Goal: Transaction & Acquisition: Purchase product/service

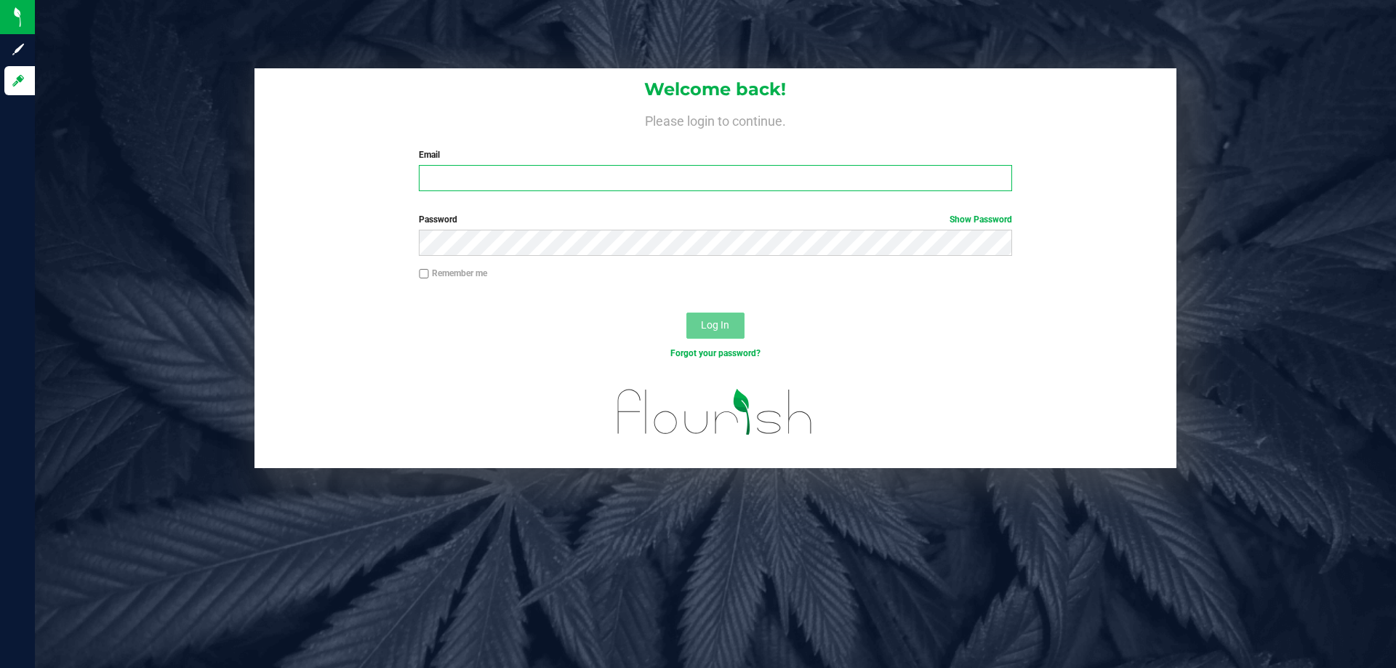
type input "[EMAIL_ADDRESS][DOMAIN_NAME]"
click at [711, 336] on button "Log In" at bounding box center [715, 326] width 58 height 26
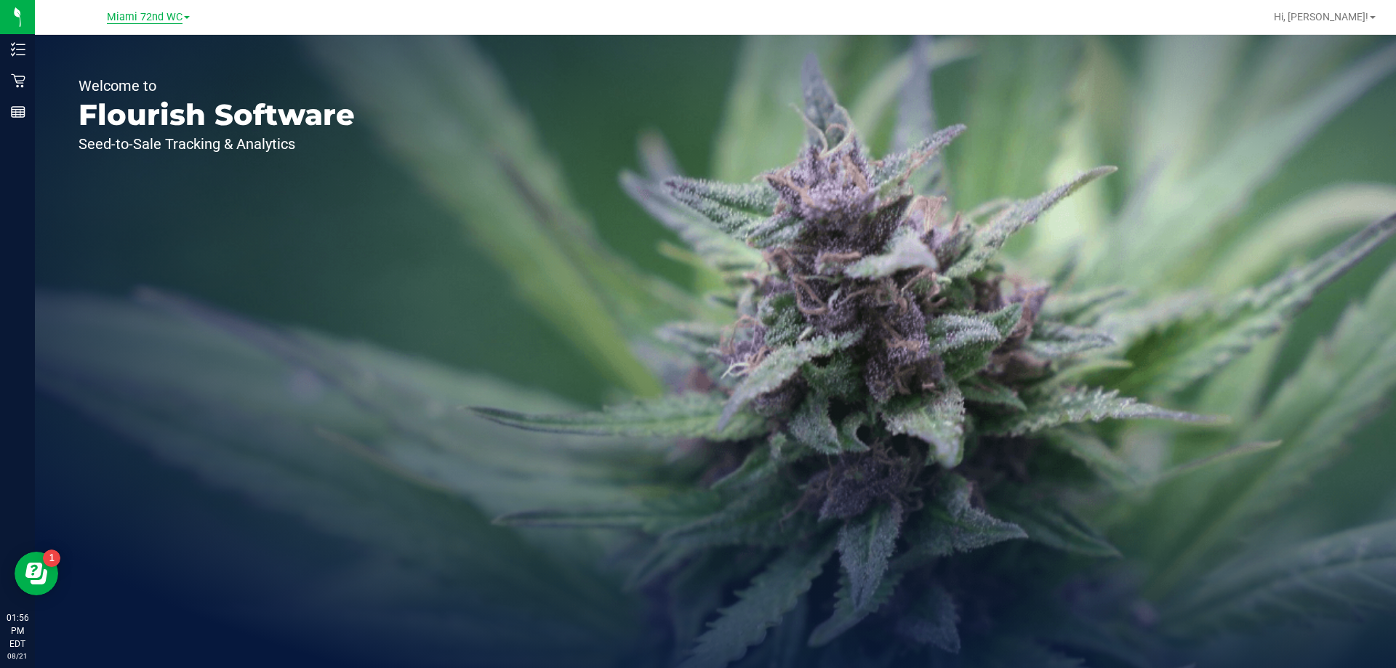
click at [163, 19] on span "Miami 72nd WC" at bounding box center [145, 17] width 76 height 13
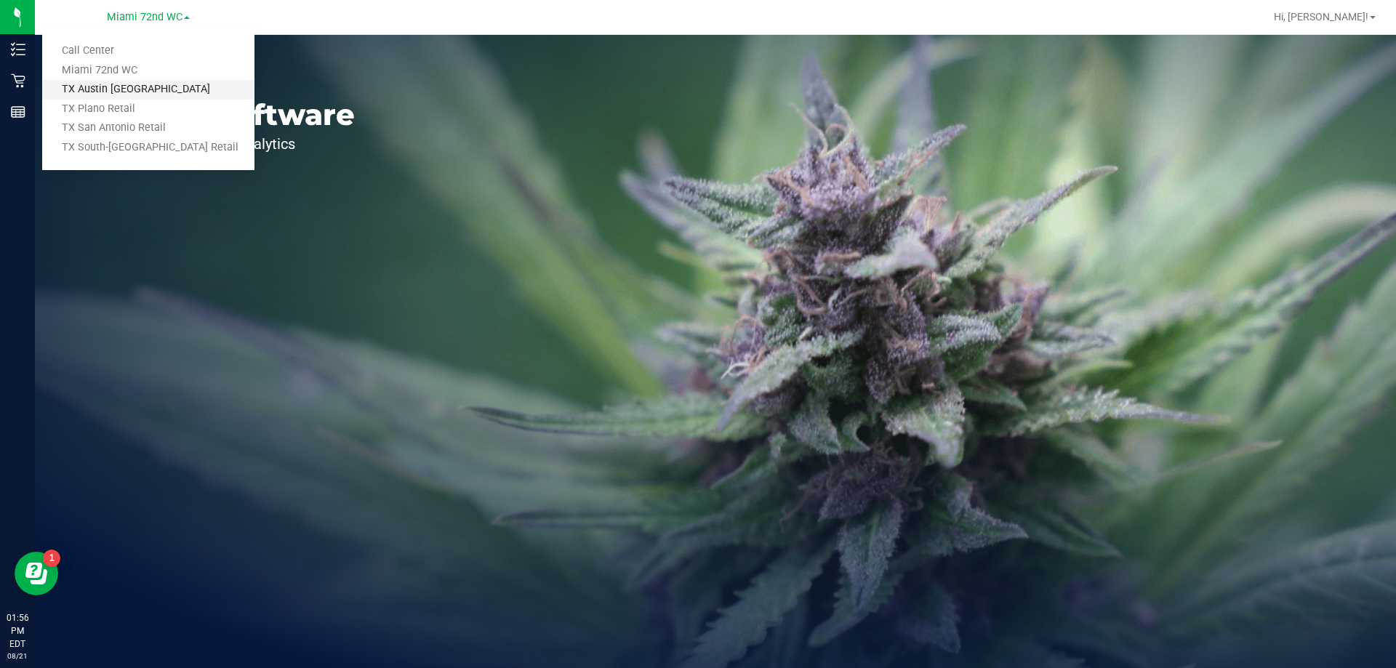
click at [150, 87] on link "TX Austin [GEOGRAPHIC_DATA]" at bounding box center [148, 90] width 212 height 20
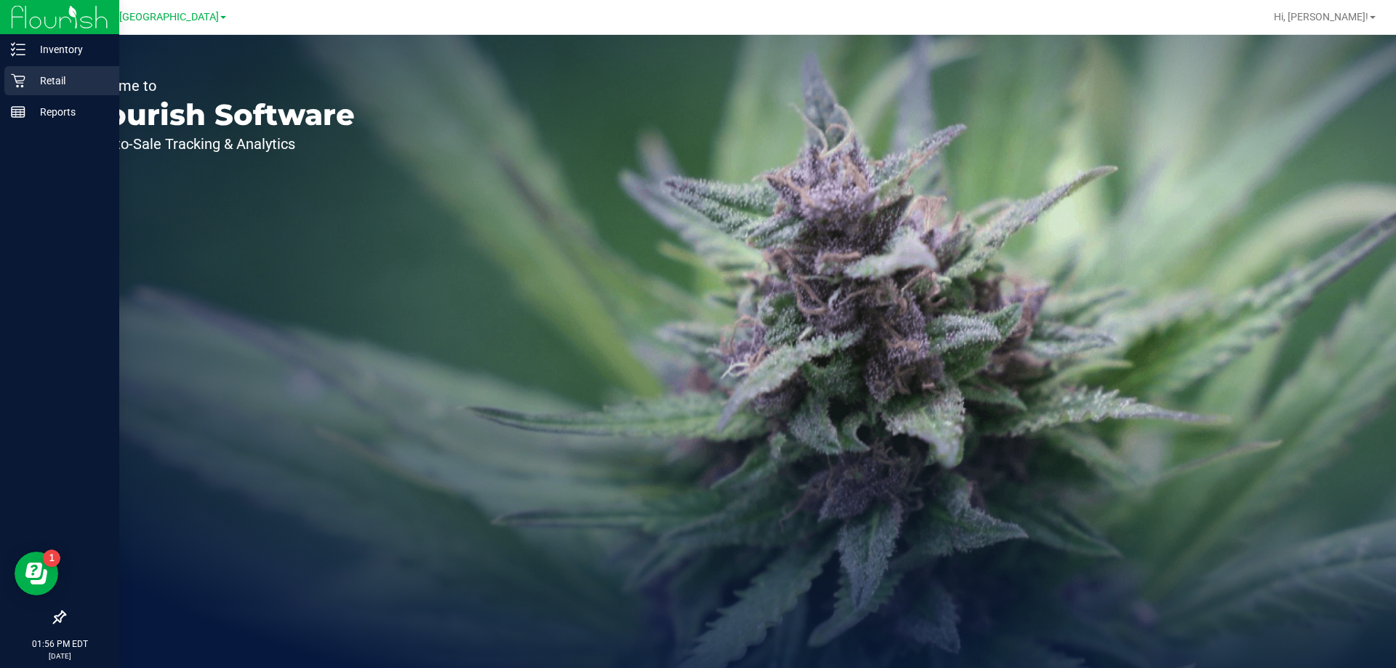
click at [28, 75] on p "Retail" at bounding box center [68, 80] width 87 height 17
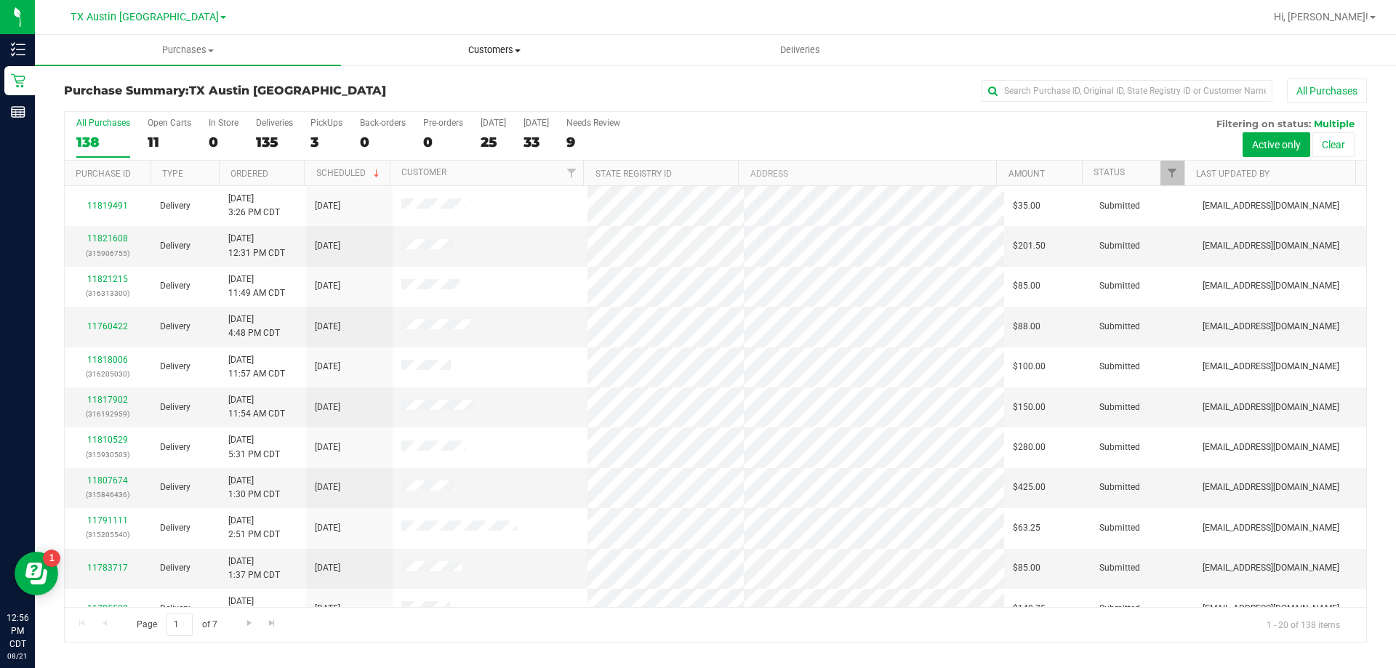
click at [502, 50] on span "Customers" at bounding box center [494, 50] width 305 height 13
click at [488, 90] on li "All customers" at bounding box center [494, 87] width 306 height 17
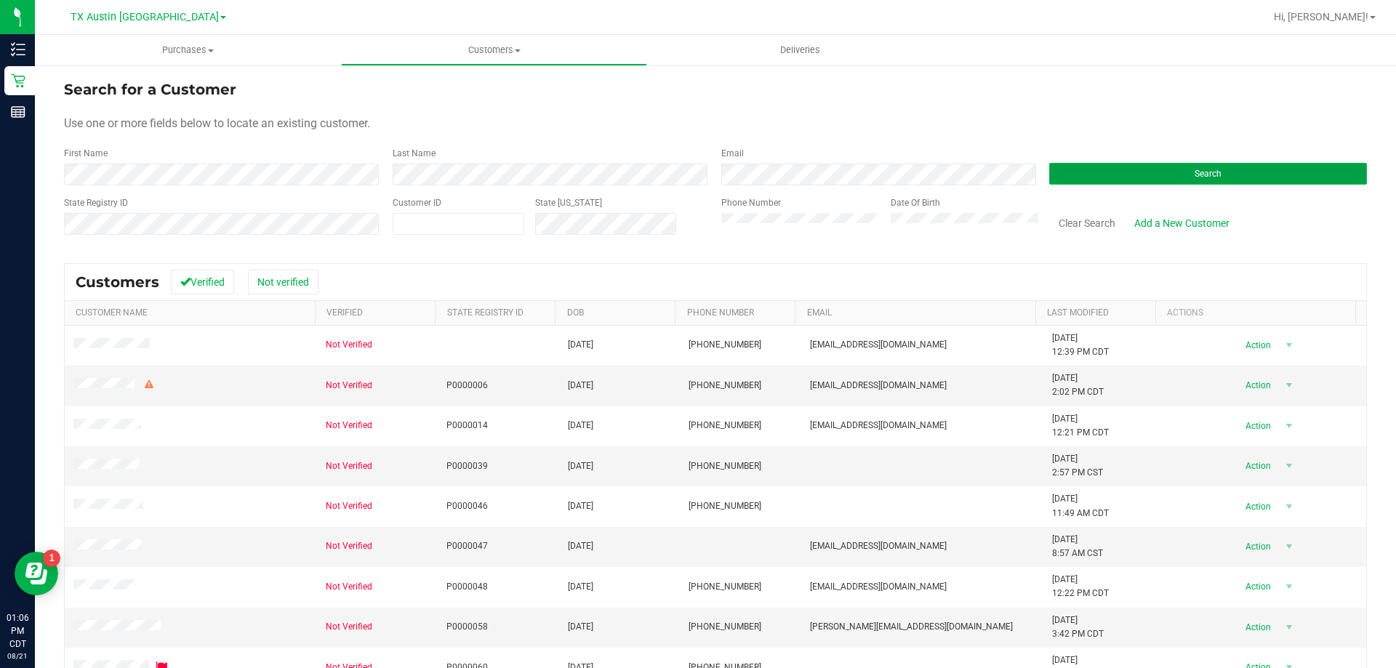
click at [1127, 173] on button "Search" at bounding box center [1208, 174] width 318 height 22
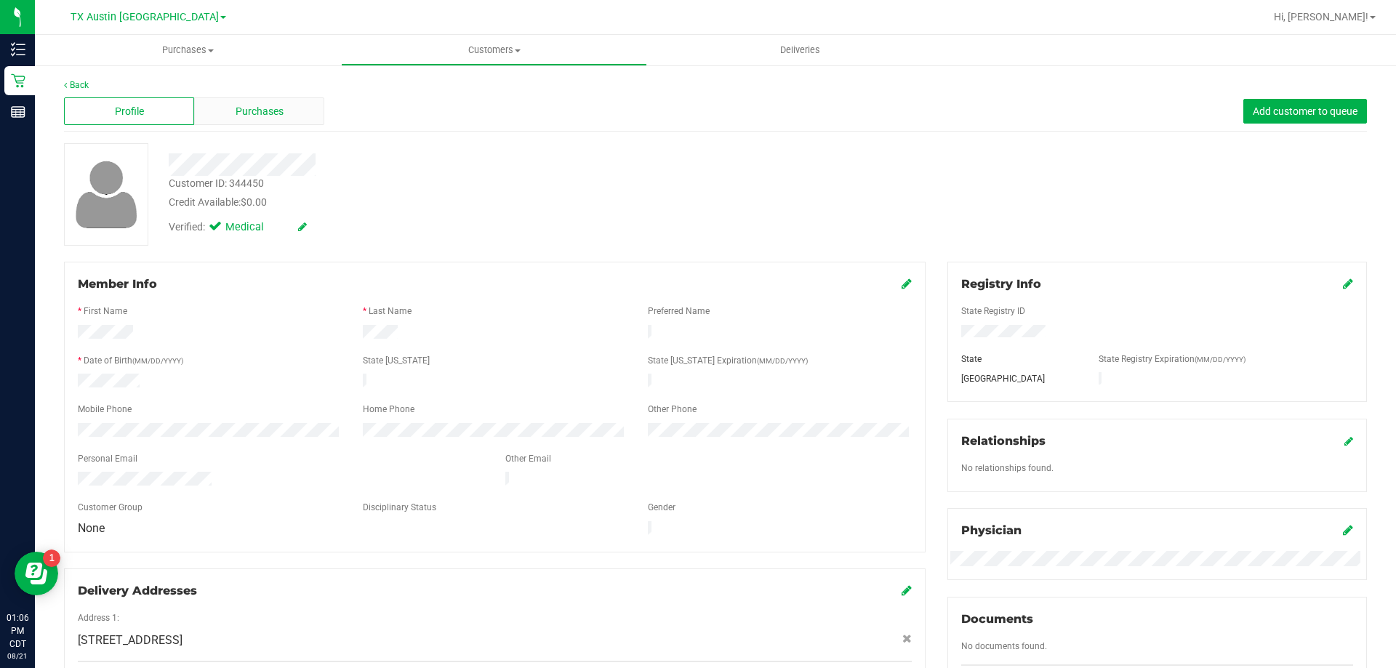
click at [295, 105] on div "Purchases" at bounding box center [259, 111] width 130 height 28
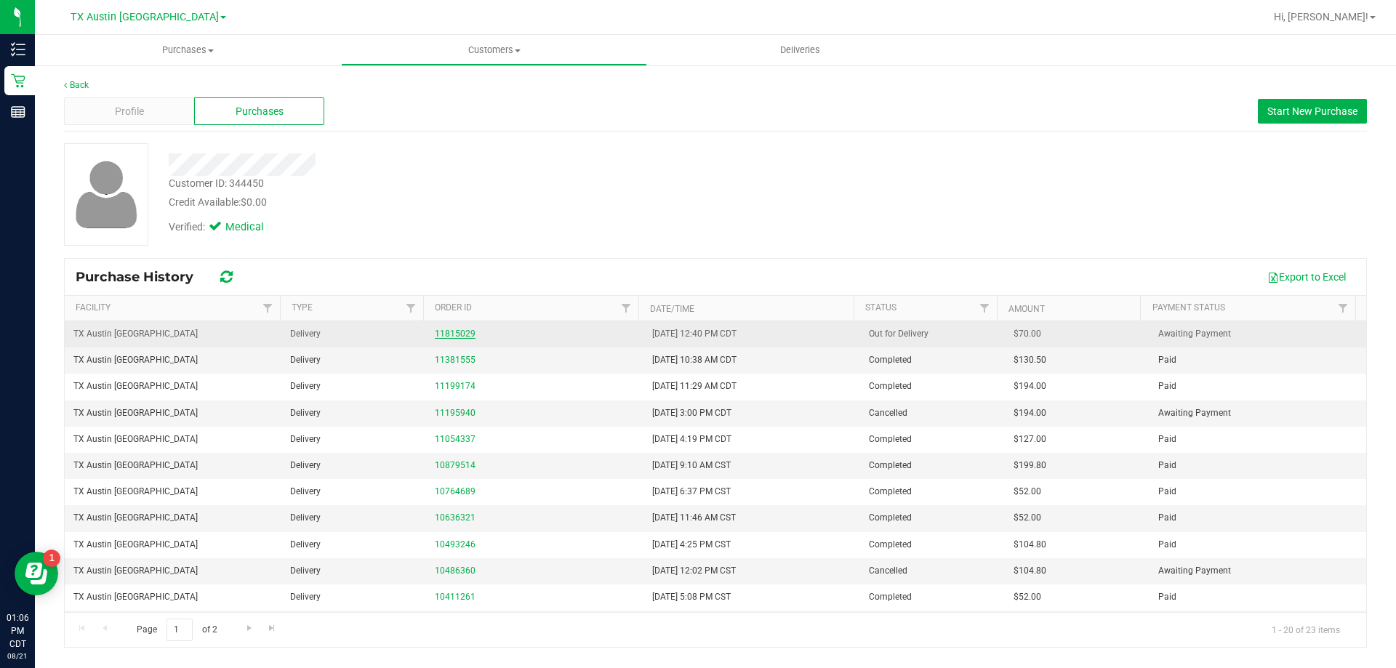
click at [449, 338] on link "11815029" at bounding box center [455, 334] width 41 height 10
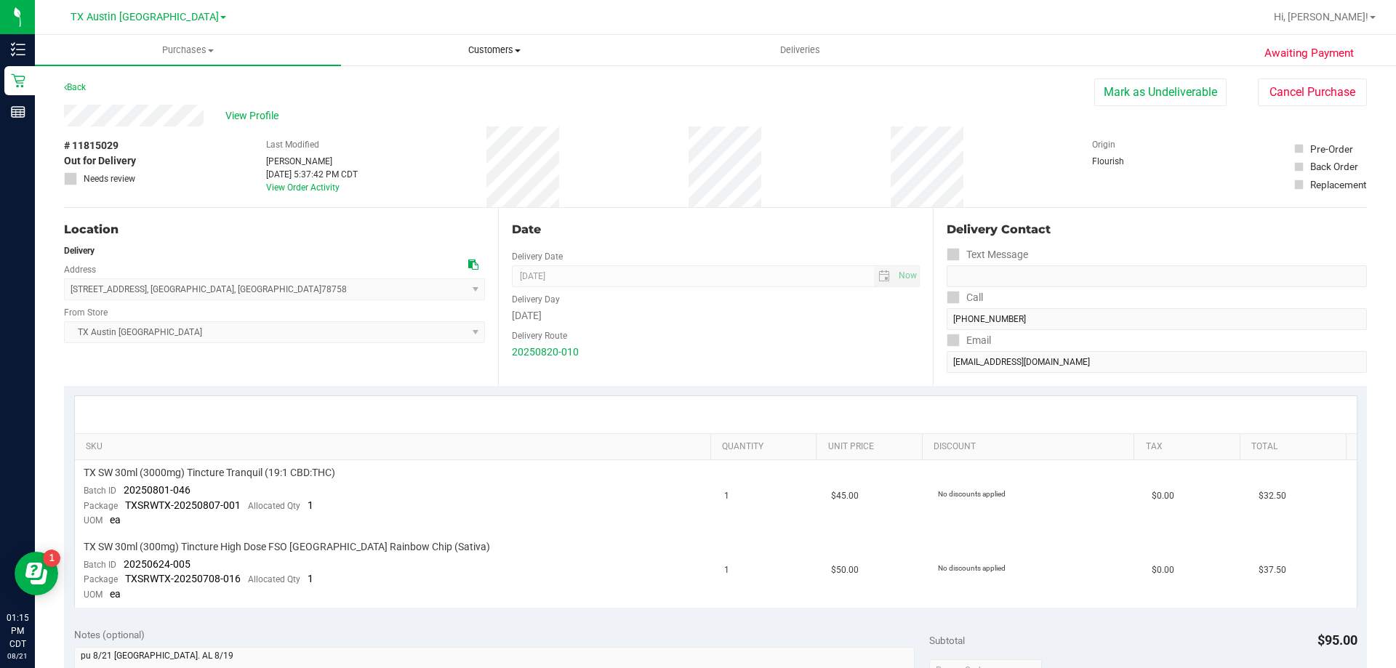
click at [484, 52] on span "Customers" at bounding box center [494, 50] width 305 height 13
click at [484, 97] on li "Add a new customer" at bounding box center [494, 105] width 306 height 17
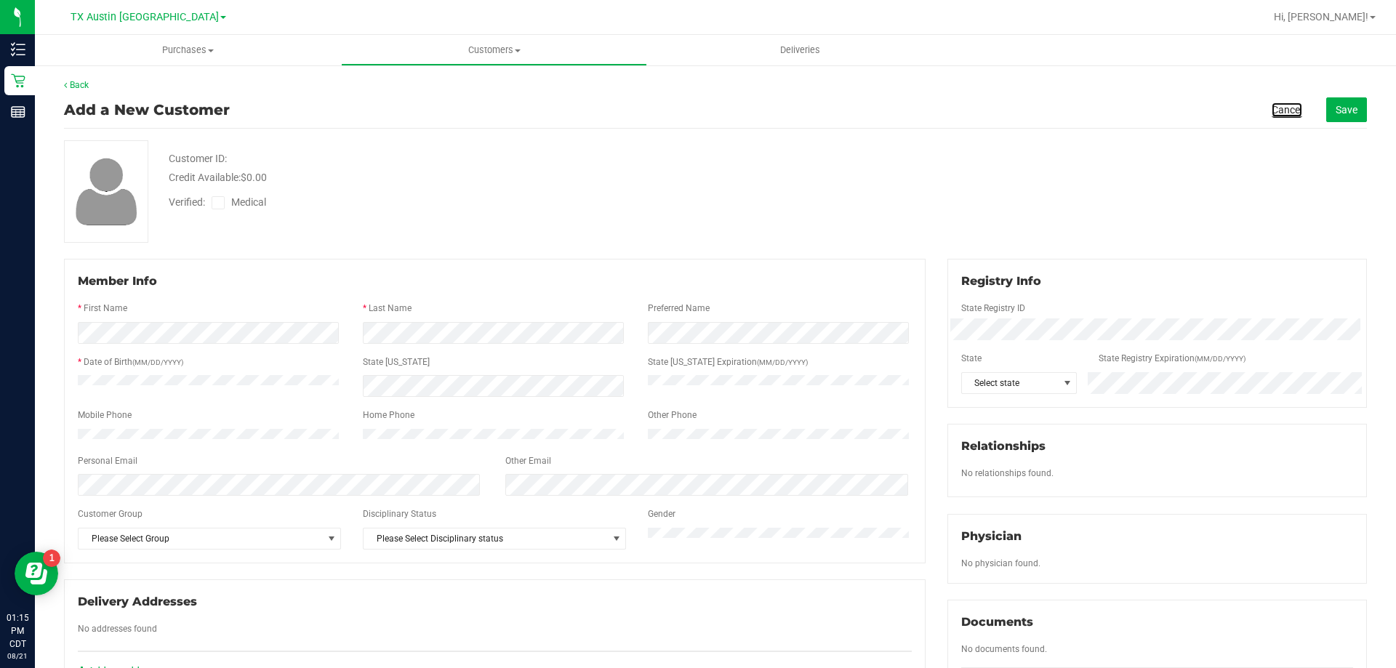
click at [1276, 113] on link "Cancel" at bounding box center [1287, 110] width 31 height 15
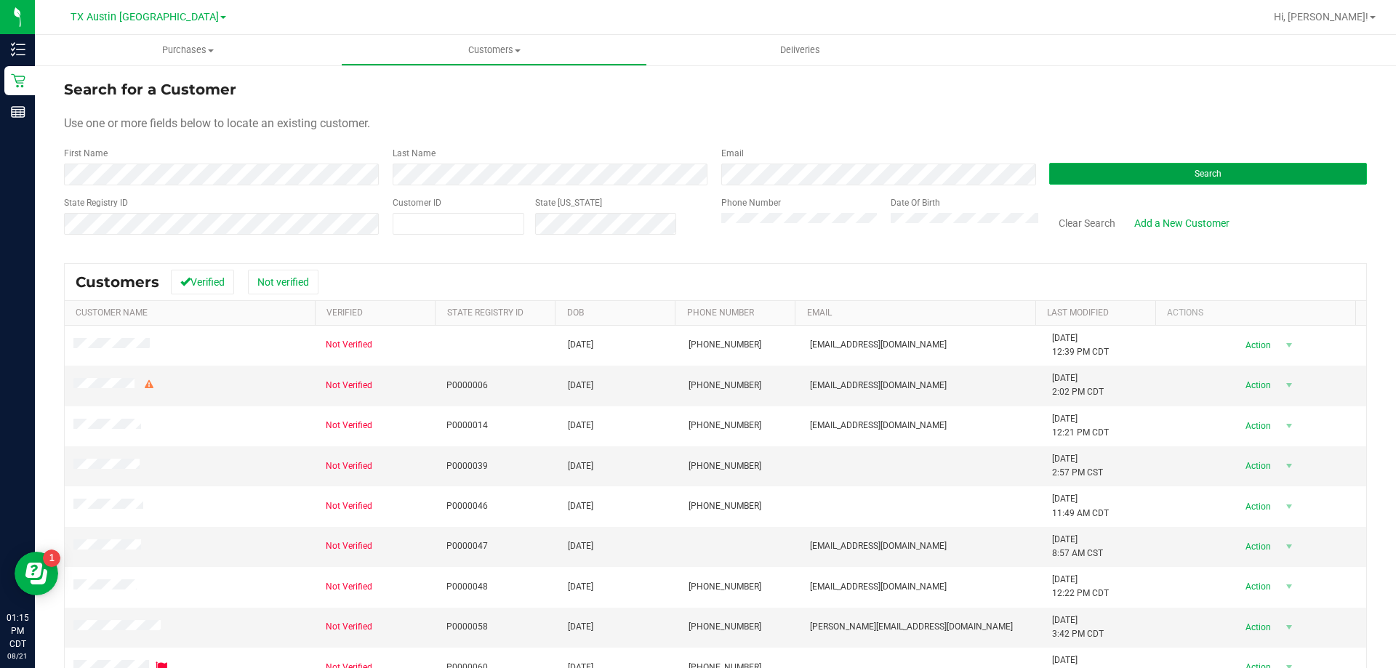
click at [1154, 183] on button "Search" at bounding box center [1208, 174] width 318 height 22
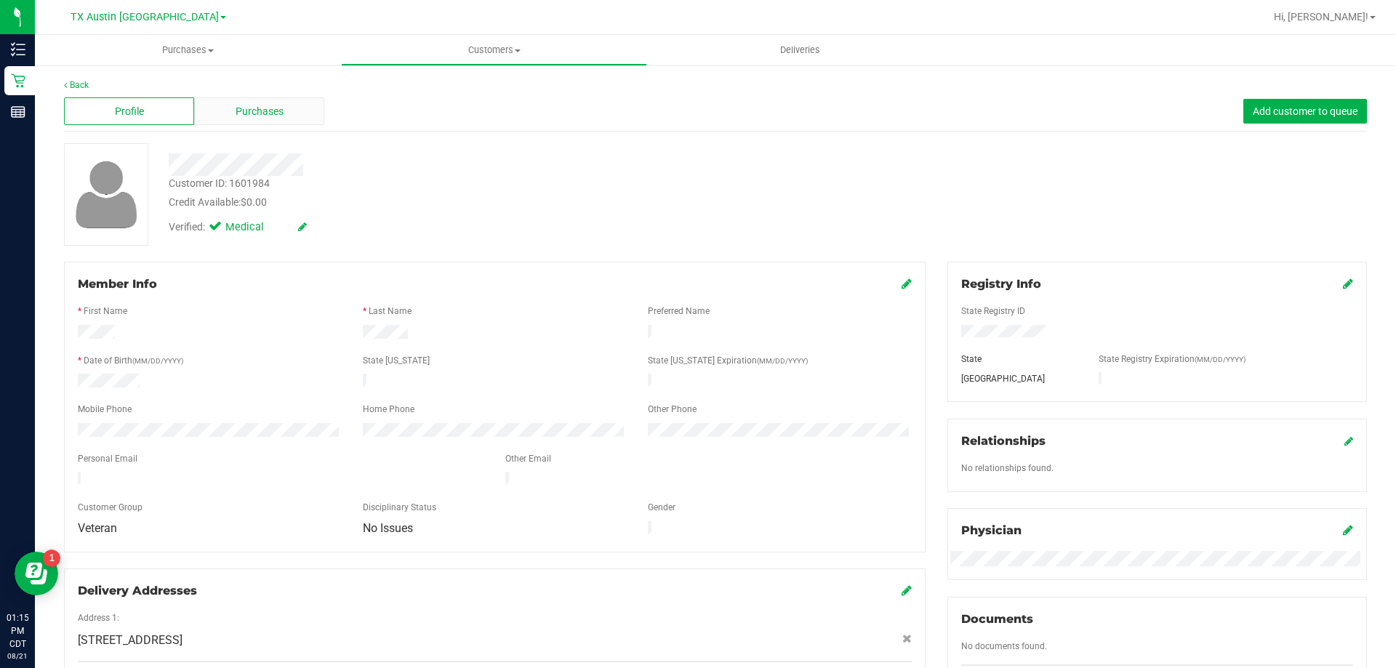
click at [267, 104] on span "Purchases" at bounding box center [260, 111] width 48 height 15
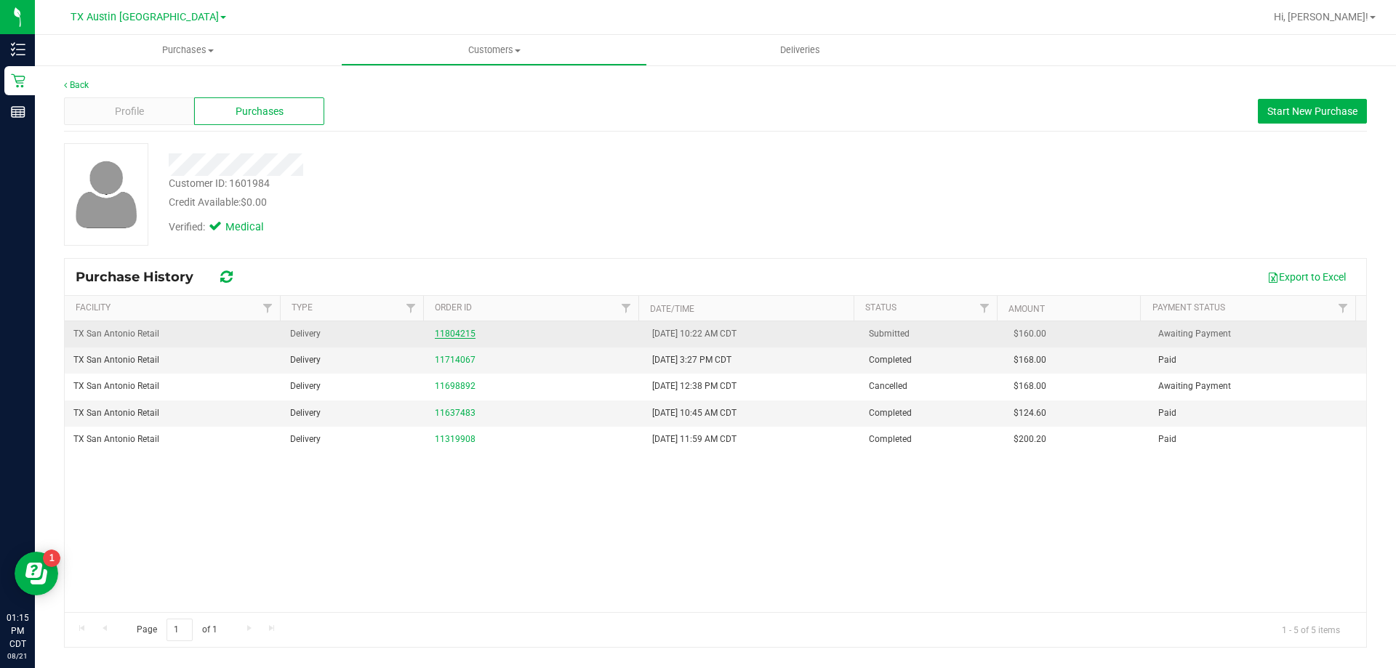
click at [445, 332] on link "11804215" at bounding box center [455, 334] width 41 height 10
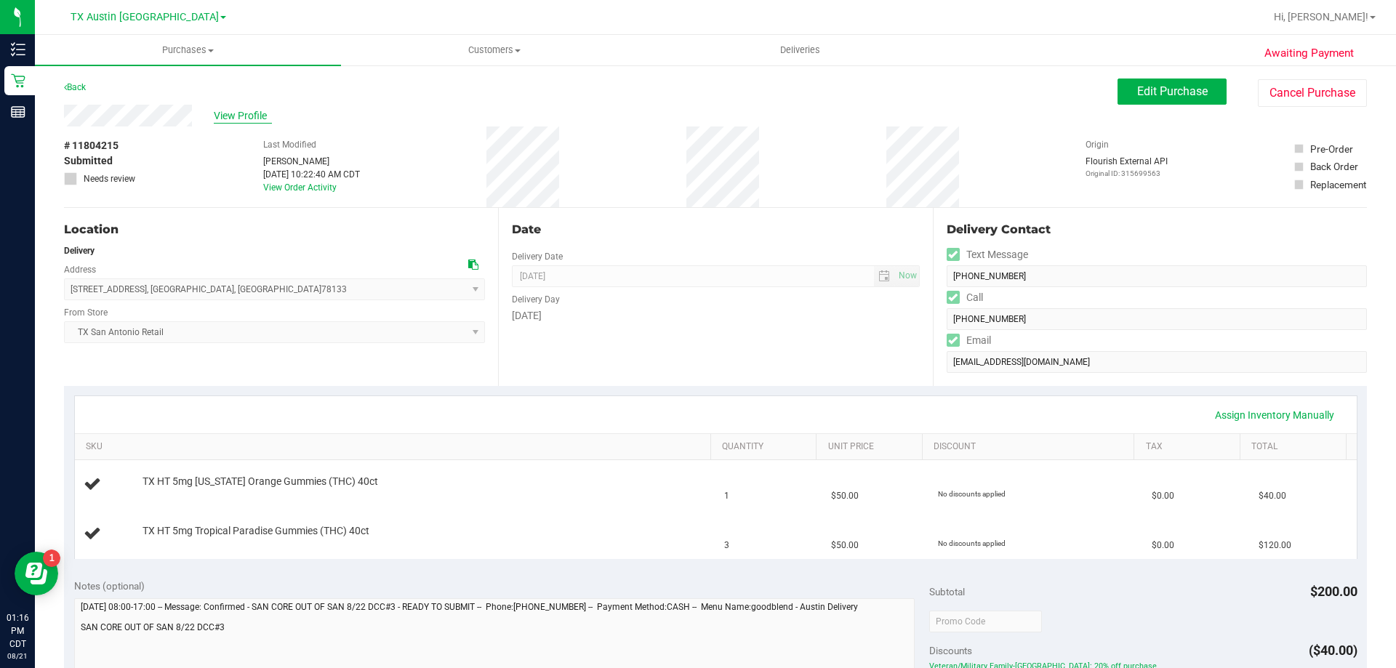
click at [245, 124] on div "View Profile" at bounding box center [591, 116] width 1054 height 22
click at [245, 115] on span "View Profile" at bounding box center [243, 115] width 58 height 15
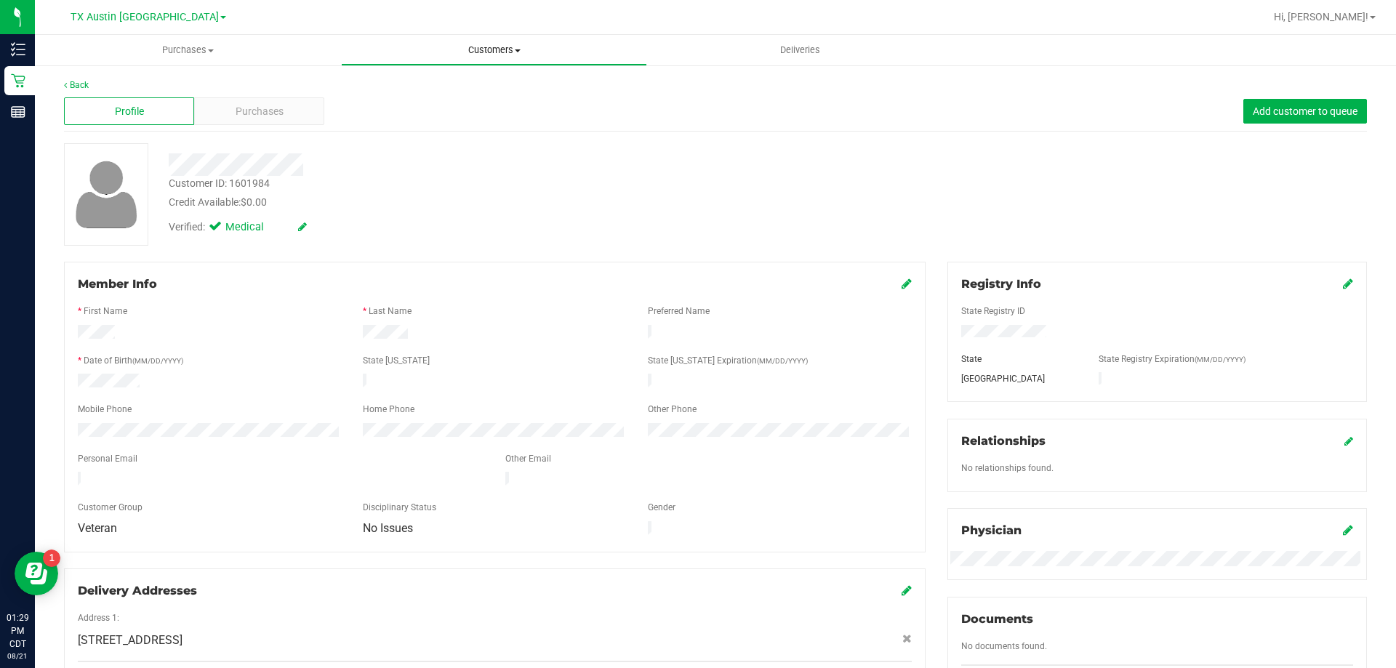
click at [503, 49] on span "Customers" at bounding box center [494, 50] width 305 height 13
click at [497, 86] on li "All customers" at bounding box center [494, 87] width 306 height 17
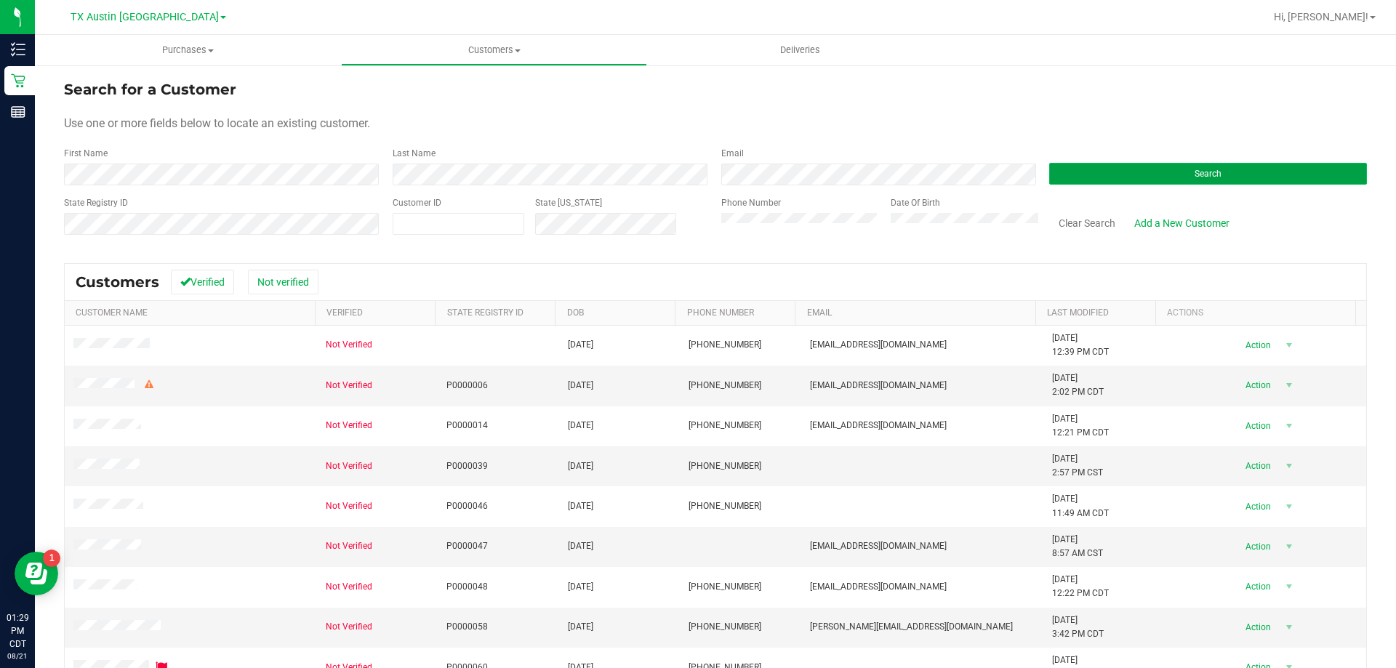
click at [1097, 164] on button "Search" at bounding box center [1208, 174] width 318 height 22
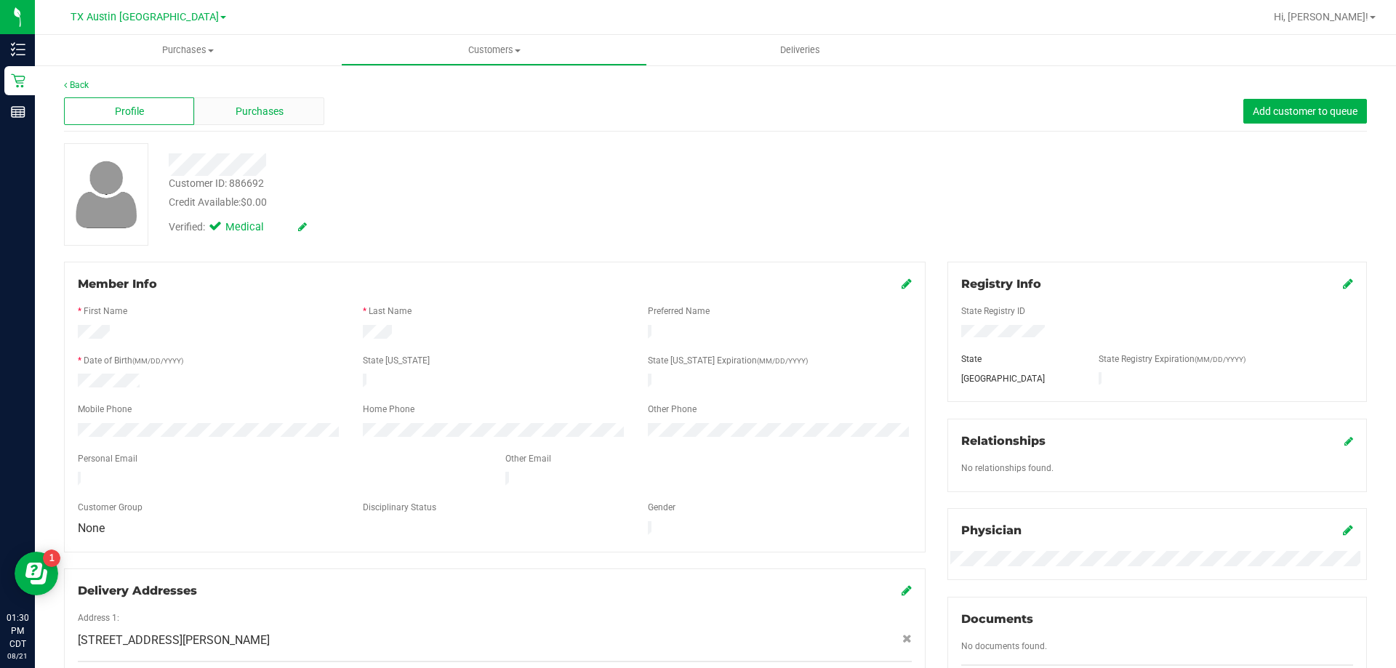
click at [289, 110] on div "Purchases" at bounding box center [259, 111] width 130 height 28
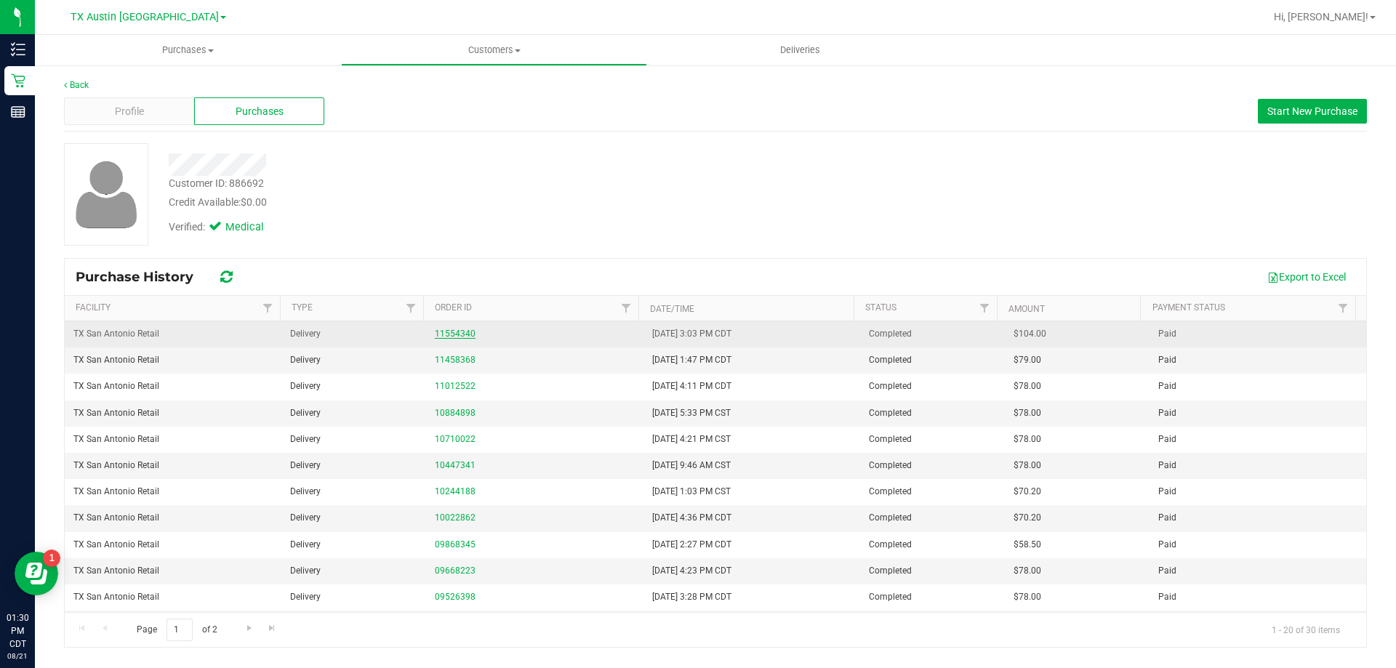
click at [458, 331] on link "11554340" at bounding box center [455, 334] width 41 height 10
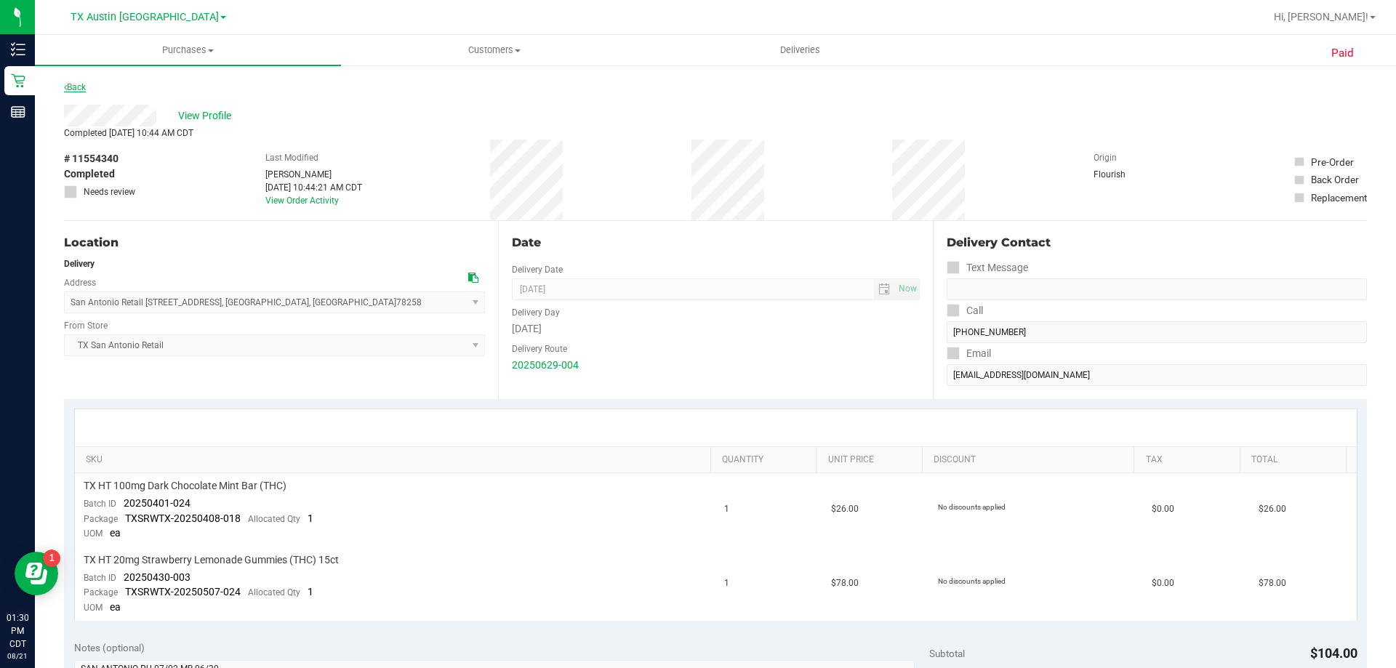
click at [79, 88] on link "Back" at bounding box center [75, 87] width 22 height 10
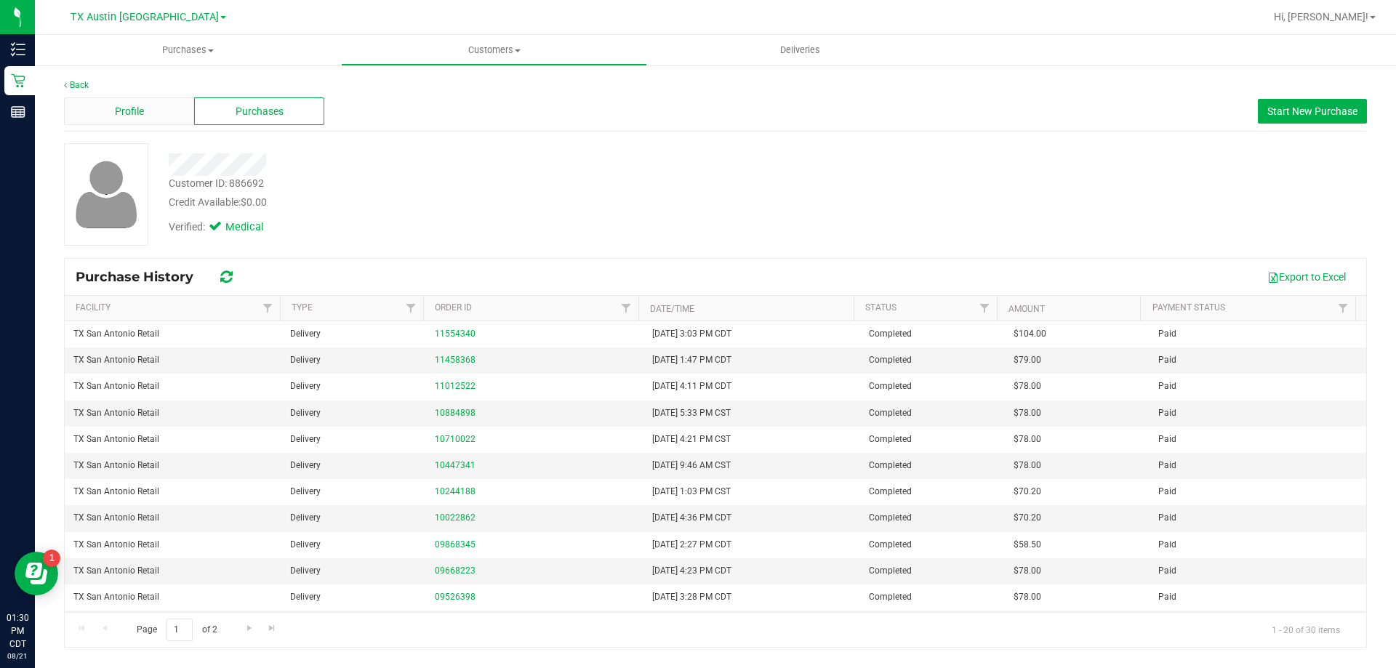
click at [148, 122] on div "Profile" at bounding box center [129, 111] width 130 height 28
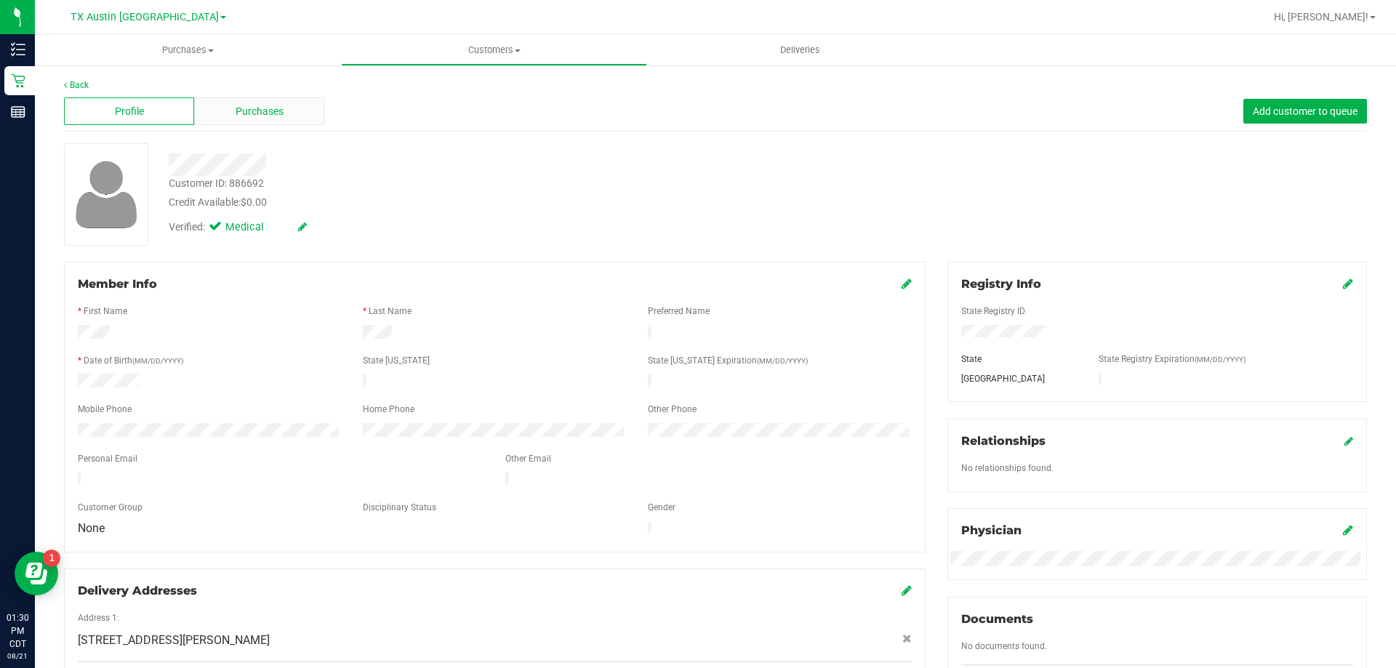
click at [239, 111] on span "Purchases" at bounding box center [260, 111] width 48 height 15
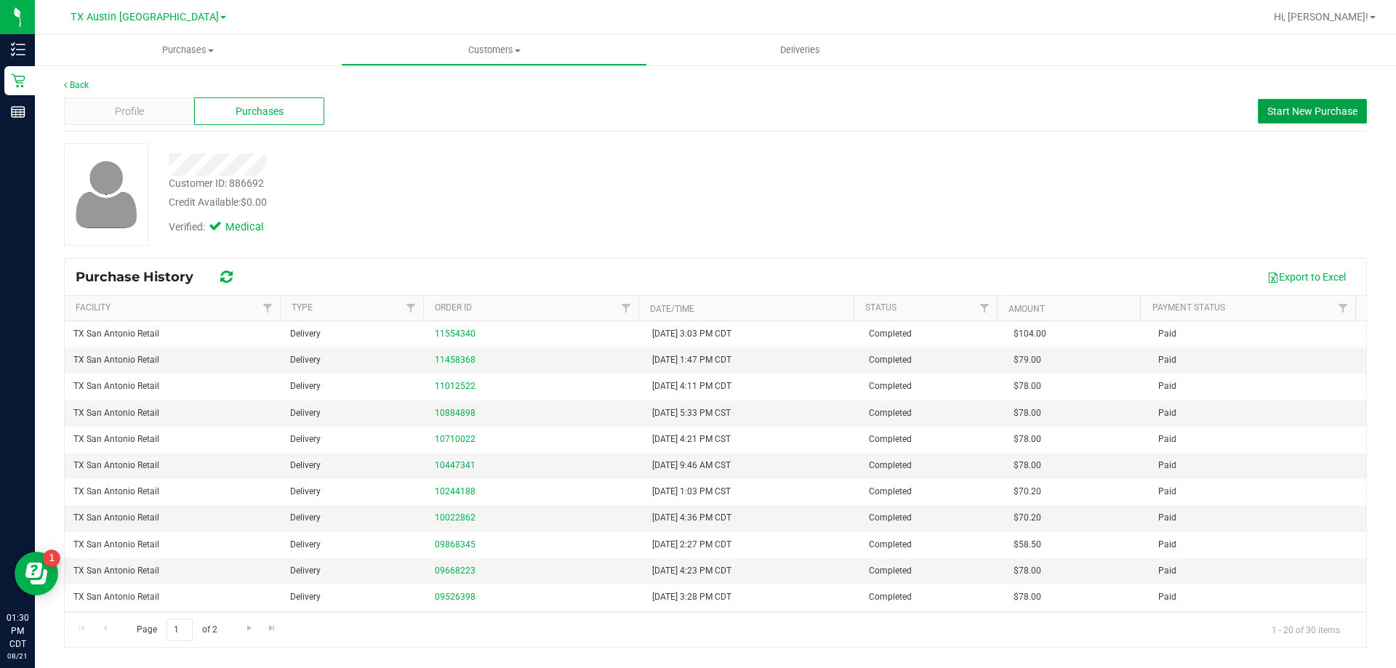
click at [1340, 111] on span "Start New Purchase" at bounding box center [1313, 111] width 90 height 12
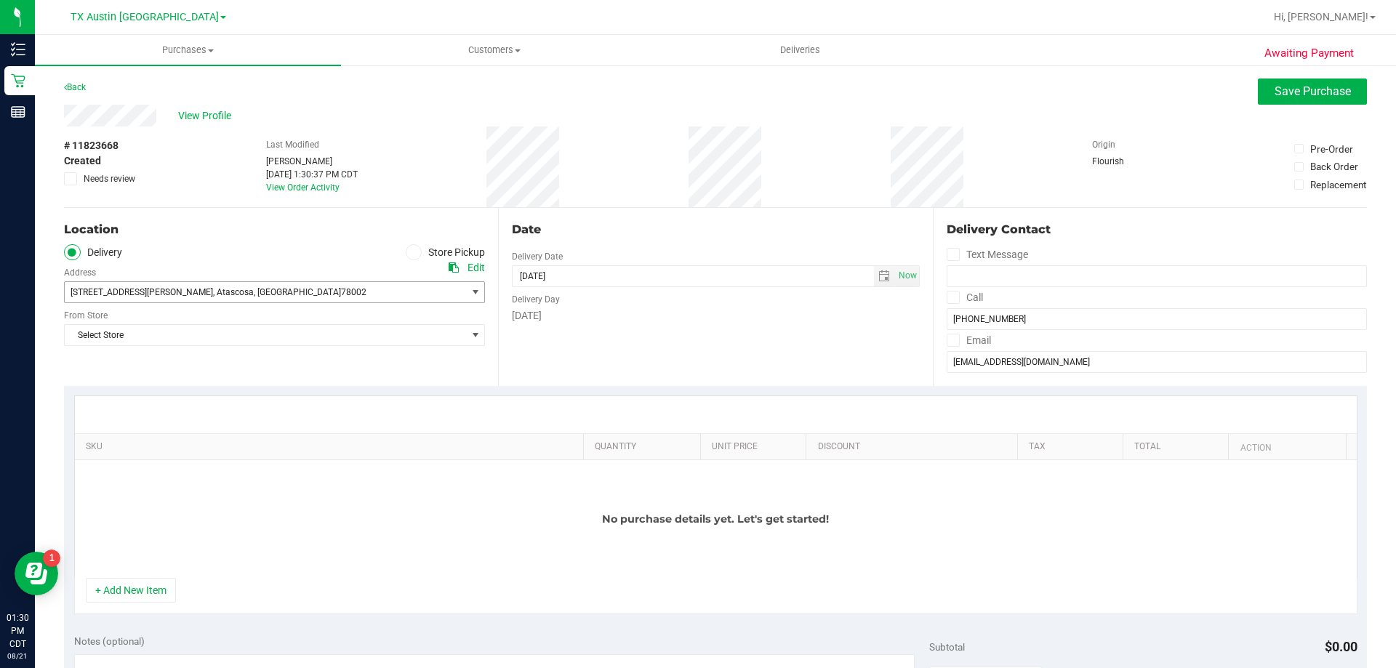
click at [420, 288] on span "[STREET_ADDRESS][PERSON_NAME] , [GEOGRAPHIC_DATA] , [GEOGRAPHIC_DATA] 78002" at bounding box center [256, 292] width 382 height 20
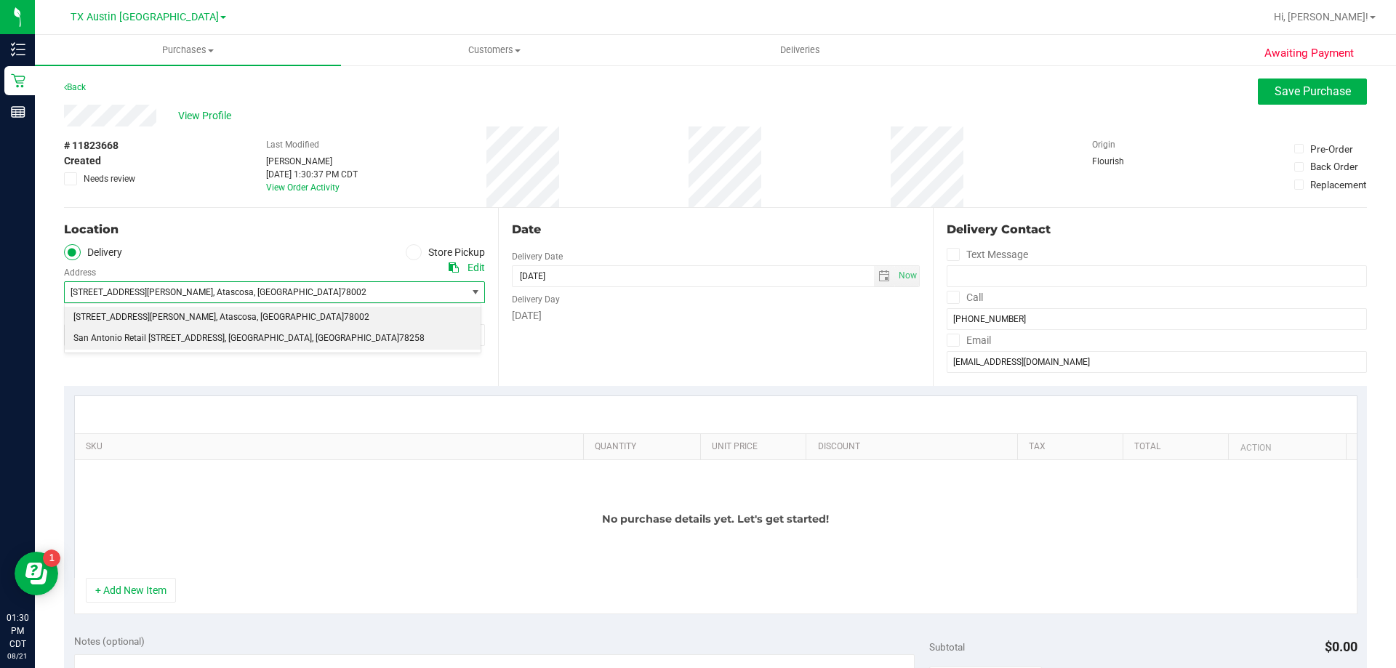
click at [225, 345] on span "San Antonio Retail [STREET_ADDRESS]" at bounding box center [148, 338] width 151 height 19
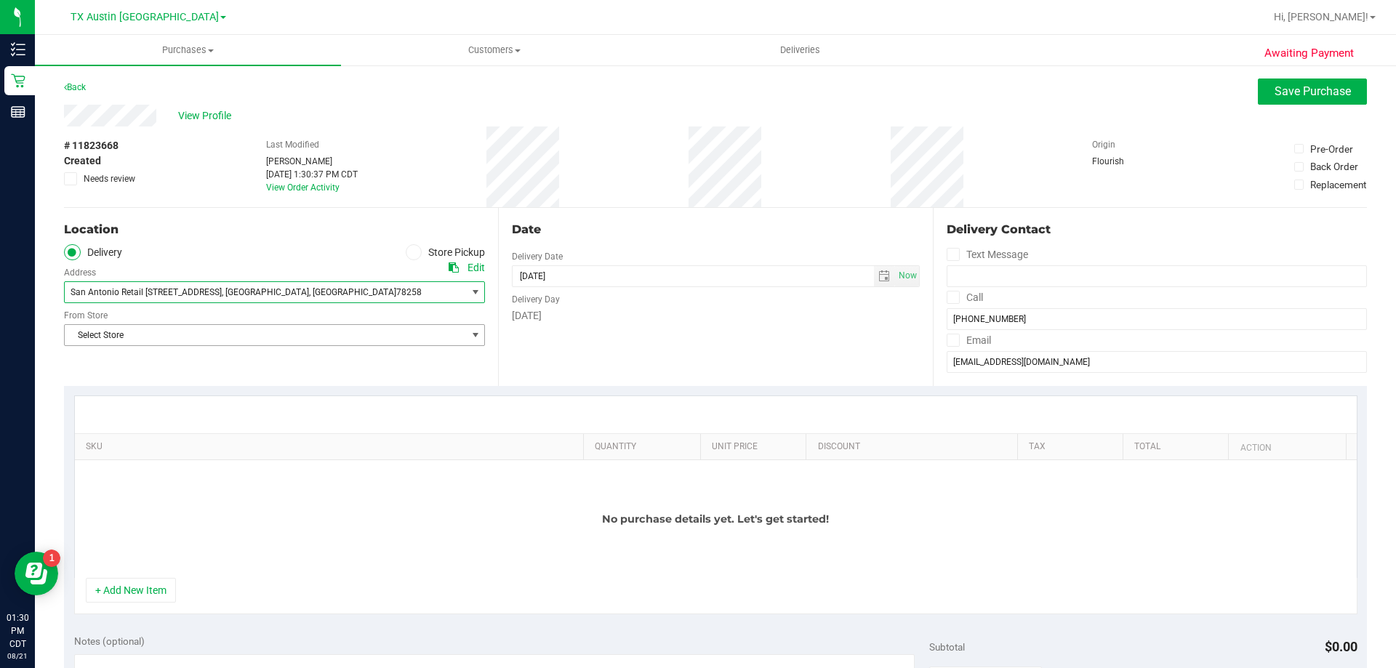
click at [272, 344] on span "Select Store" at bounding box center [265, 335] width 401 height 20
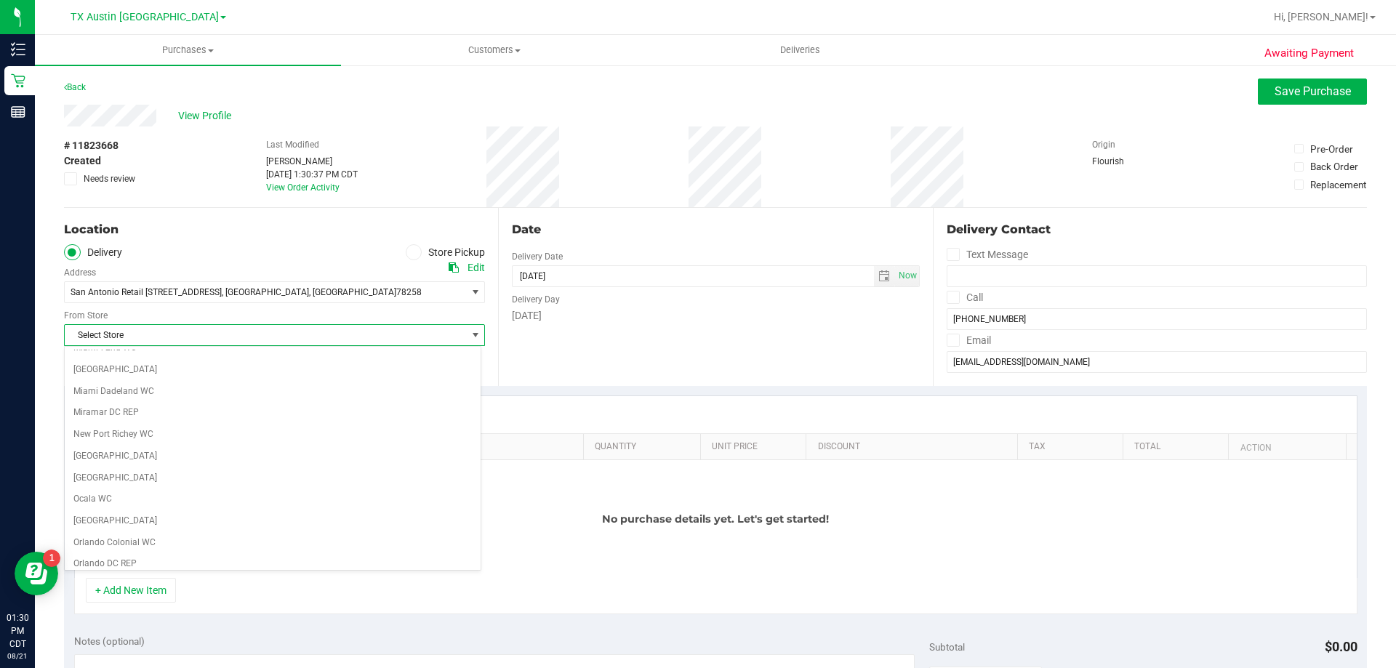
scroll to position [1018, 0]
click at [176, 478] on li "TX San Antonio Retail" at bounding box center [273, 488] width 416 height 22
click at [878, 278] on span "select" at bounding box center [884, 277] width 12 height 12
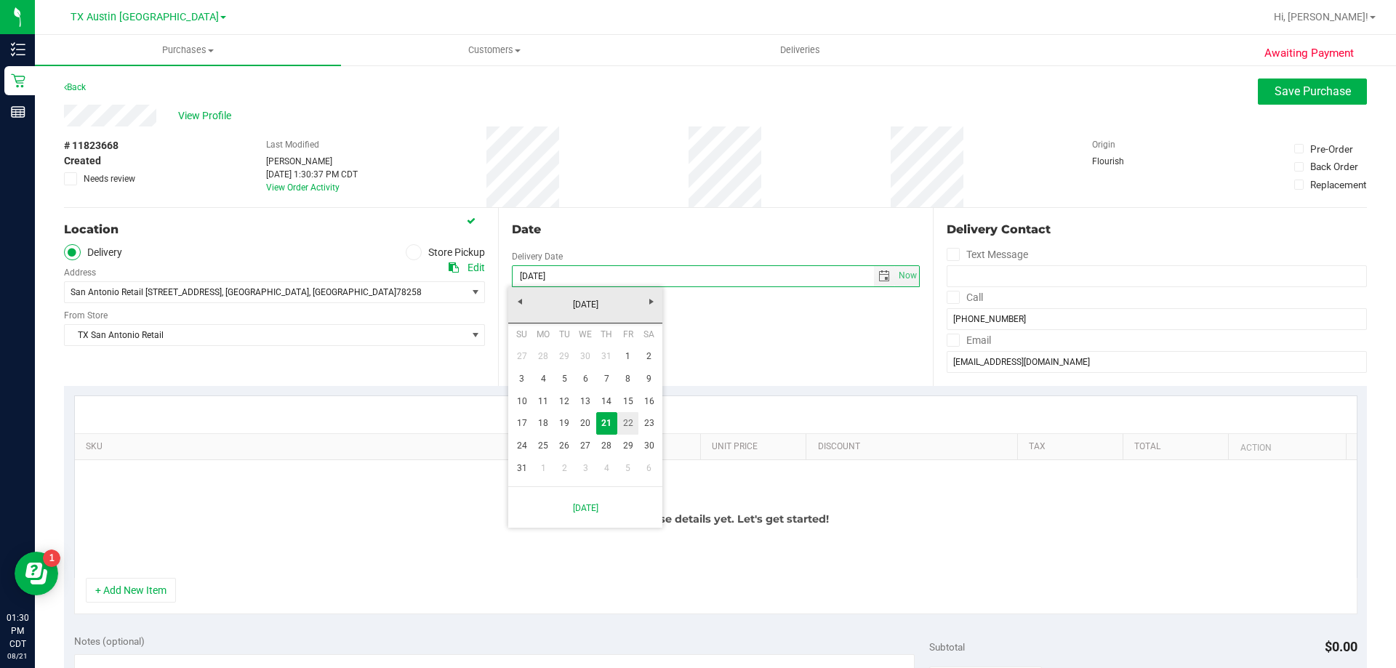
click at [625, 422] on link "22" at bounding box center [627, 423] width 21 height 23
type input "[DATE]"
click at [950, 298] on span at bounding box center [953, 297] width 13 height 13
click at [0, 0] on input "Call" at bounding box center [0, 0] width 0 height 0
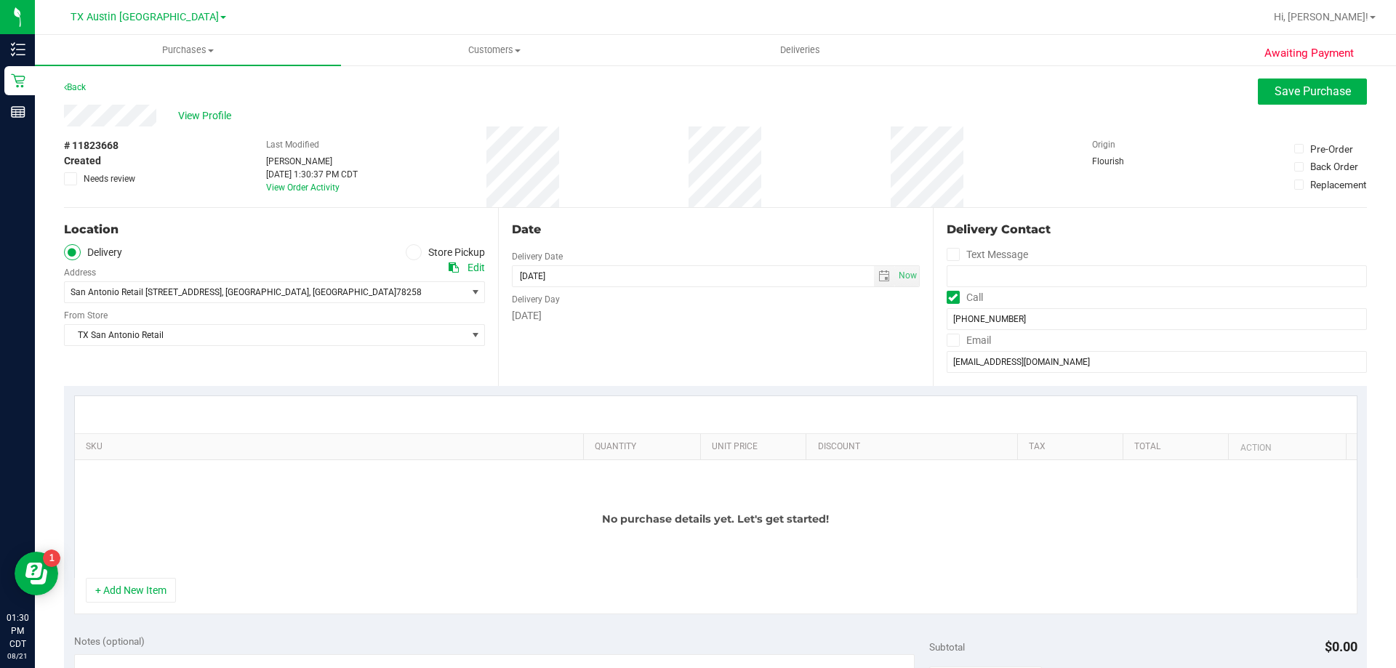
click at [948, 340] on icon at bounding box center [952, 340] width 9 height 0
click at [0, 0] on input "Email" at bounding box center [0, 0] width 0 height 0
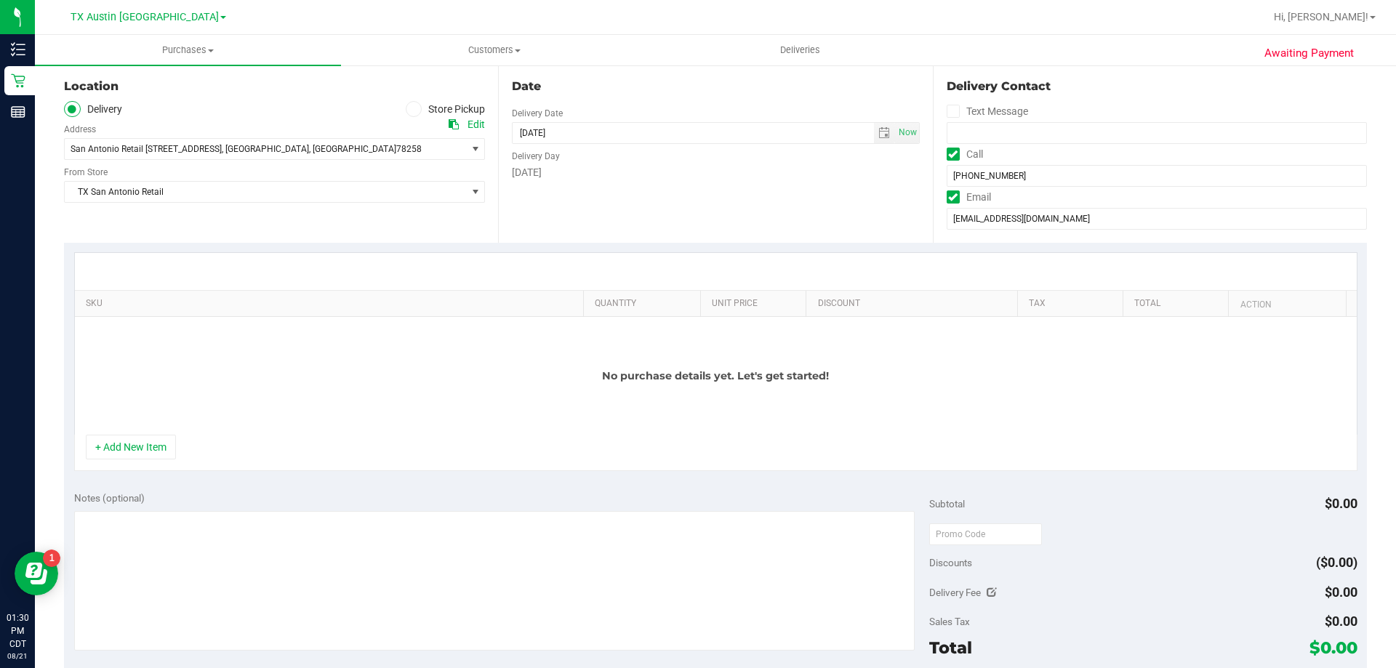
scroll to position [145, 0]
click at [139, 433] on button "+ Add New Item" at bounding box center [131, 445] width 90 height 25
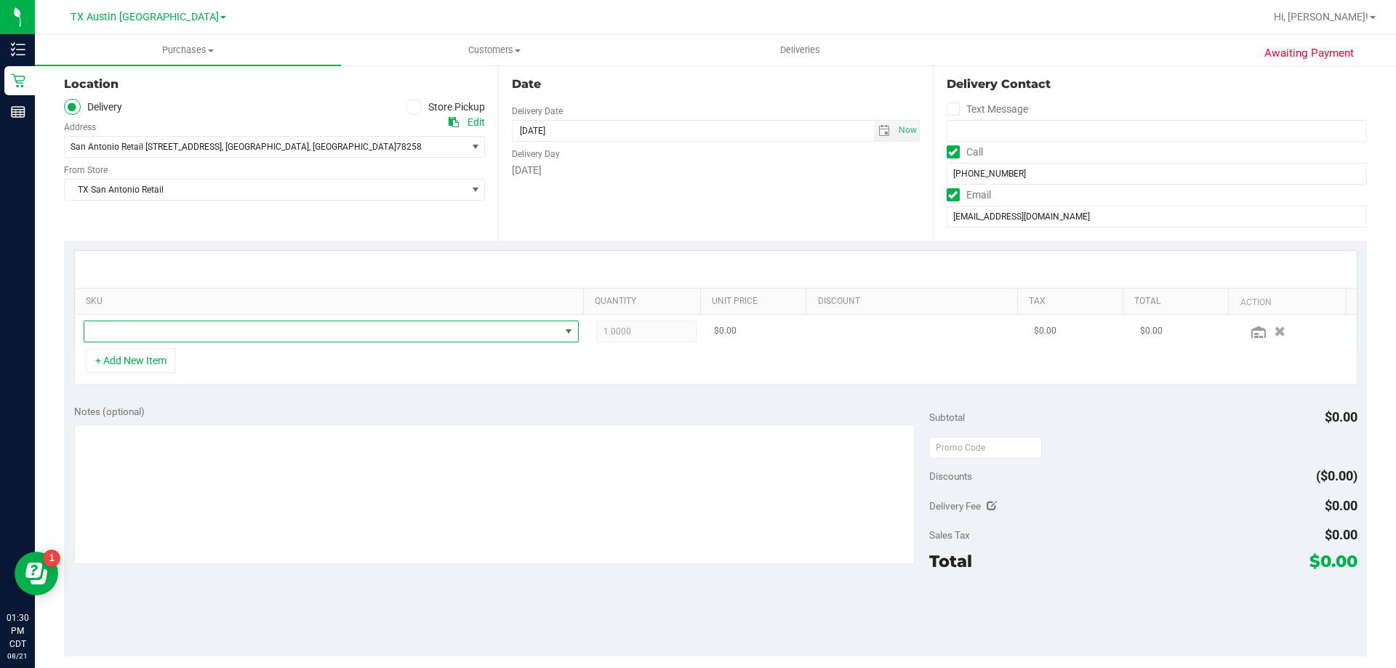
click at [208, 336] on span "NO DATA FOUND" at bounding box center [322, 331] width 476 height 20
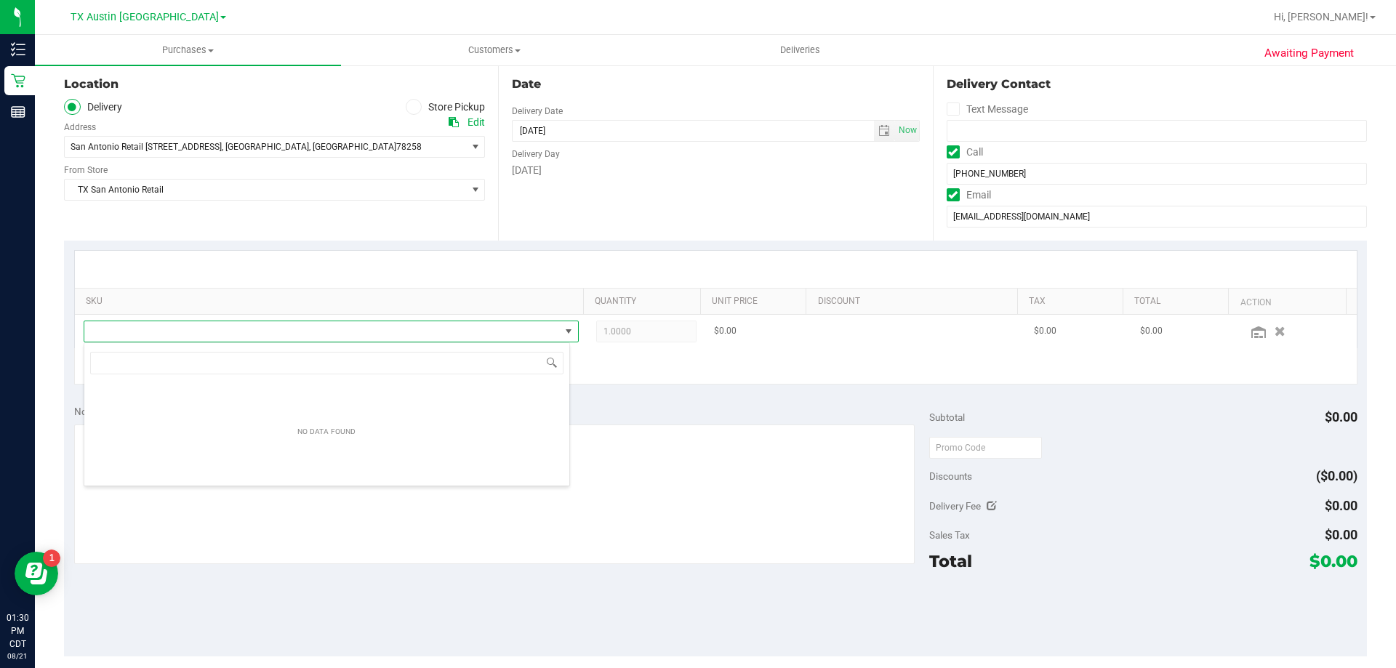
scroll to position [22, 487]
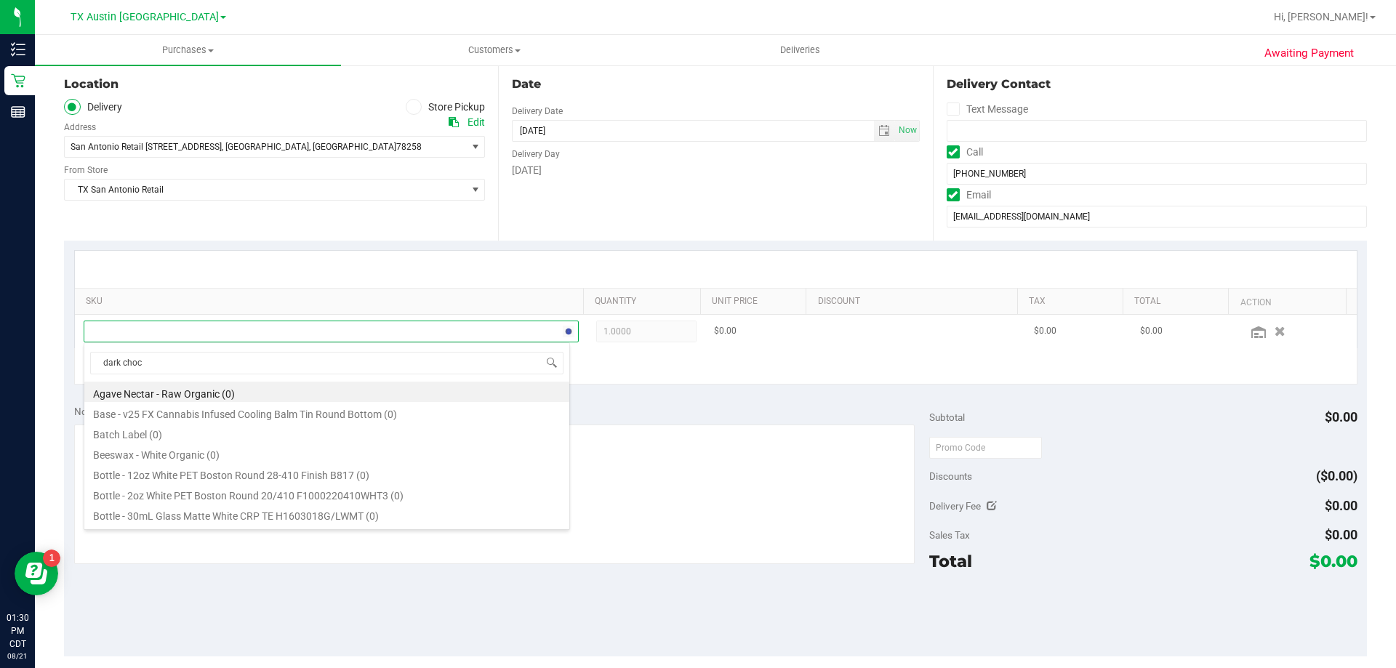
type input "dark choco"
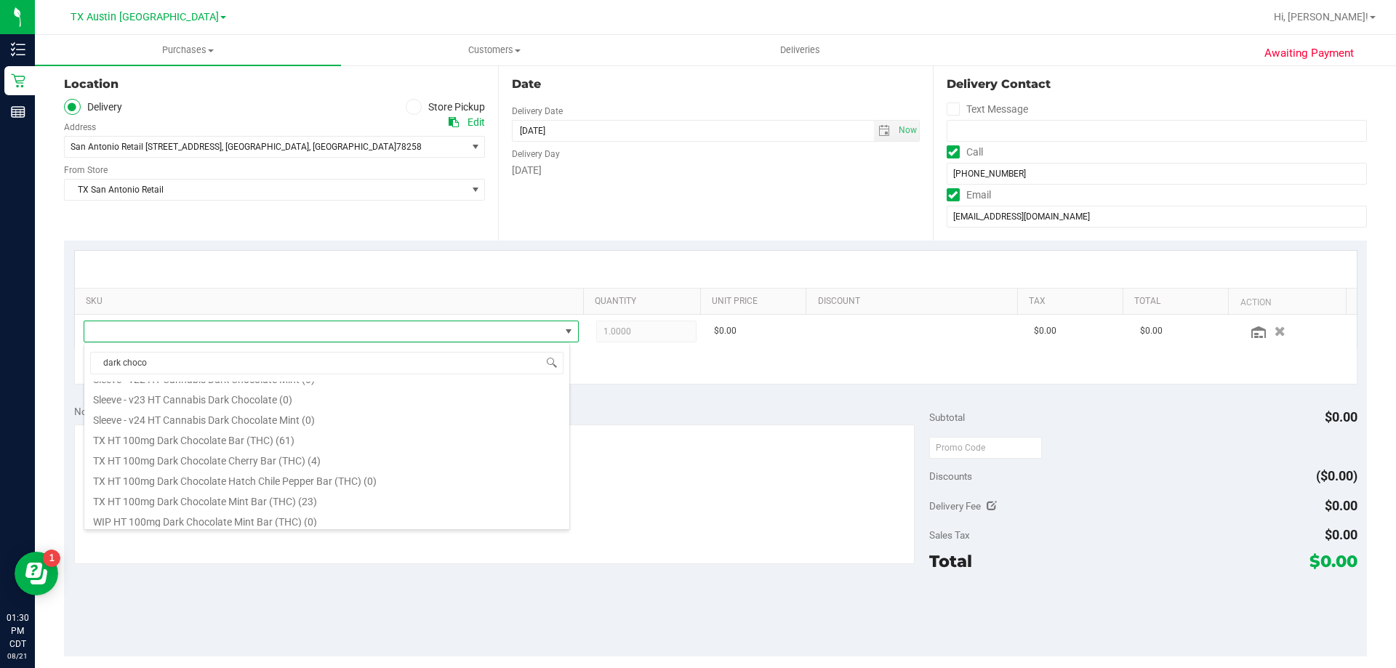
scroll to position [291, 0]
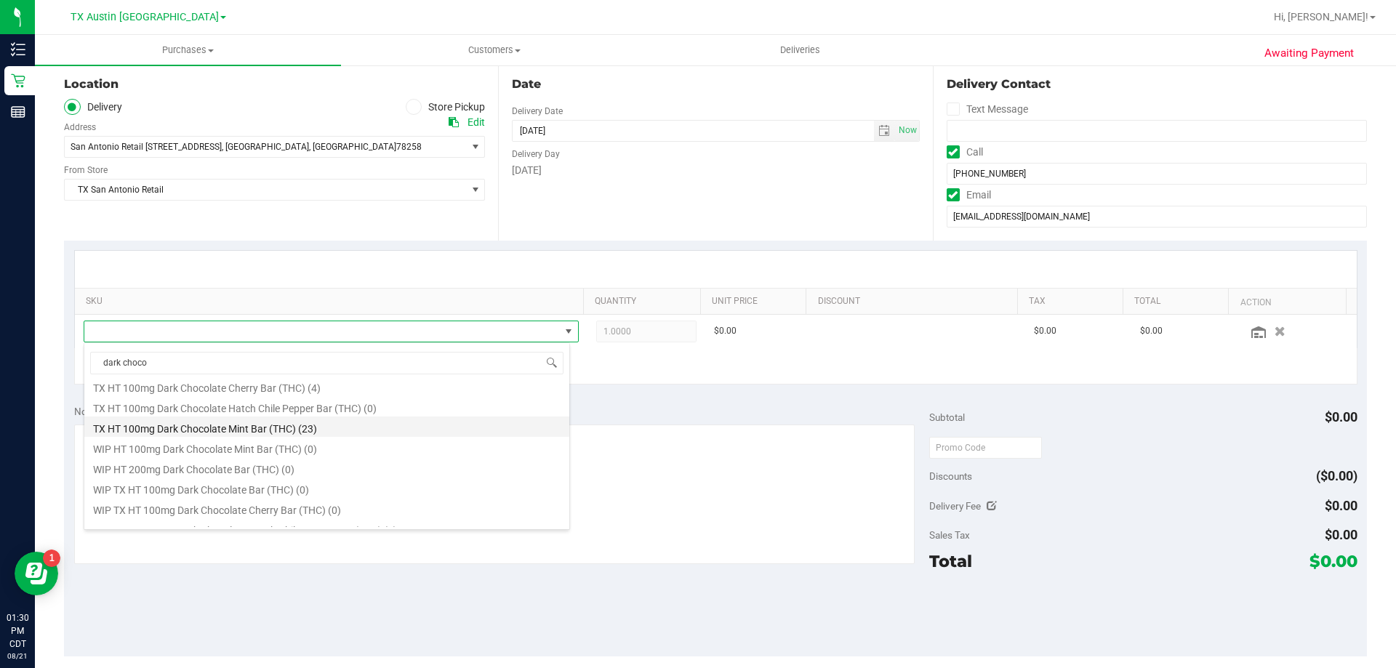
click at [218, 430] on li "TX HT 100mg Dark Chocolate Mint Bar (THC) (23)" at bounding box center [326, 427] width 485 height 20
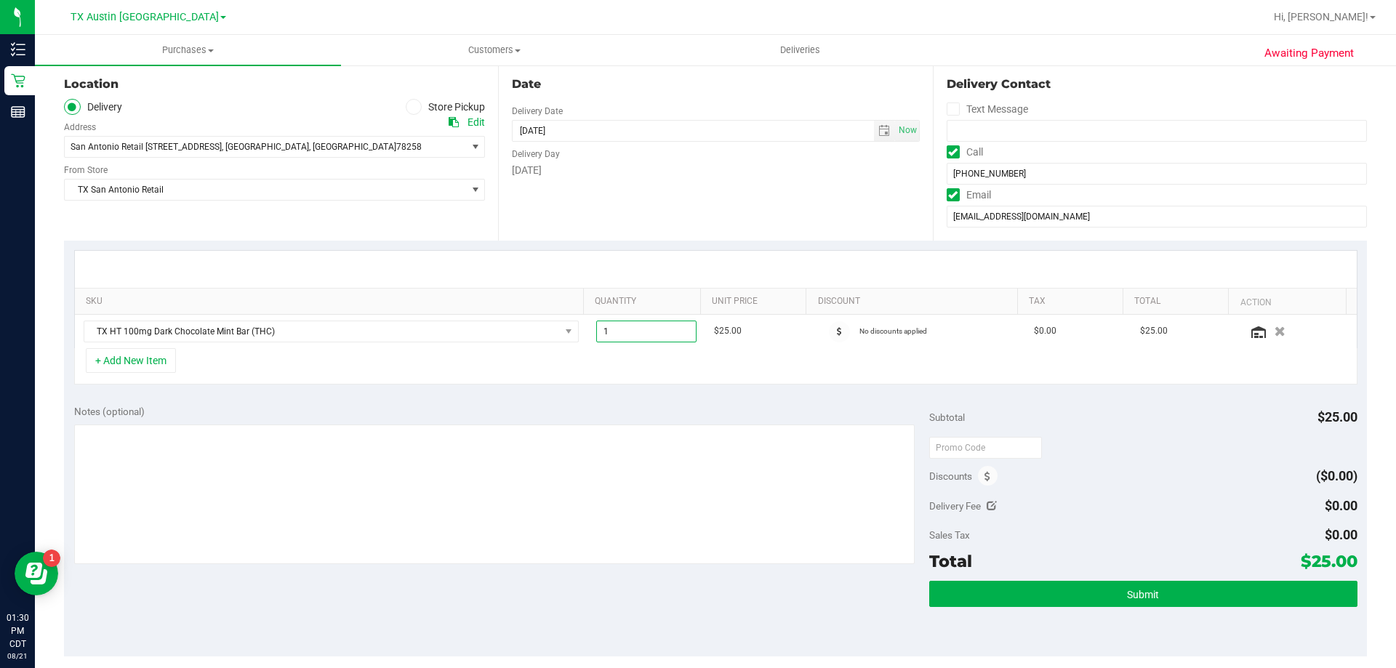
click at [623, 334] on span "1.00 1" at bounding box center [646, 332] width 101 height 22
type input "2"
type input "2.00"
click at [622, 249] on div "SKU Quantity Unit Price Discount Tax Total Action TX HT 100mg Dark Chocolate Mi…" at bounding box center [715, 318] width 1303 height 154
click at [953, 450] on input "text" at bounding box center [985, 448] width 113 height 22
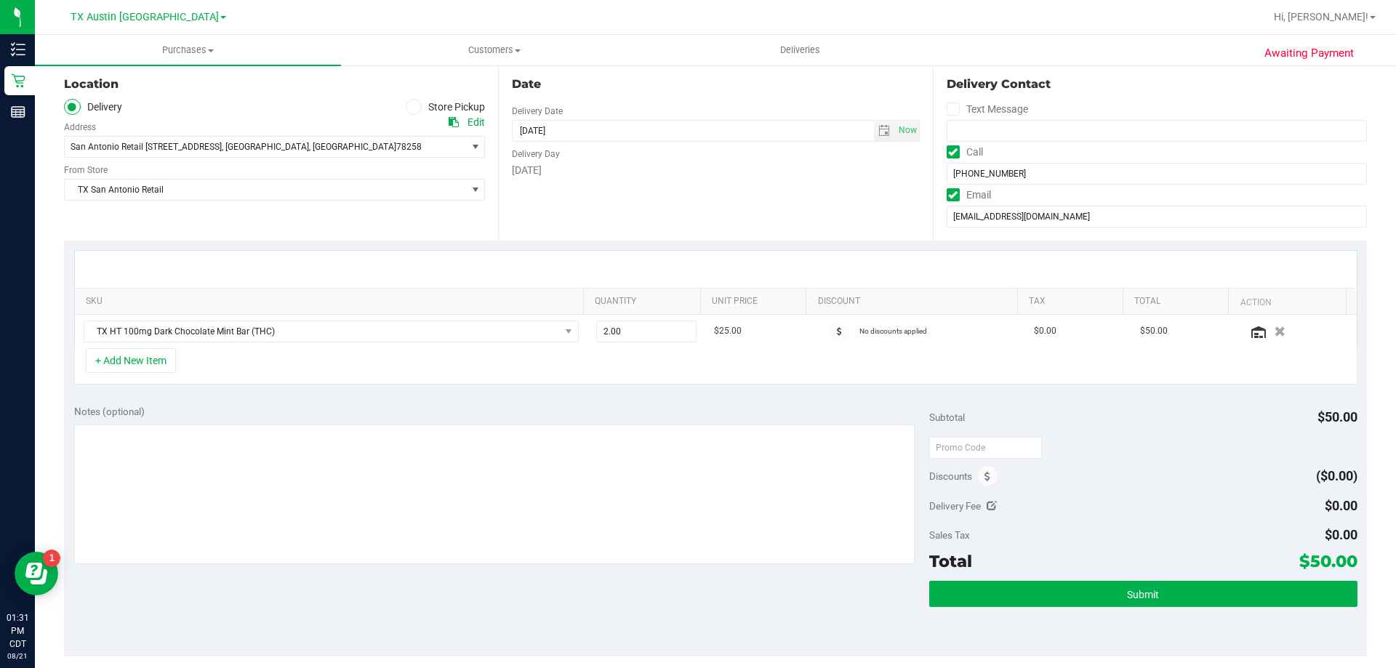
click at [1150, 444] on div at bounding box center [1143, 447] width 428 height 26
click at [985, 471] on span at bounding box center [988, 476] width 20 height 20
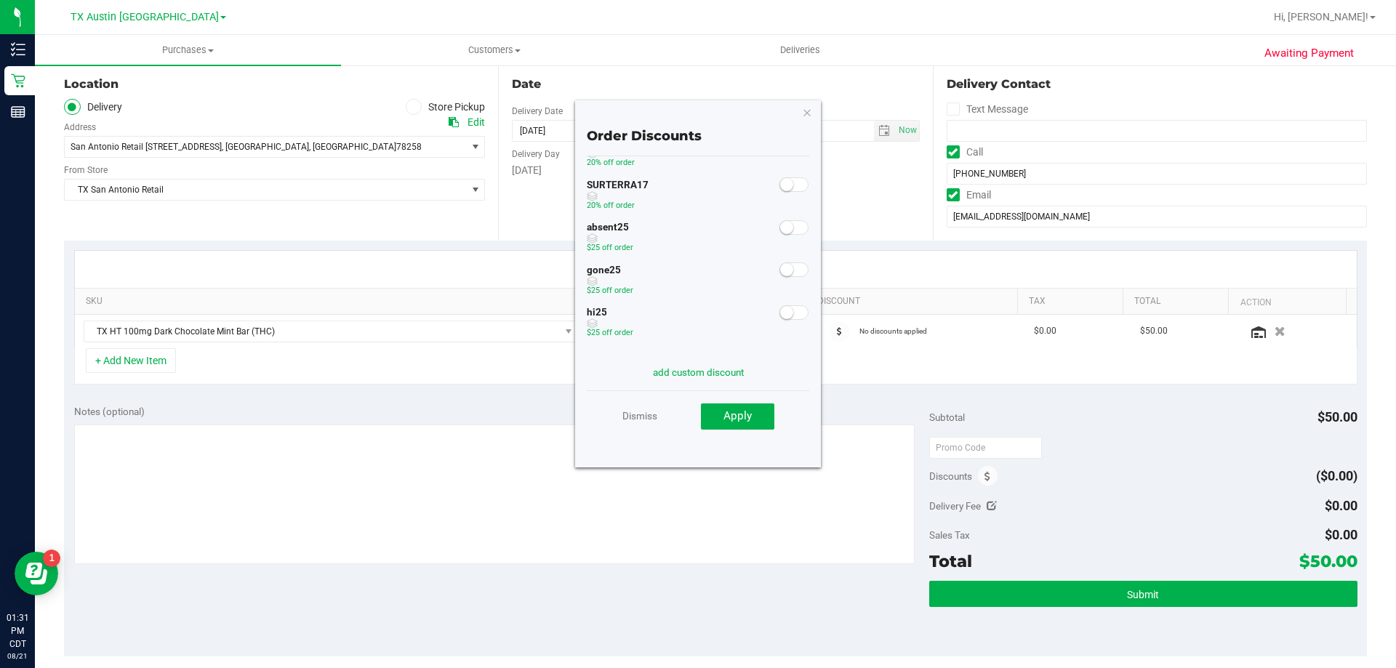
scroll to position [123, 0]
click at [627, 418] on link "Dismiss" at bounding box center [639, 416] width 35 height 26
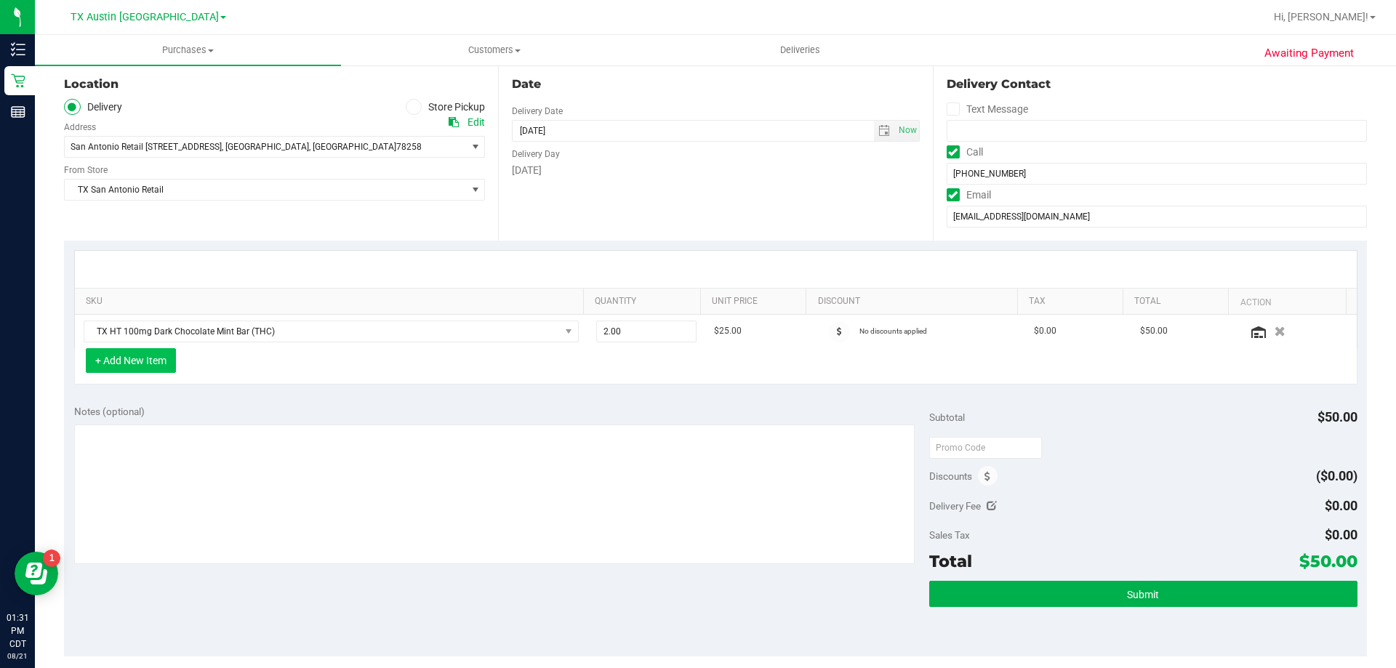
click at [132, 368] on button "+ Add New Item" at bounding box center [131, 360] width 90 height 25
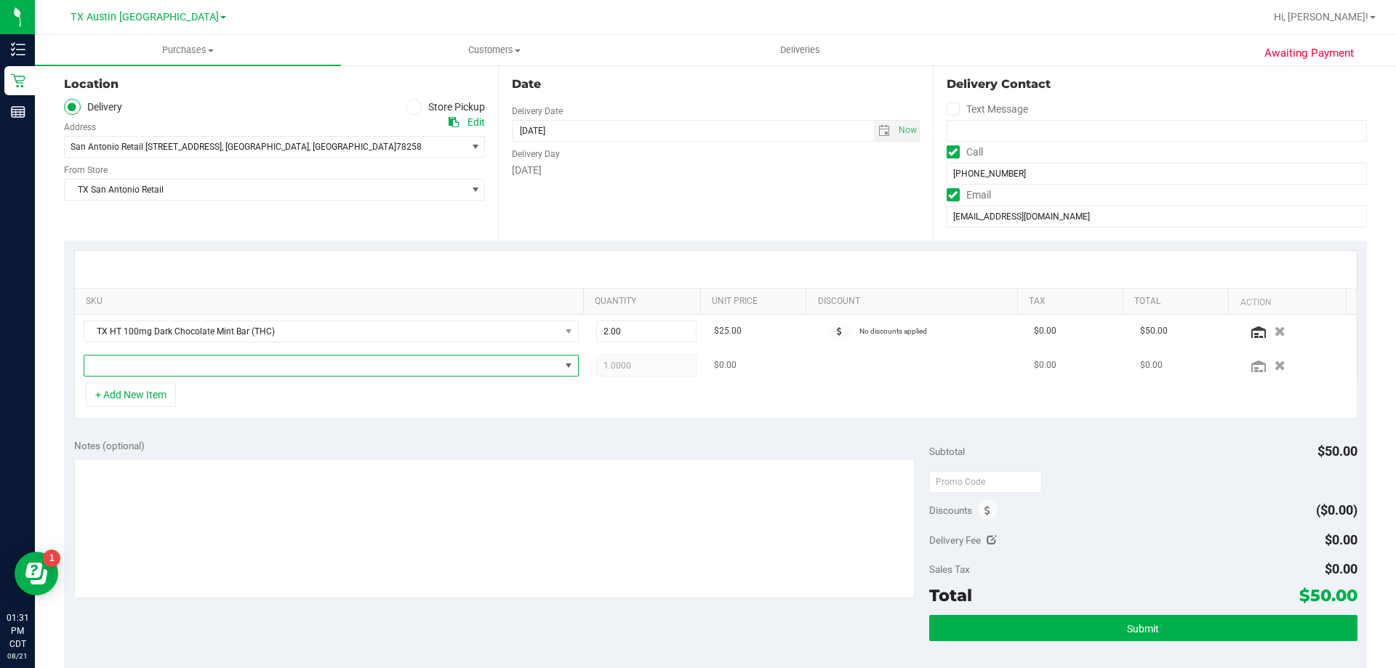
click at [159, 359] on span "NO DATA FOUND" at bounding box center [322, 366] width 476 height 20
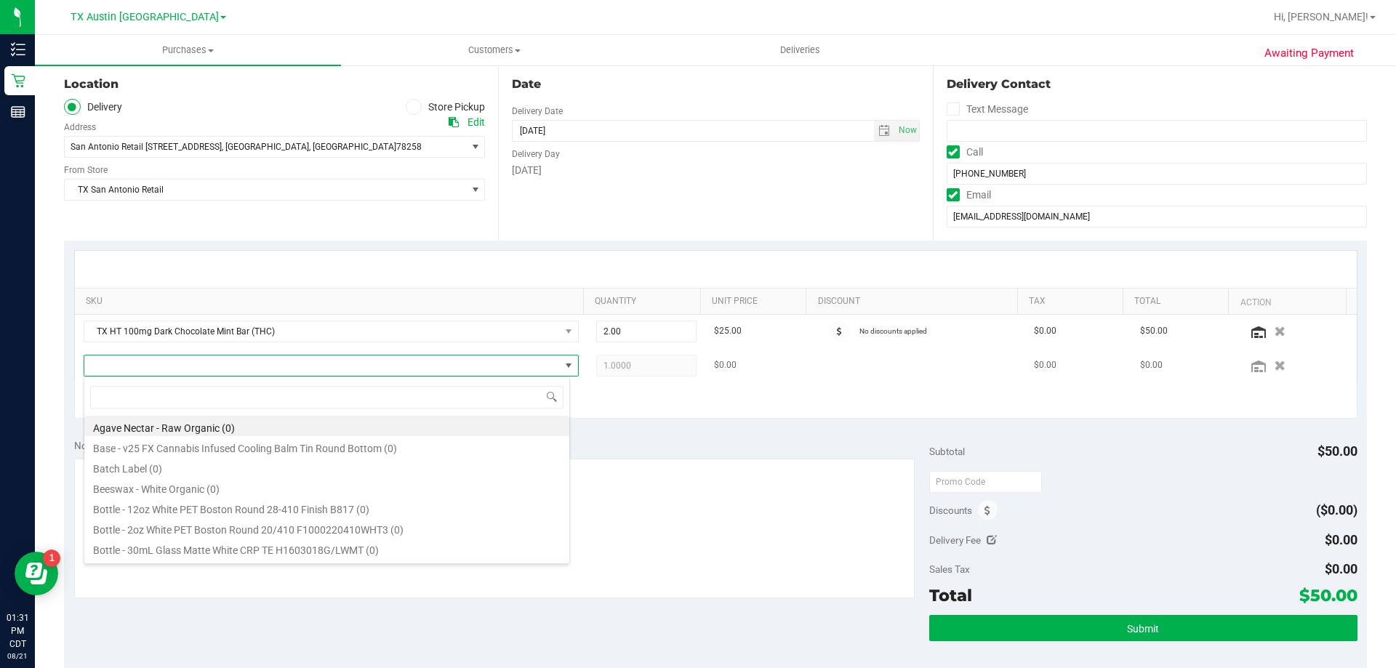
scroll to position [22, 487]
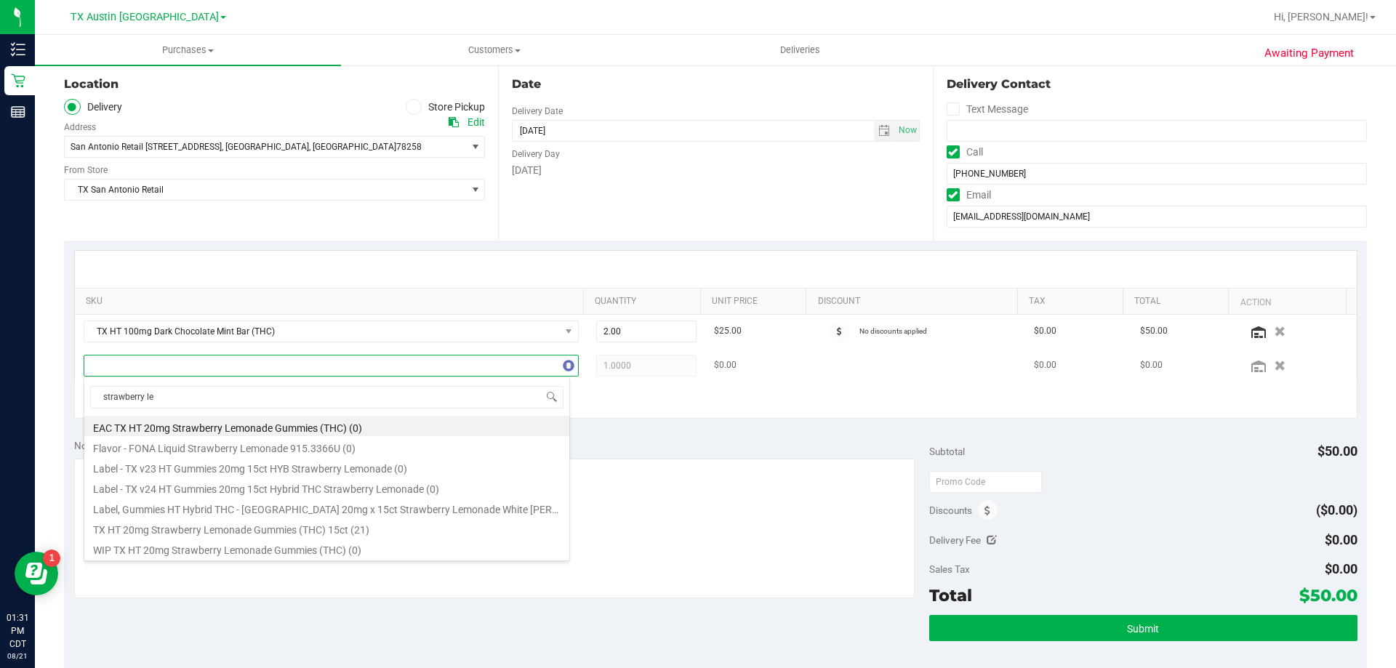
type input "strawberry lem"
click at [237, 523] on li "TX HT 20mg Strawberry Lemonade Gummies (THC) 15ct (21)" at bounding box center [326, 528] width 485 height 20
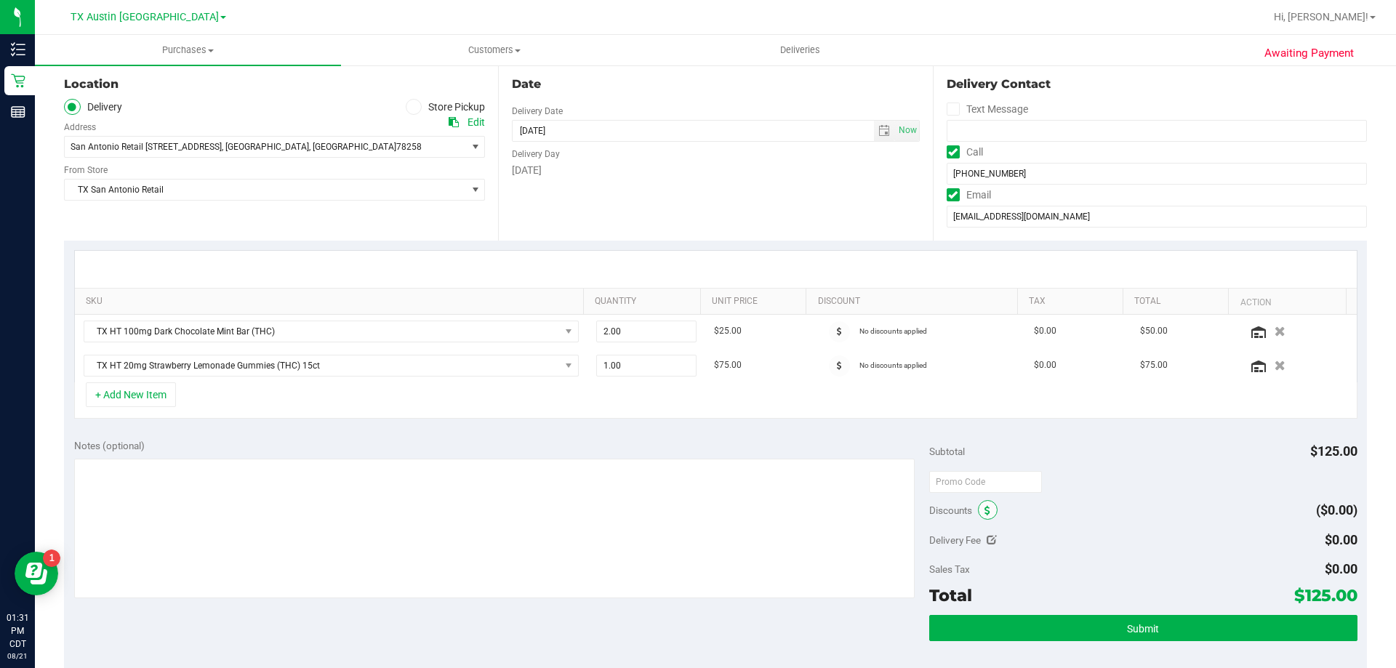
click at [985, 511] on span at bounding box center [988, 510] width 20 height 20
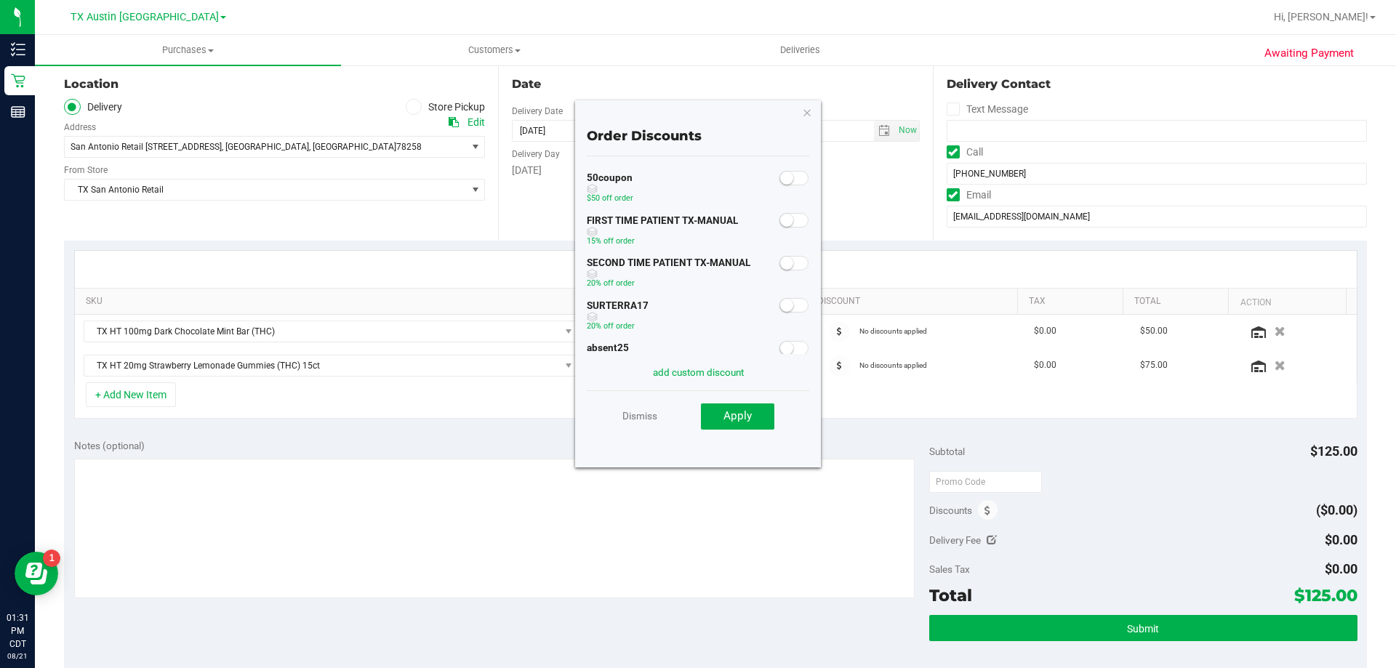
scroll to position [123, 0]
click at [780, 230] on small at bounding box center [786, 225] width 13 height 13
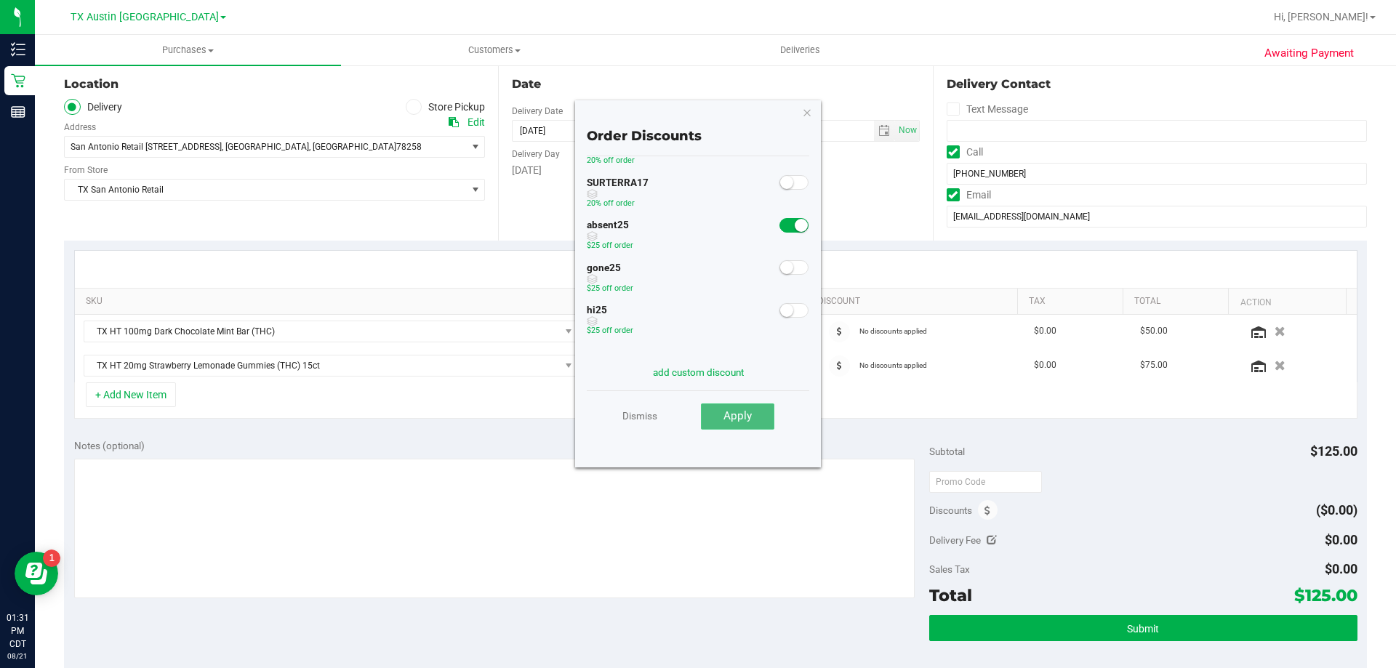
click at [740, 420] on span "Apply" at bounding box center [738, 415] width 28 height 13
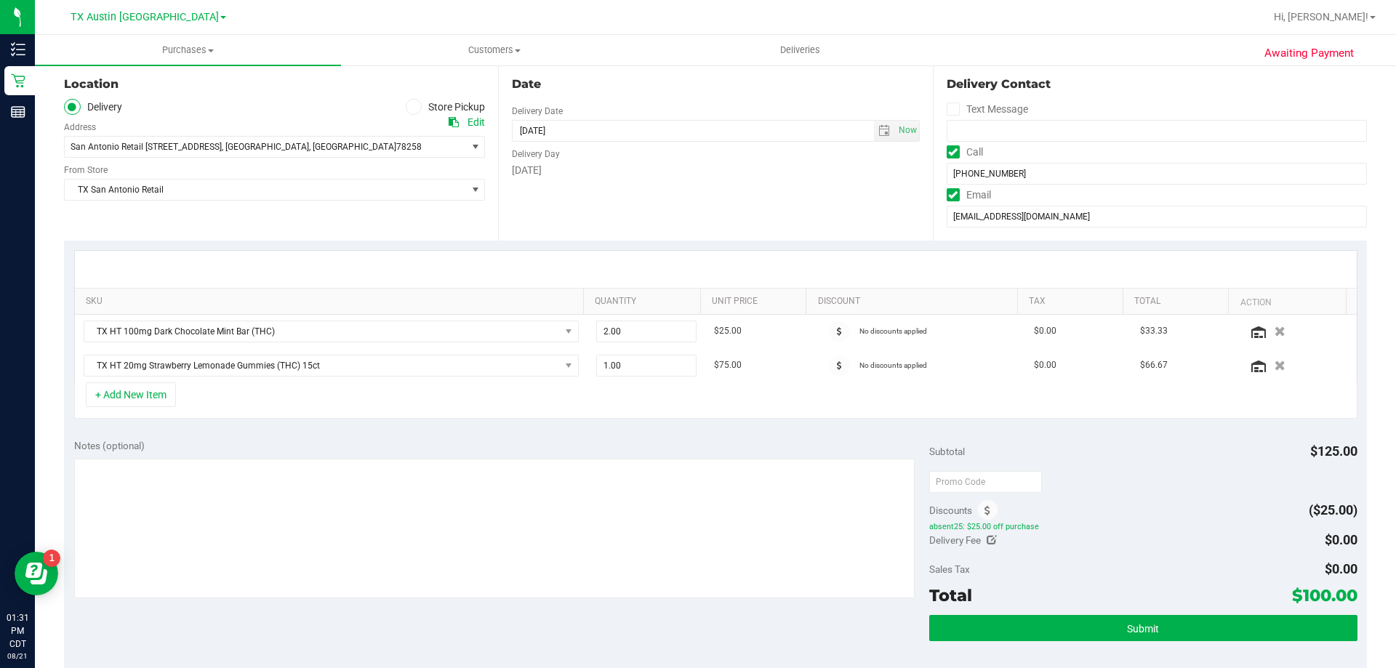
drag, startPoint x: 1292, startPoint y: 594, endPoint x: 1323, endPoint y: 593, distance: 30.6
click at [1323, 593] on span "$100.00" at bounding box center [1324, 595] width 65 height 20
click at [1220, 561] on div "Sales Tax $0.00" at bounding box center [1143, 569] width 428 height 26
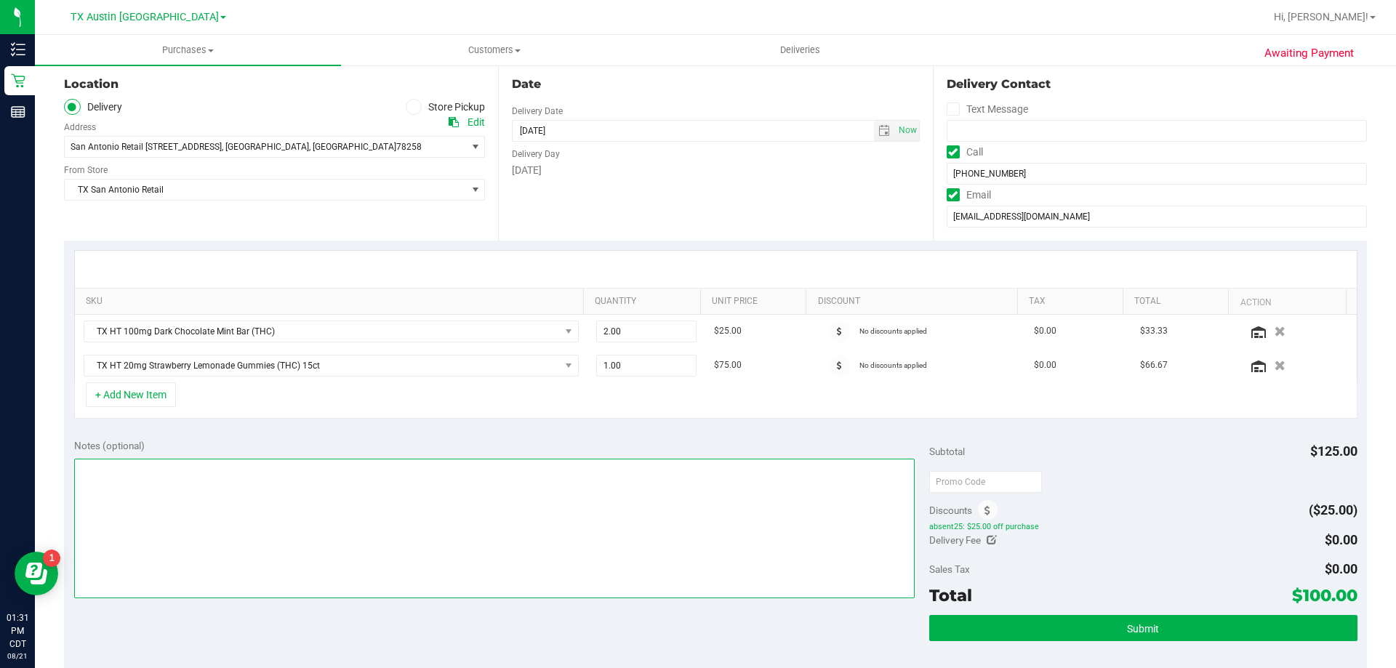
click at [257, 460] on textarea at bounding box center [494, 529] width 841 height 140
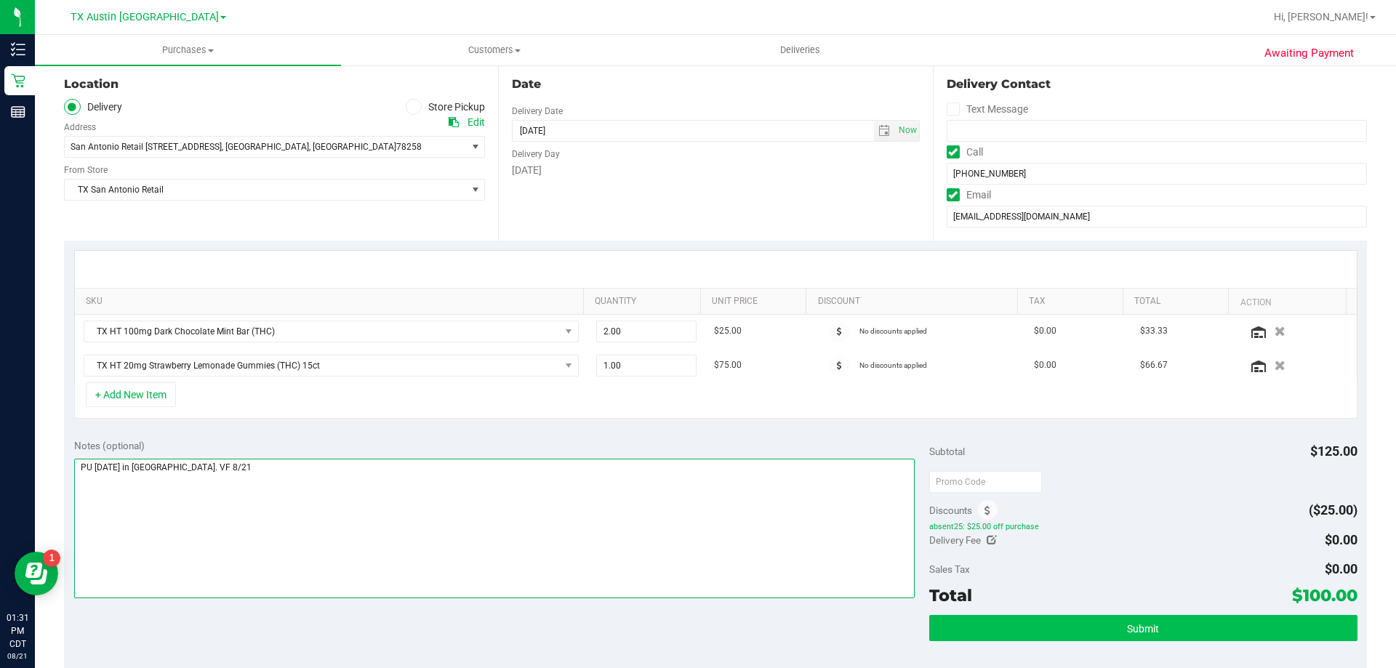
type textarea "PU [DATE] in [GEOGRAPHIC_DATA]. VF 8/21"
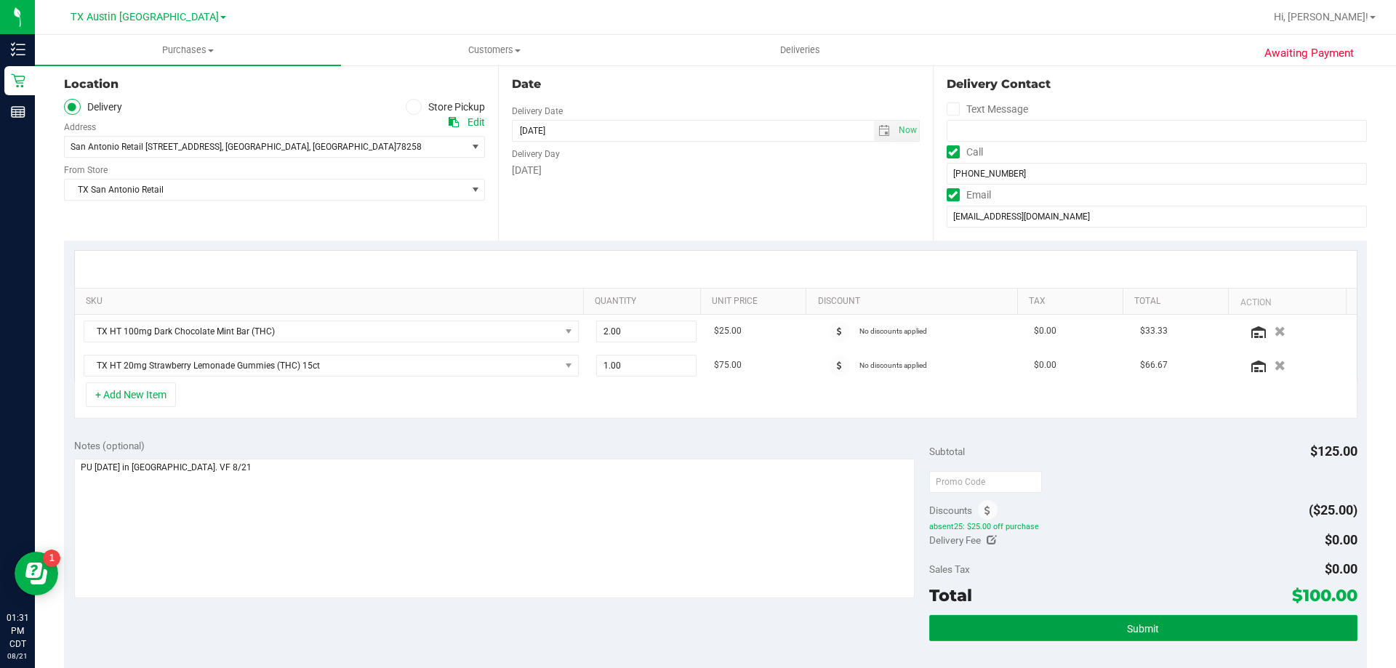
click at [976, 622] on button "Submit" at bounding box center [1143, 628] width 428 height 26
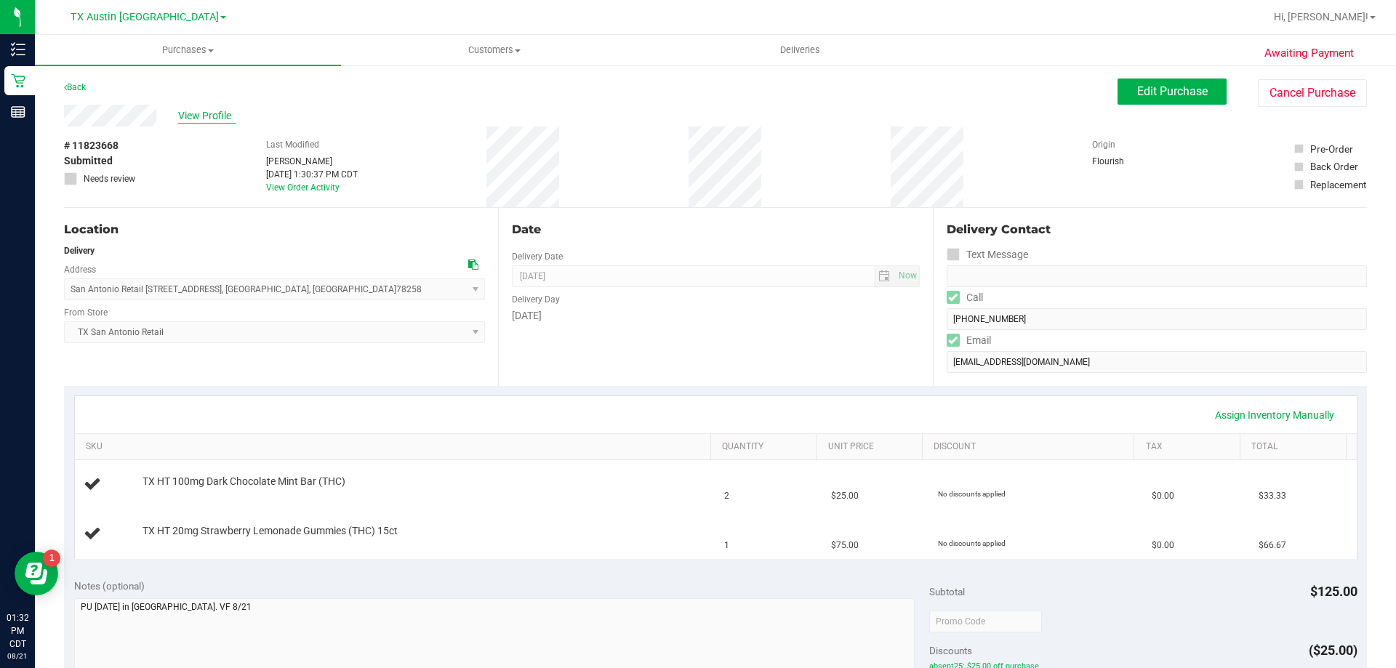
click at [203, 113] on span "View Profile" at bounding box center [207, 115] width 58 height 15
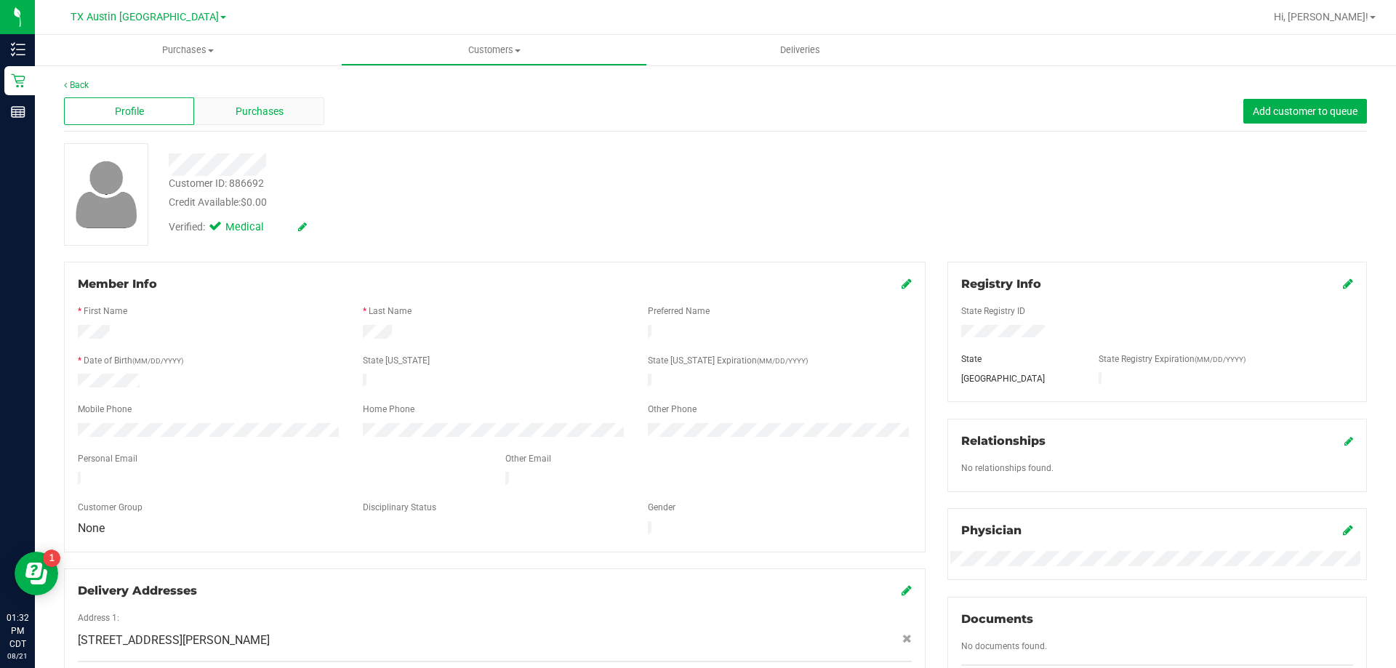
click at [268, 113] on span "Purchases" at bounding box center [260, 111] width 48 height 15
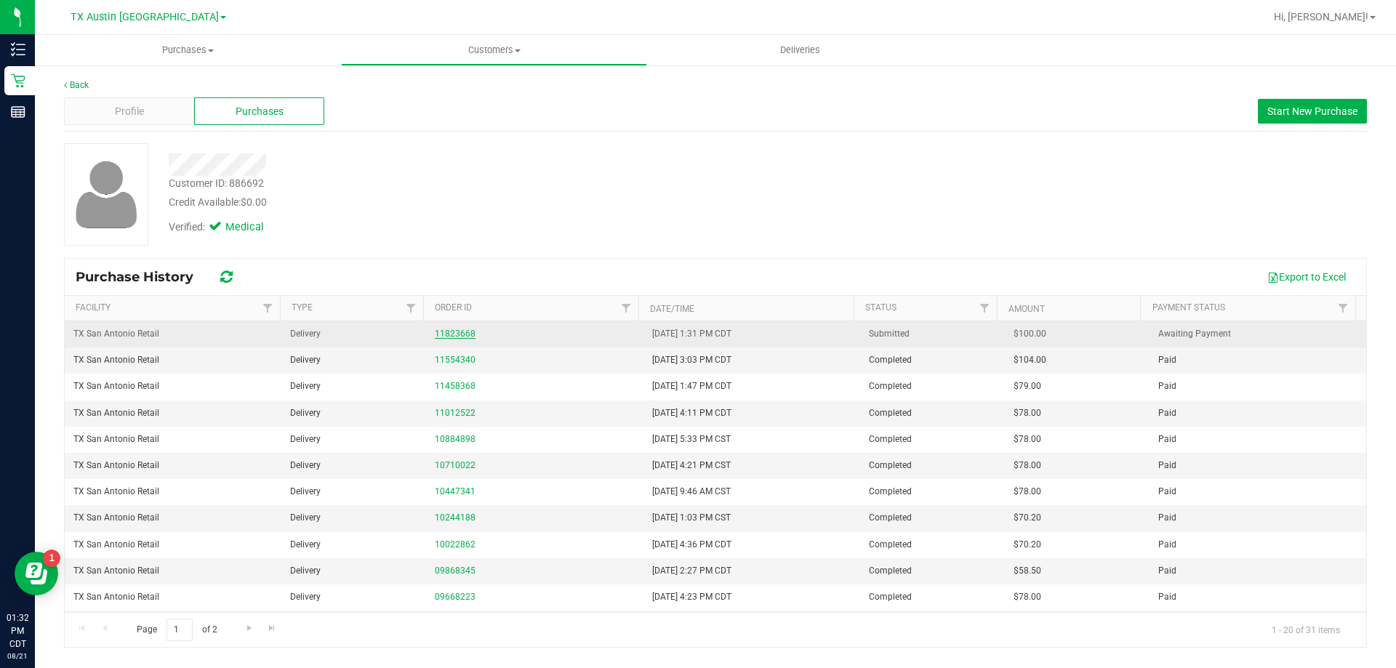
click at [449, 335] on link "11823668" at bounding box center [455, 334] width 41 height 10
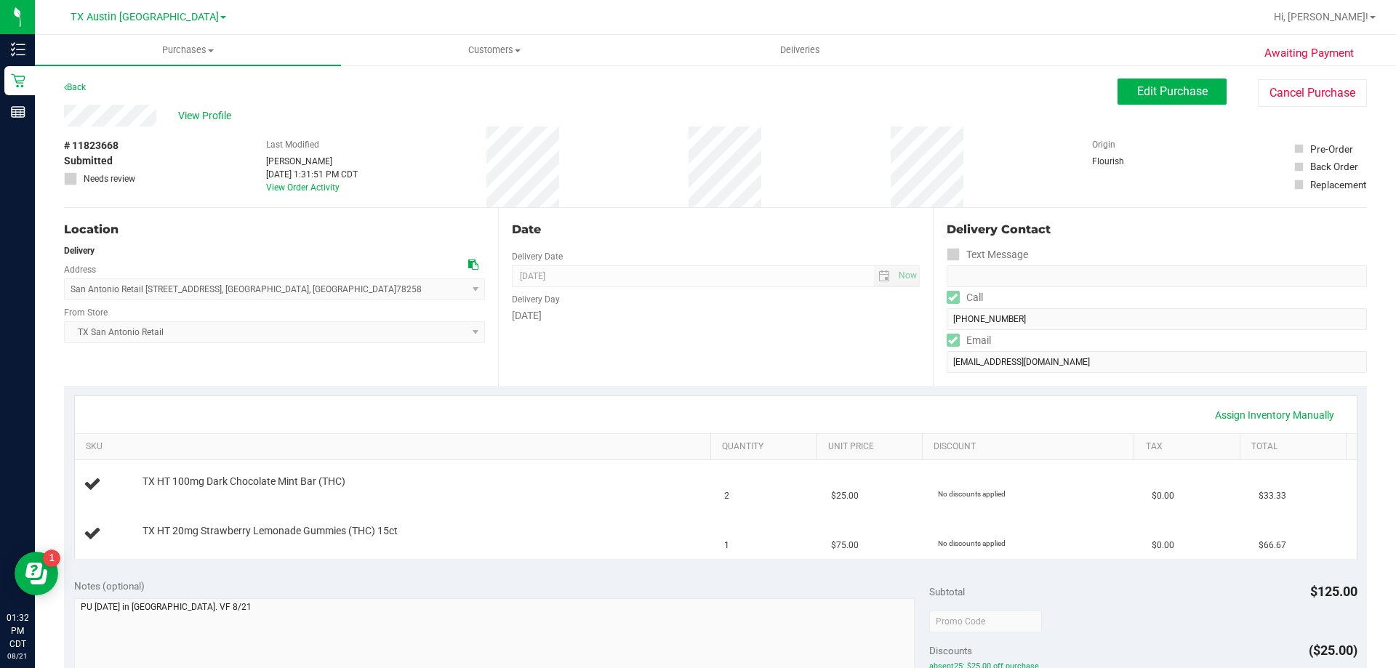
click at [102, 145] on span "# 11823668" at bounding box center [91, 145] width 55 height 15
copy span "11823668"
click at [224, 108] on span "View Profile" at bounding box center [207, 115] width 58 height 15
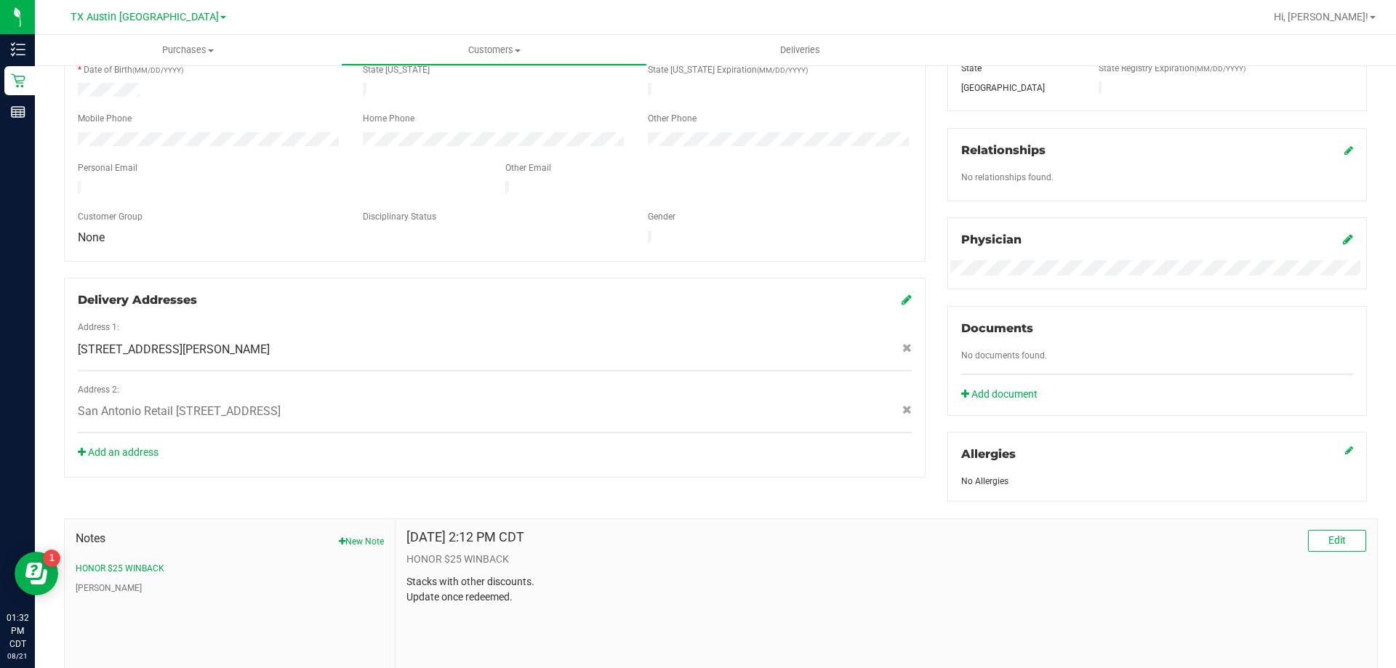
scroll to position [383, 0]
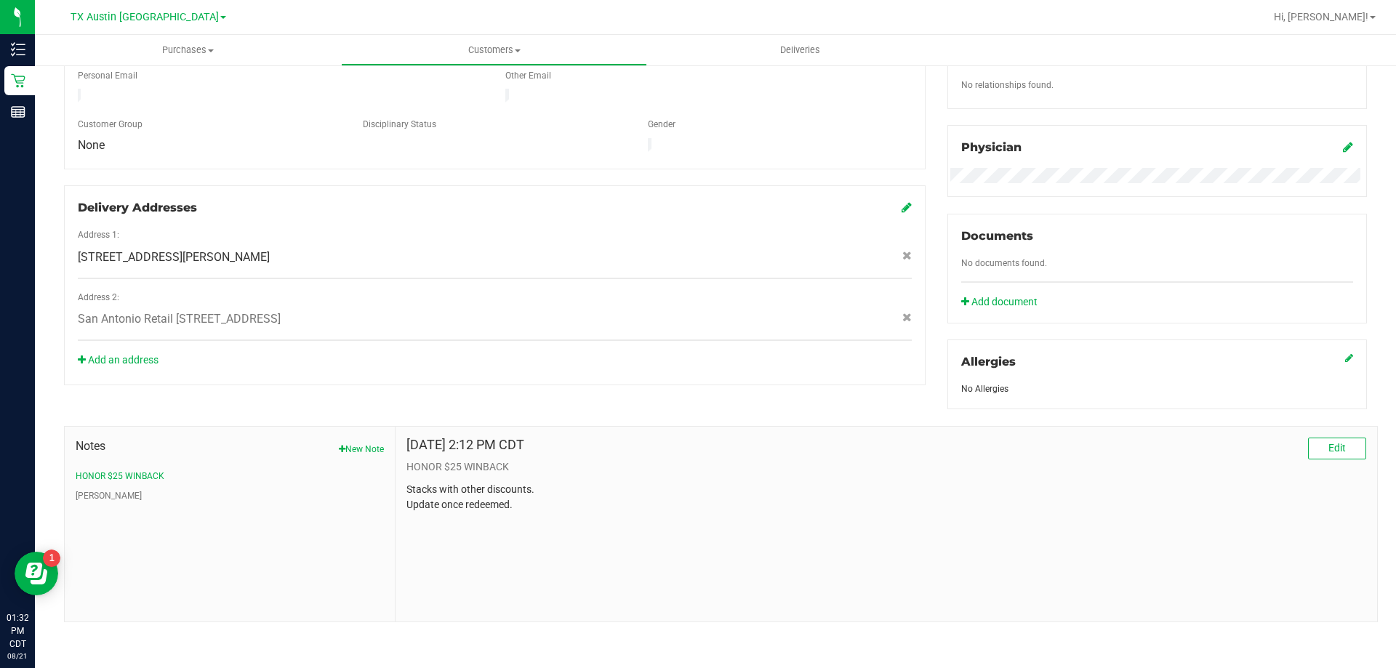
click at [1323, 460] on p "HONOR $25 WINBACK" at bounding box center [887, 467] width 960 height 15
click at [1329, 451] on span "Edit" at bounding box center [1337, 448] width 17 height 12
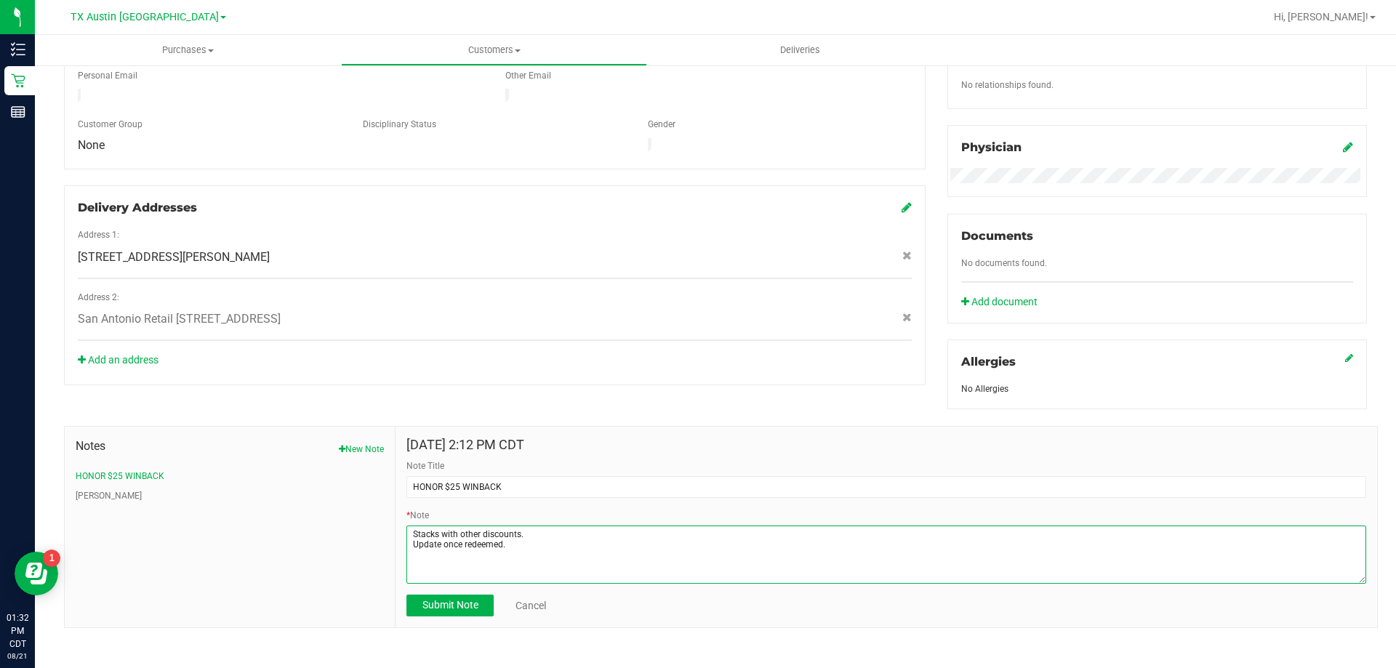
click at [513, 542] on textarea "* Note" at bounding box center [887, 555] width 960 height 58
paste textarea "11823668"
type textarea "Stacks with other discounts. Update once redeemed. Redeemed on 8/21 for order #…"
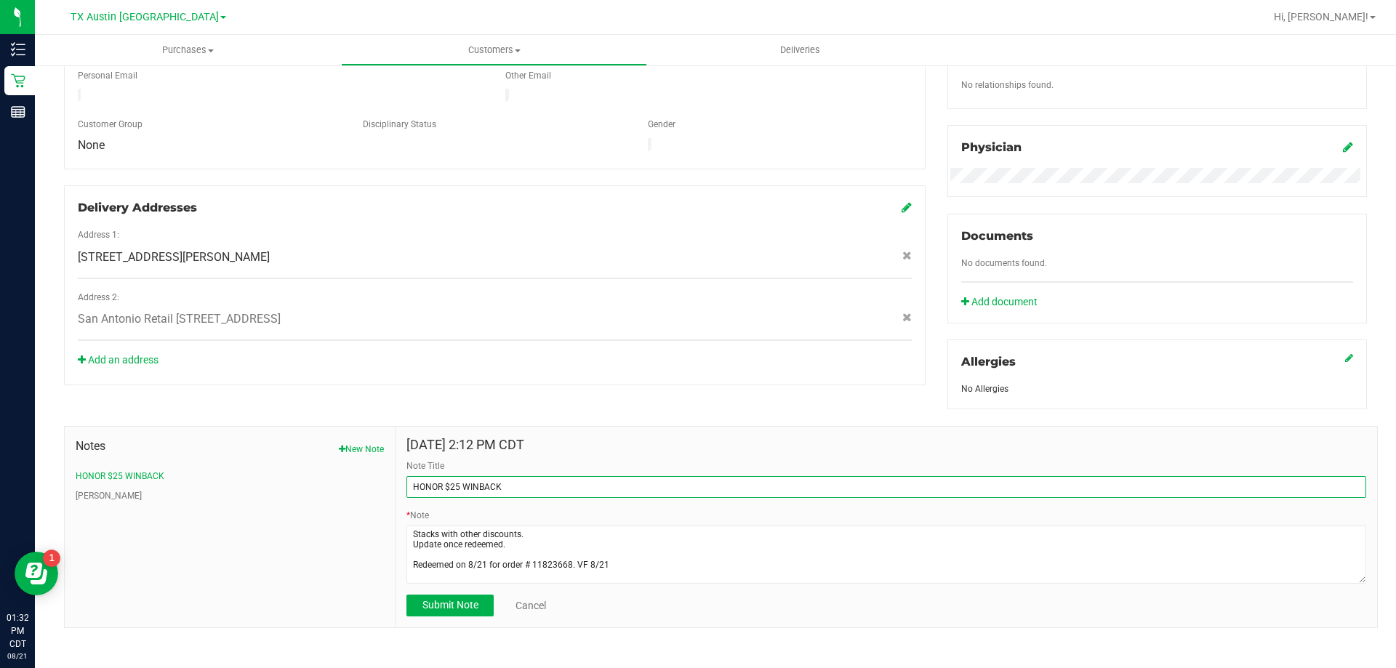
click at [538, 483] on input "HONOR $25 WINBACK" at bounding box center [887, 487] width 960 height 22
type input "HONOR $25 WINBACK REDEEMED ON 8/21"
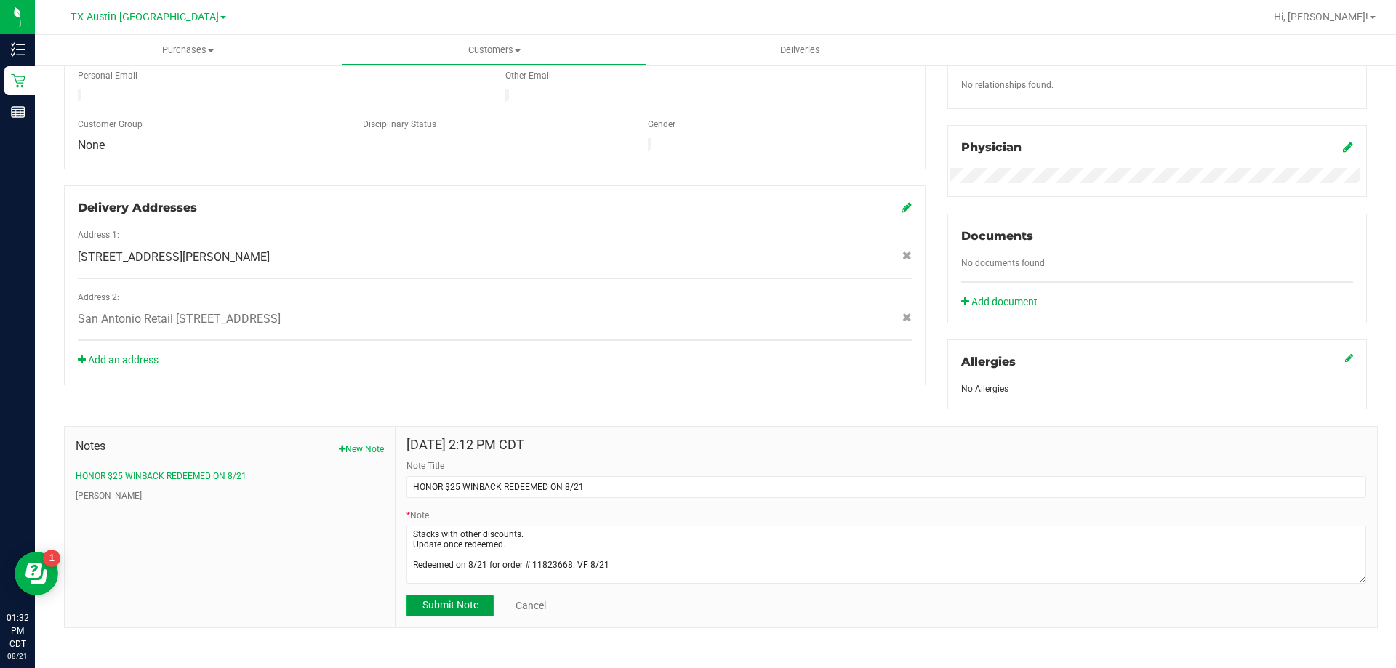
click at [460, 599] on span "Submit Note" at bounding box center [451, 605] width 56 height 12
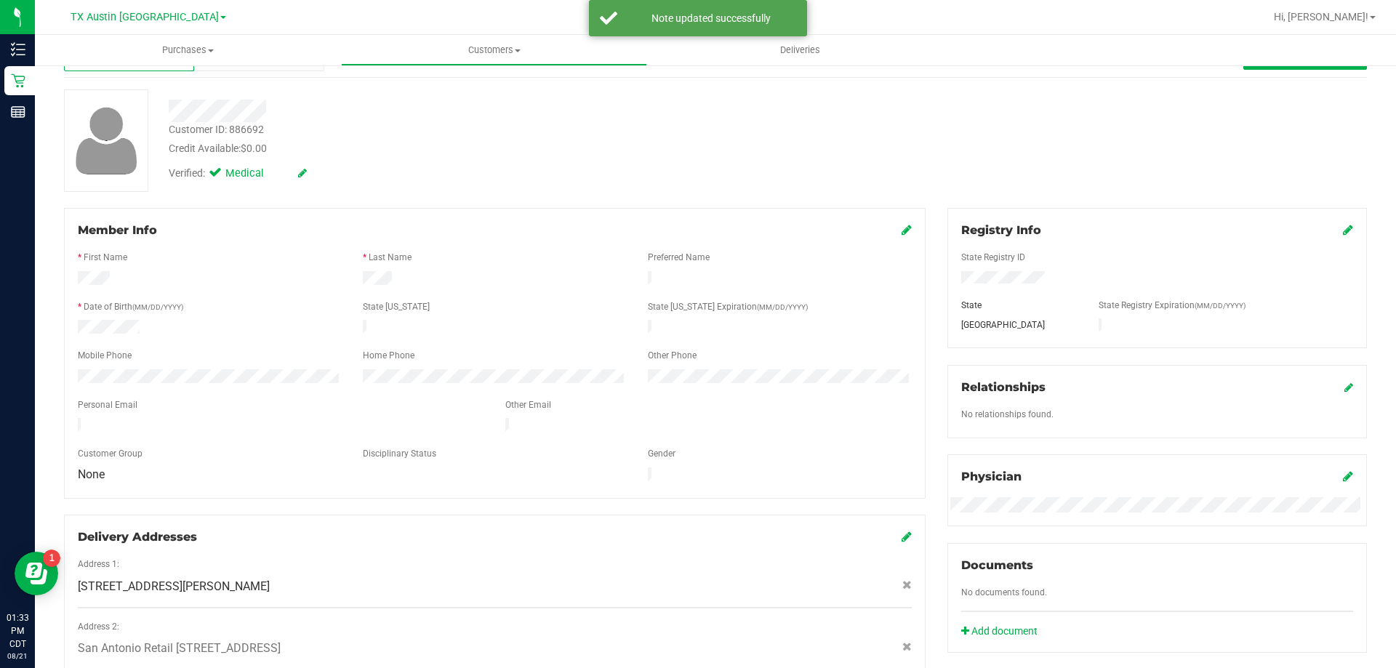
scroll to position [0, 0]
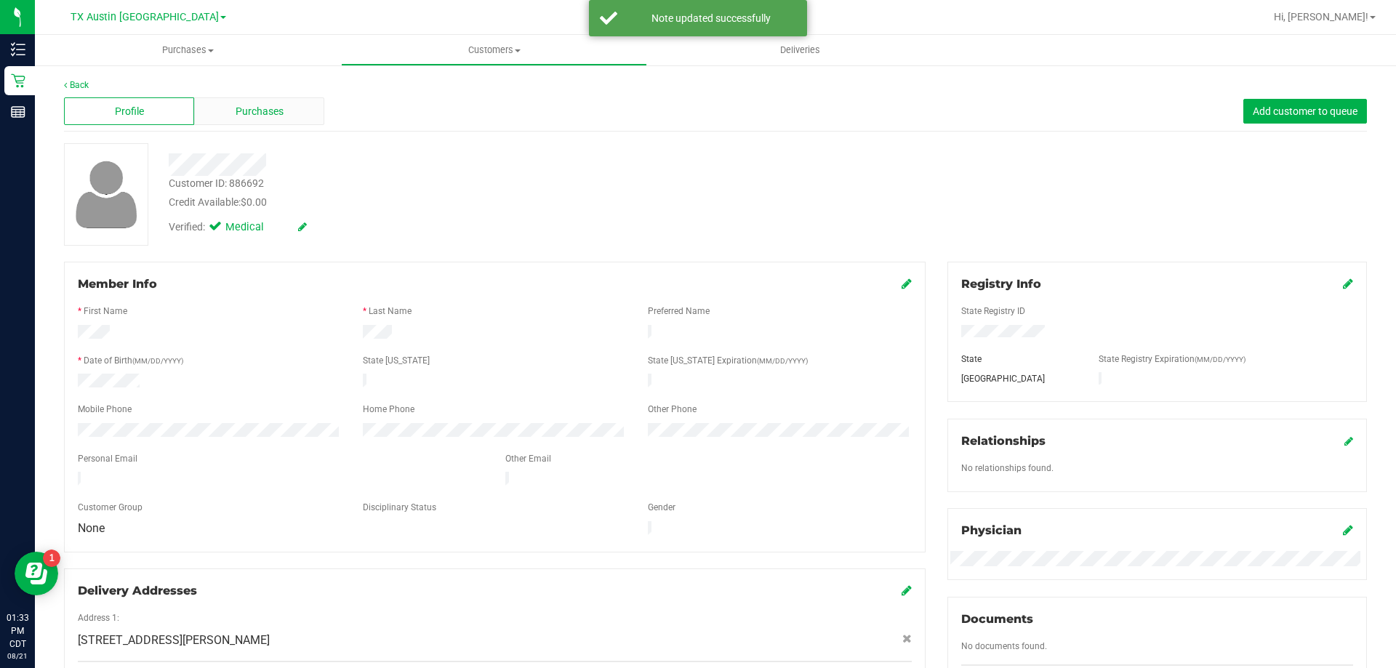
click at [243, 108] on span "Purchases" at bounding box center [260, 111] width 48 height 15
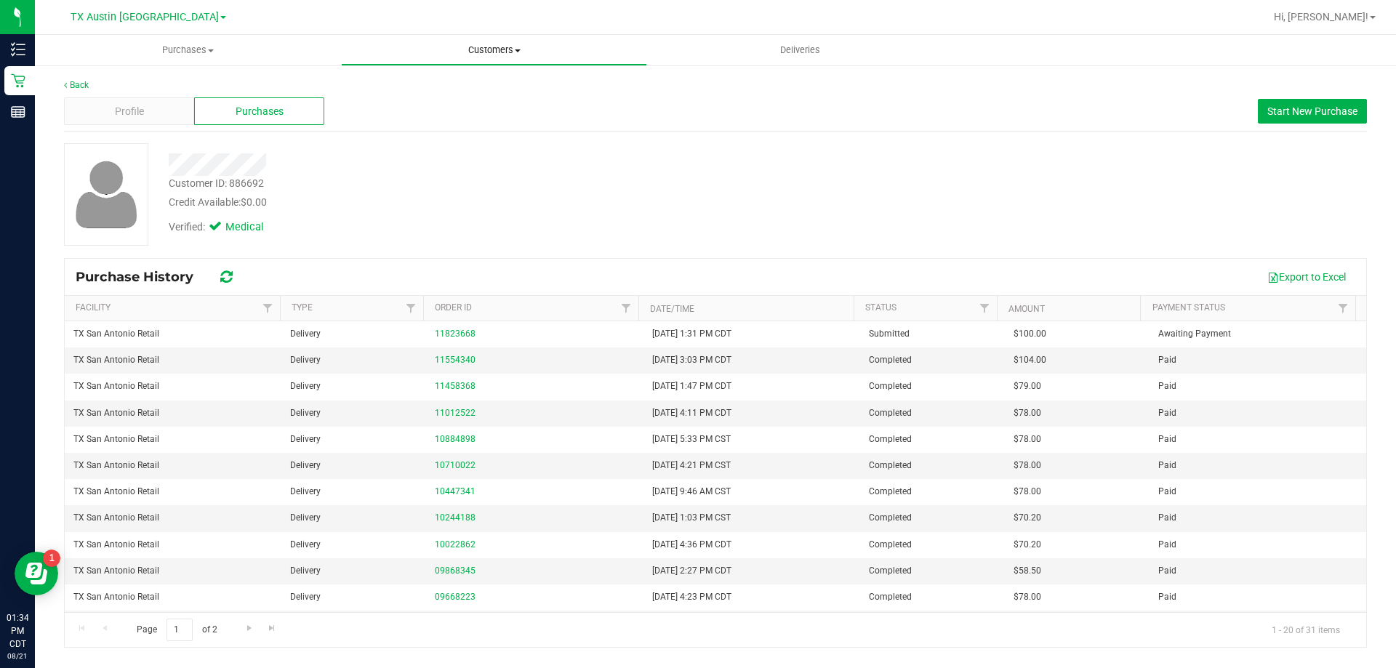
click at [510, 41] on uib-tab-heading "Customers All customers Add a new customer All physicians" at bounding box center [494, 50] width 305 height 29
click at [500, 92] on li "All customers" at bounding box center [494, 87] width 306 height 17
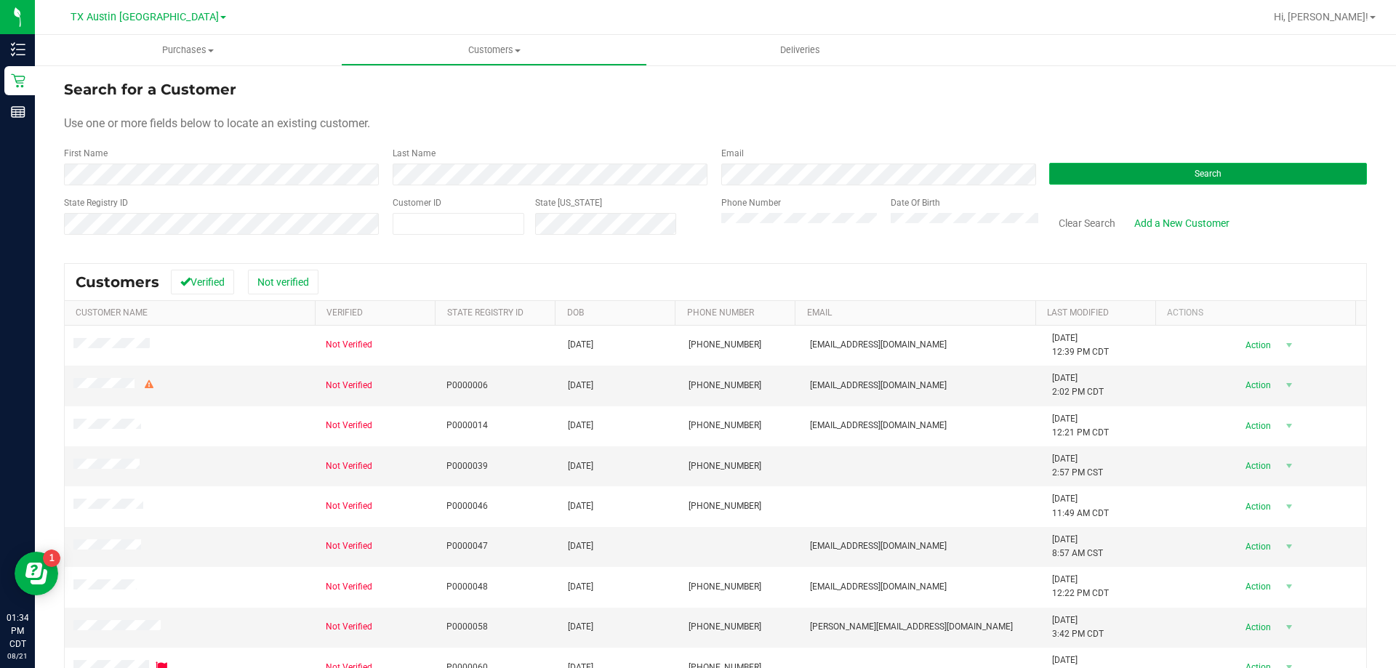
click at [1134, 172] on button "Search" at bounding box center [1208, 174] width 318 height 22
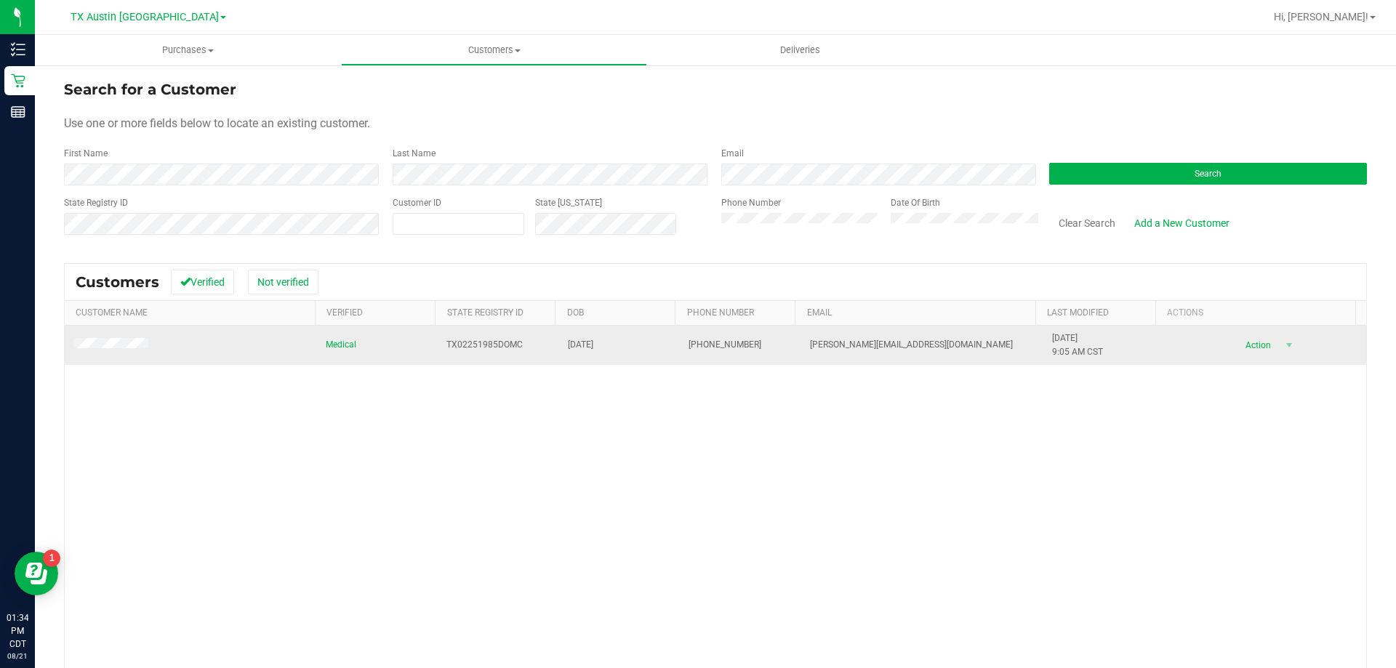
click at [98, 335] on td at bounding box center [191, 345] width 252 height 39
click at [96, 353] on td at bounding box center [191, 345] width 252 height 39
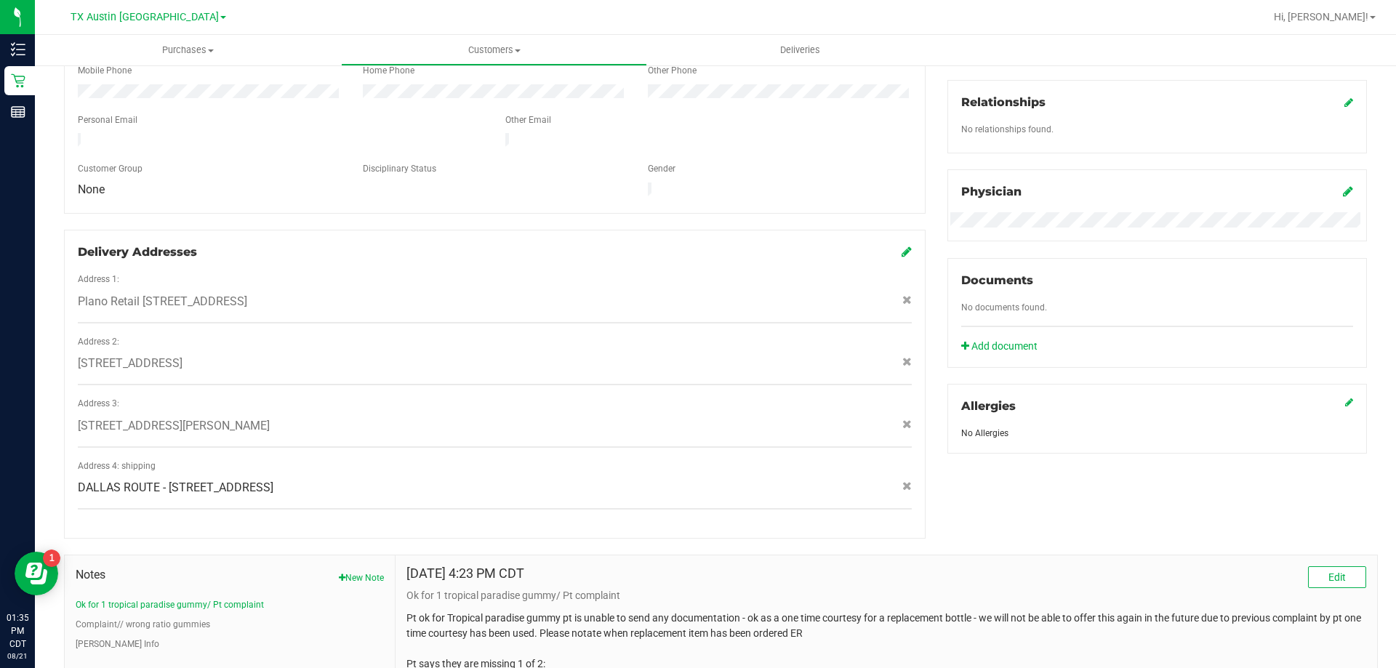
scroll to position [364, 0]
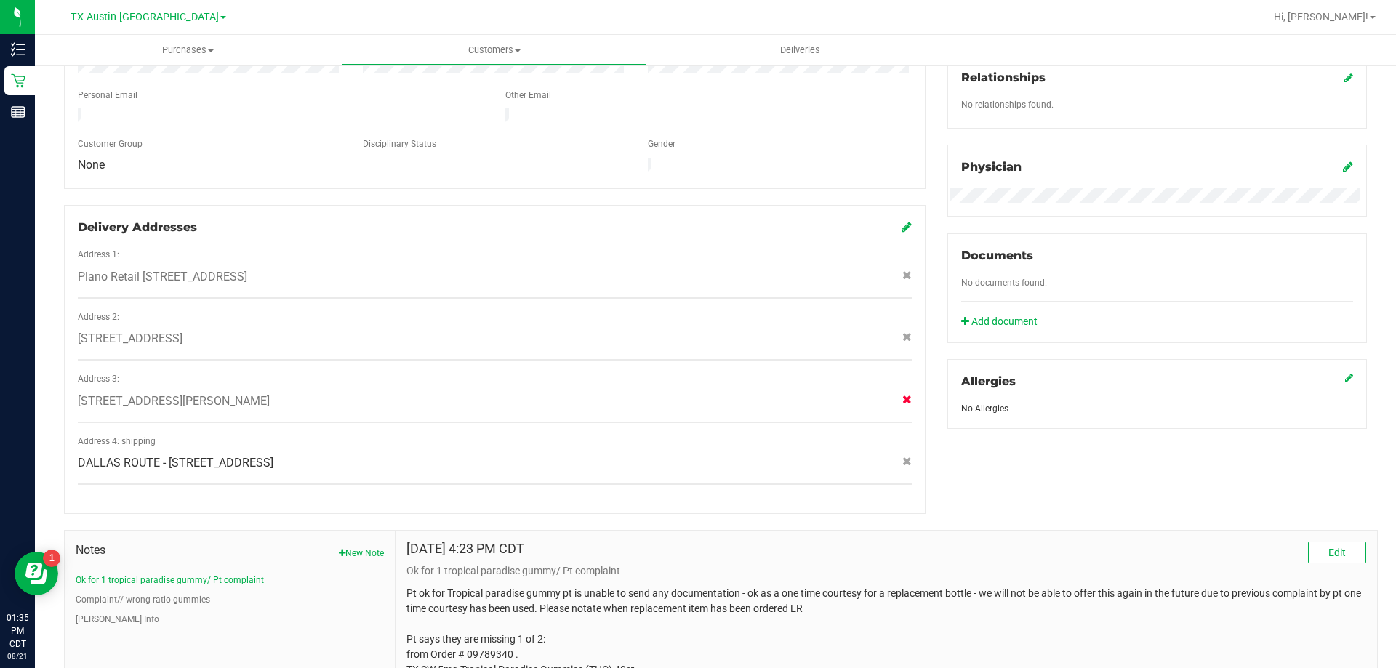
click at [902, 395] on icon at bounding box center [906, 399] width 9 height 9
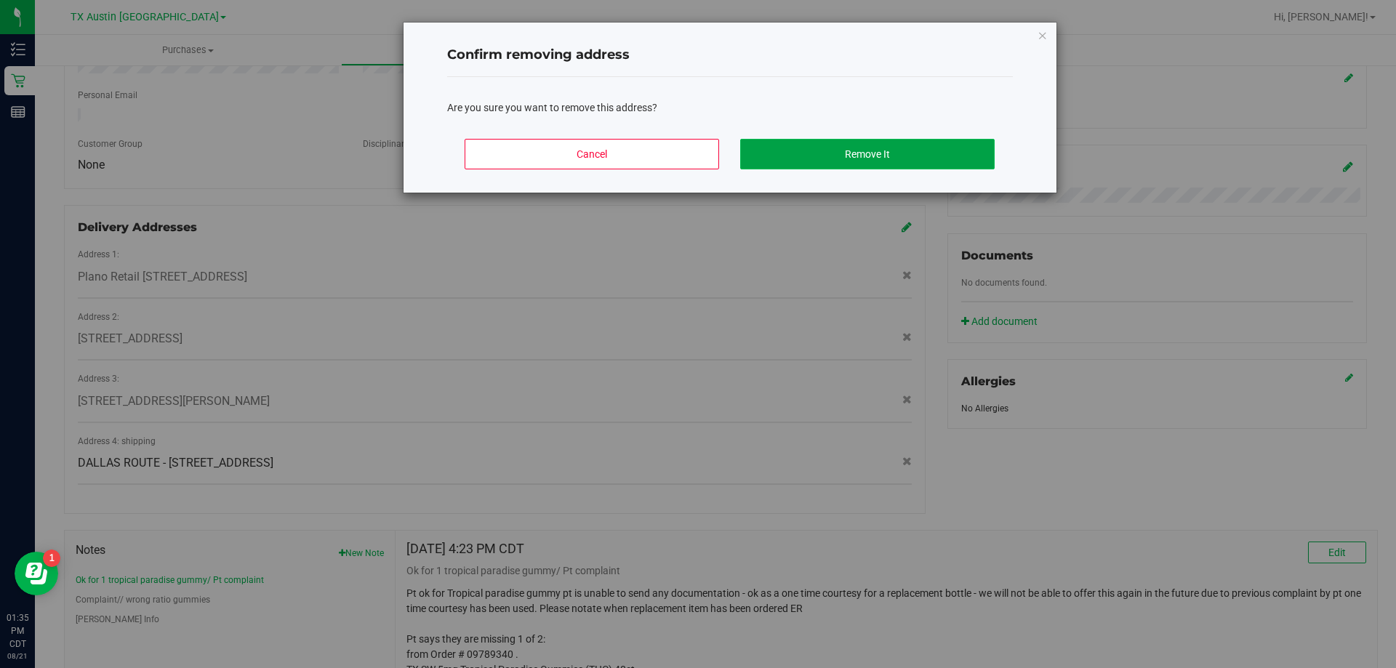
click at [808, 156] on button "Remove It" at bounding box center [867, 154] width 255 height 31
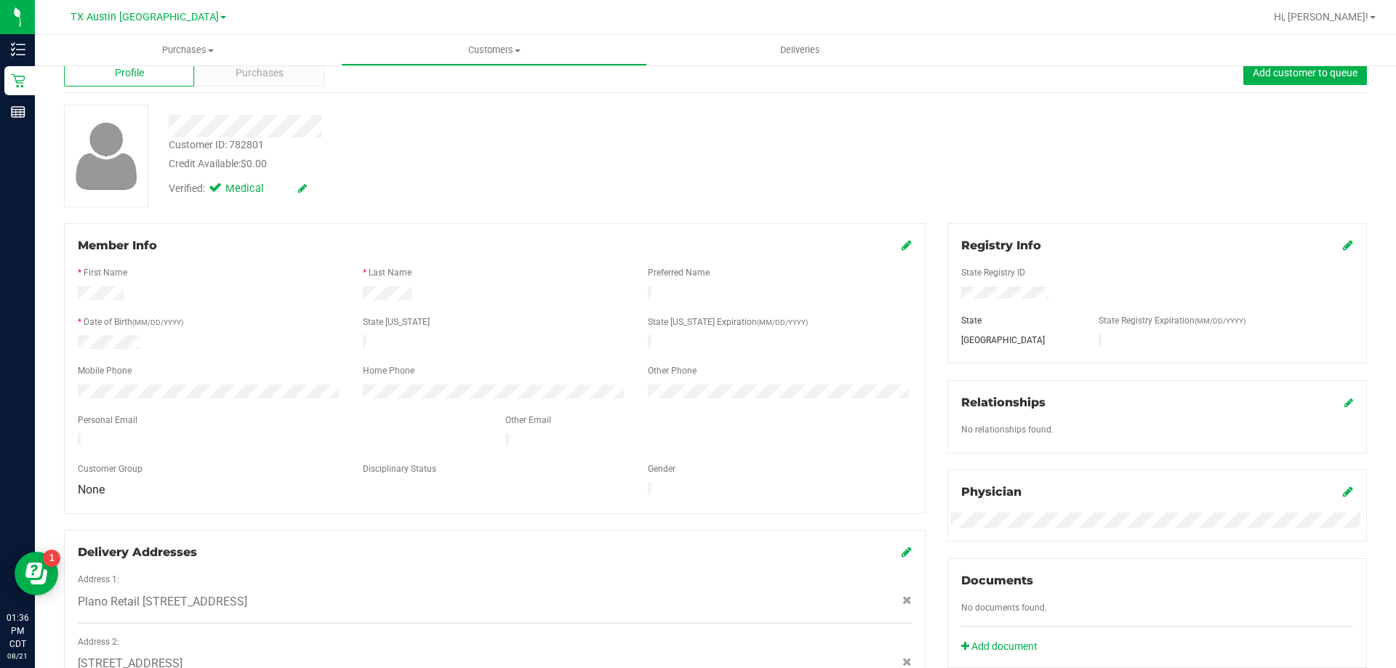
scroll to position [0, 0]
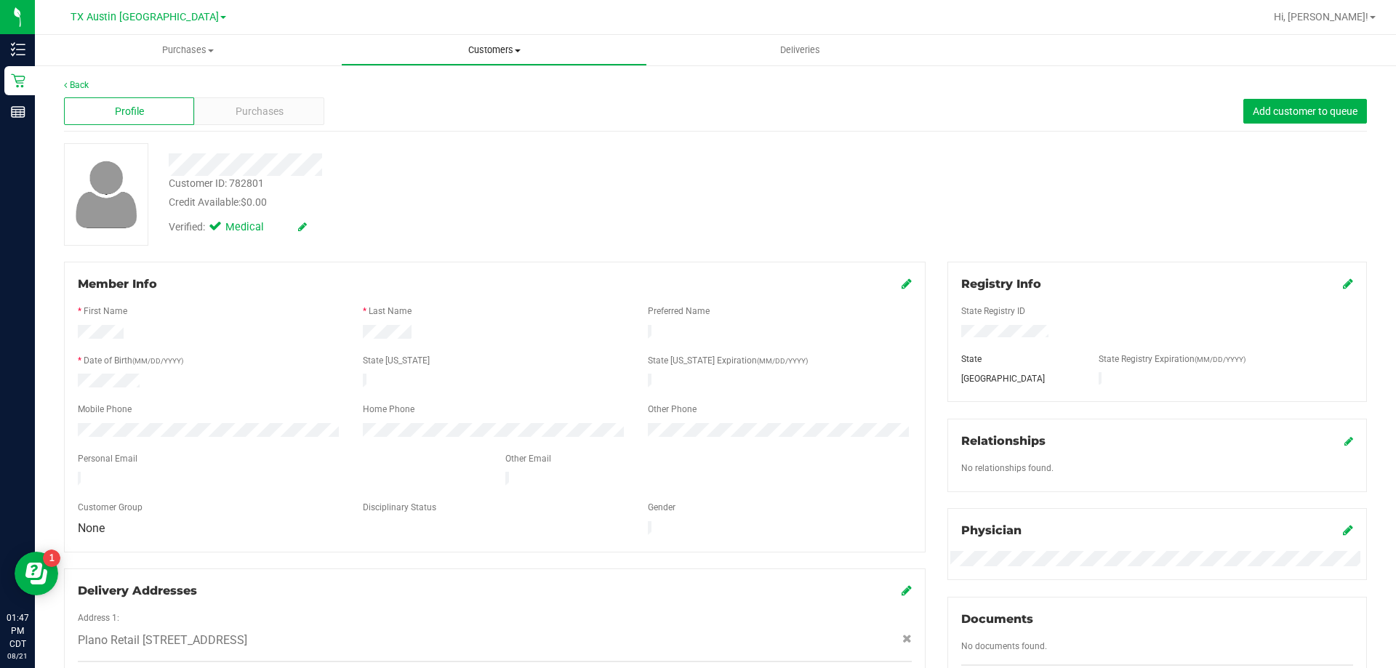
click at [470, 51] on span "Customers" at bounding box center [494, 50] width 305 height 13
click at [487, 90] on li "All customers" at bounding box center [494, 87] width 306 height 17
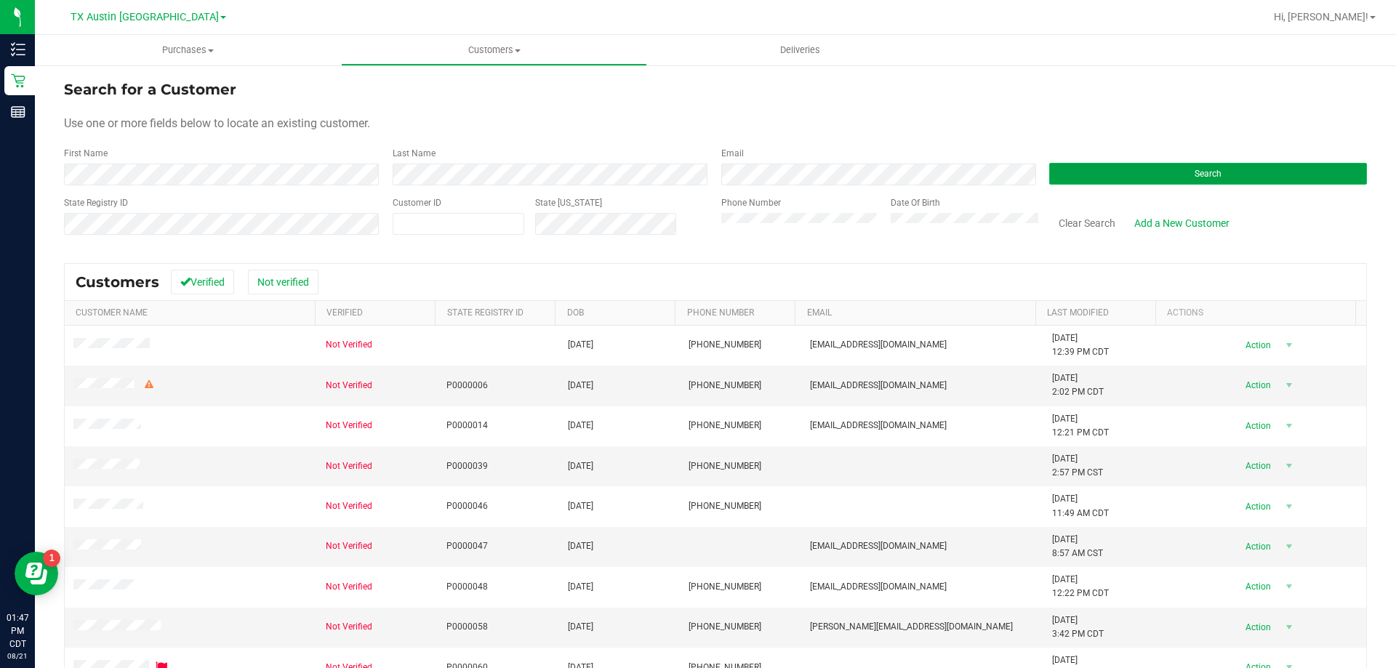
click at [1126, 164] on button "Search" at bounding box center [1208, 174] width 318 height 22
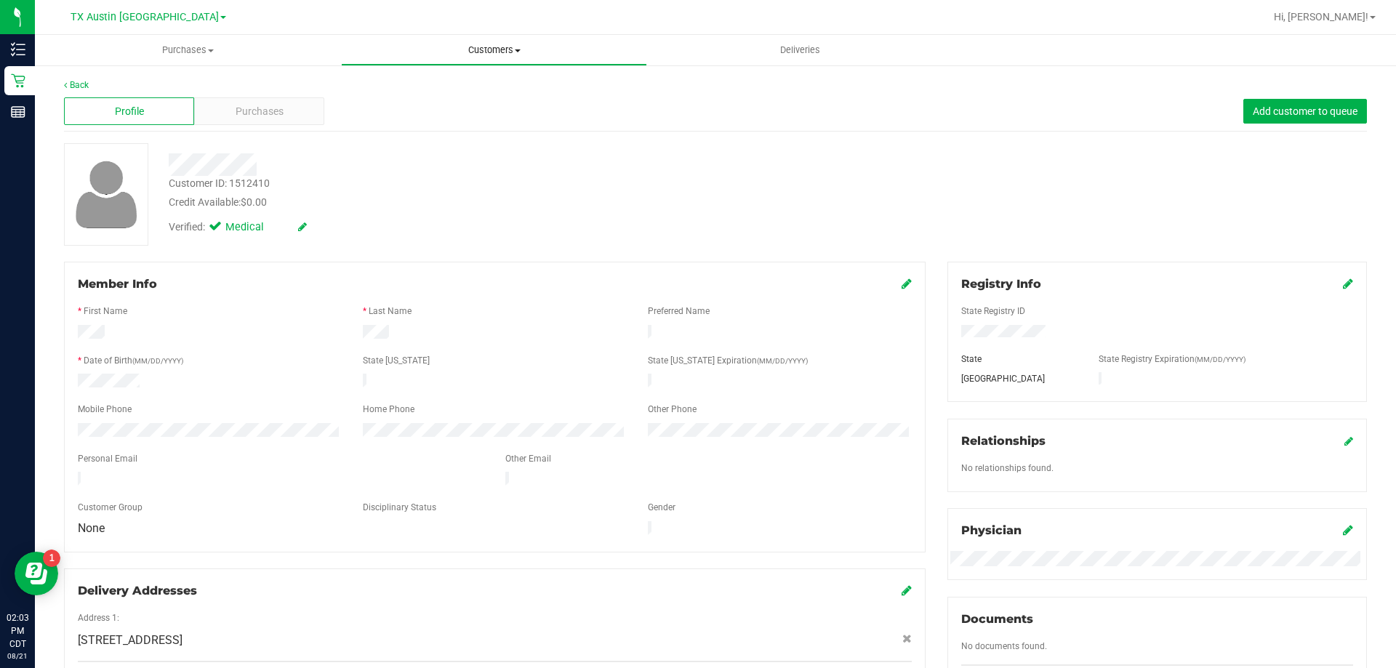
click at [498, 49] on span "Customers" at bounding box center [494, 50] width 305 height 13
click at [488, 84] on li "All customers" at bounding box center [494, 87] width 306 height 17
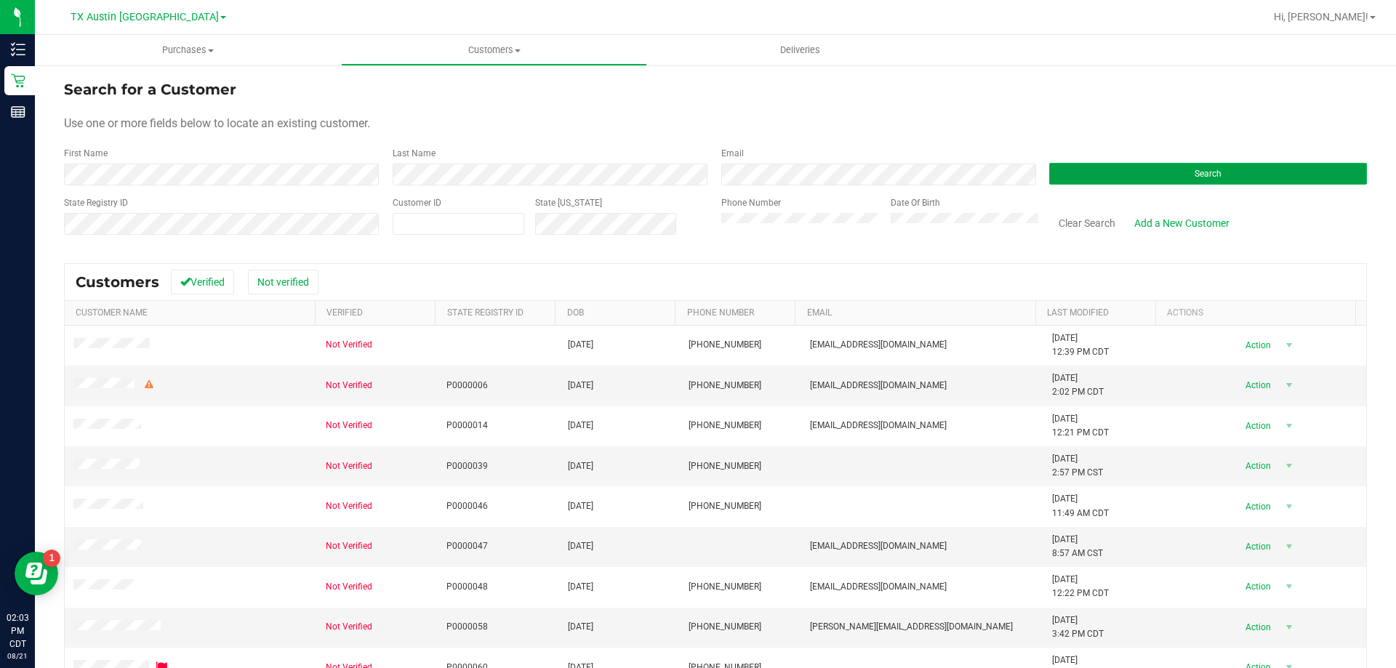
click at [1115, 173] on button "Search" at bounding box center [1208, 174] width 318 height 22
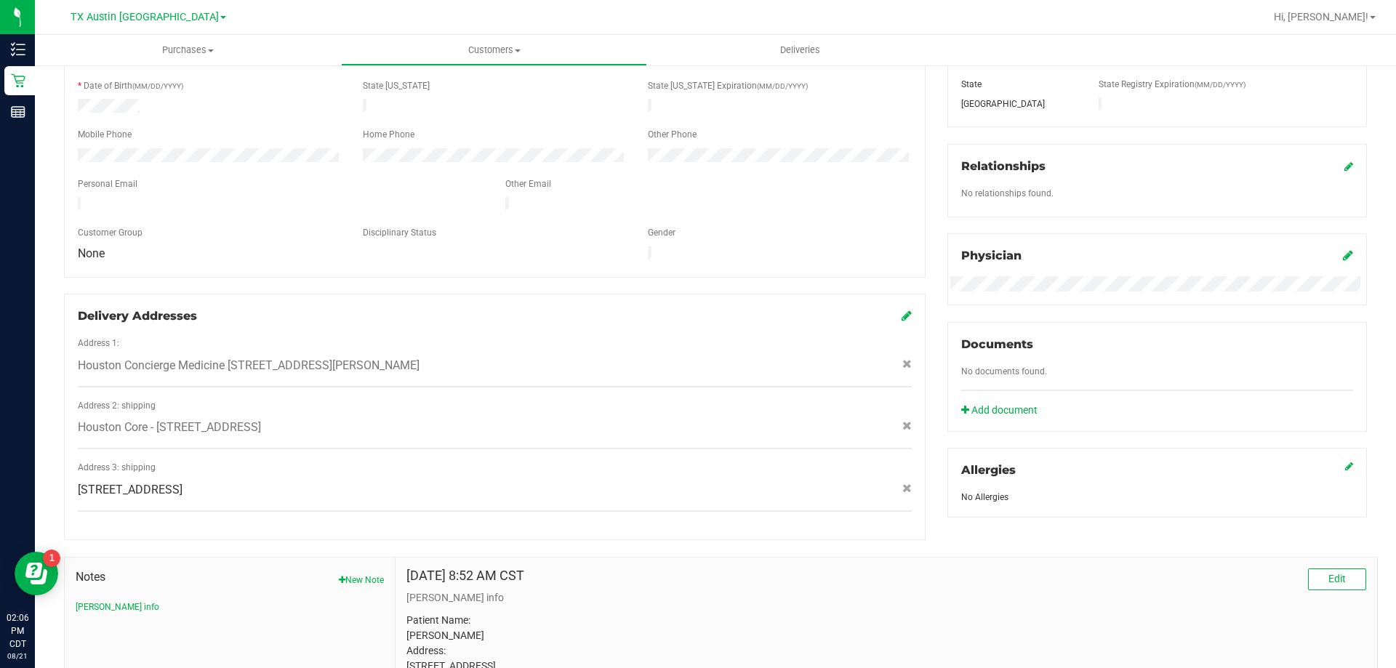
scroll to position [291, 0]
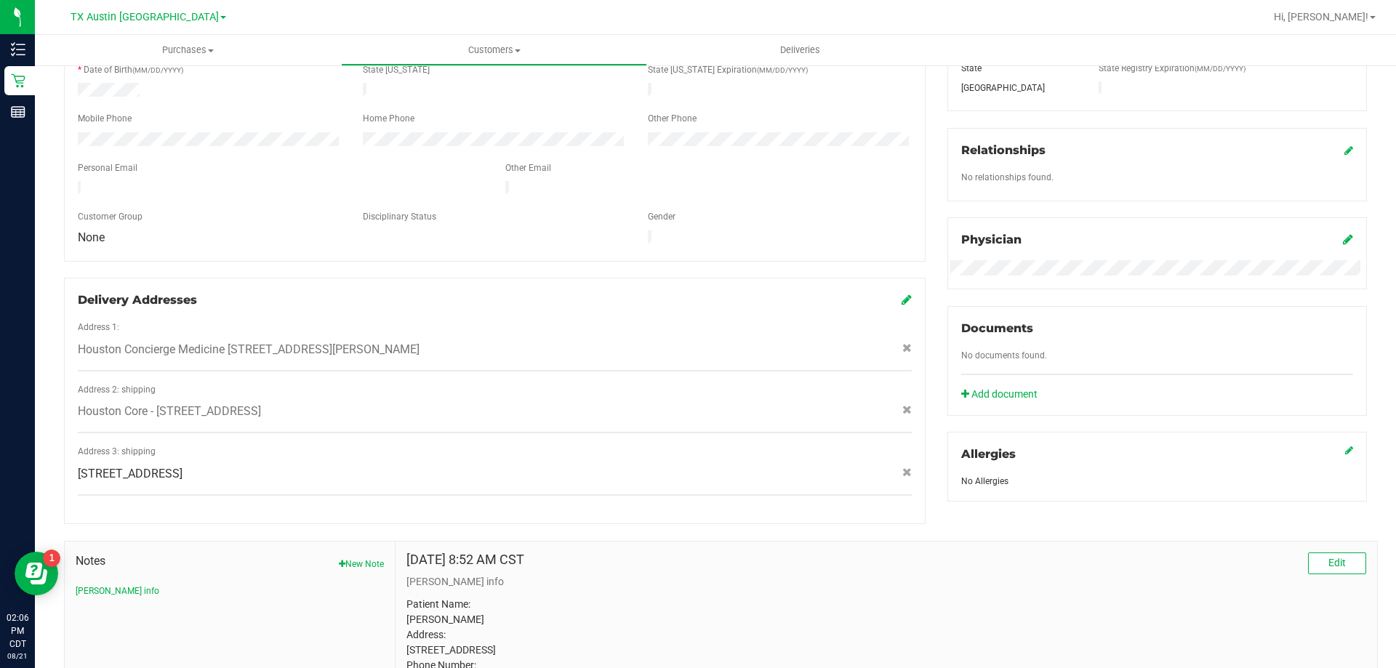
drag, startPoint x: 76, startPoint y: 457, endPoint x: 332, endPoint y: 462, distance: 256.0
click at [332, 465] on div "[STREET_ADDRESS]" at bounding box center [495, 473] width 856 height 17
copy span "[STREET_ADDRESS]"
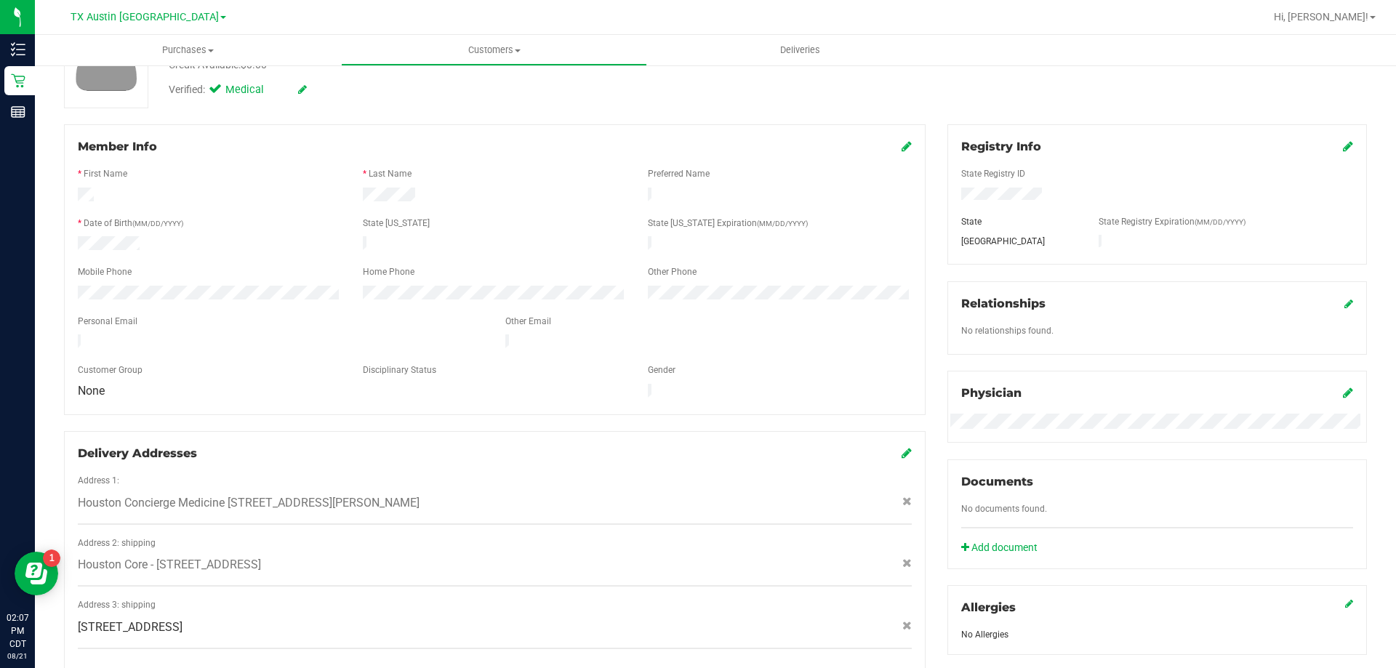
scroll to position [218, 0]
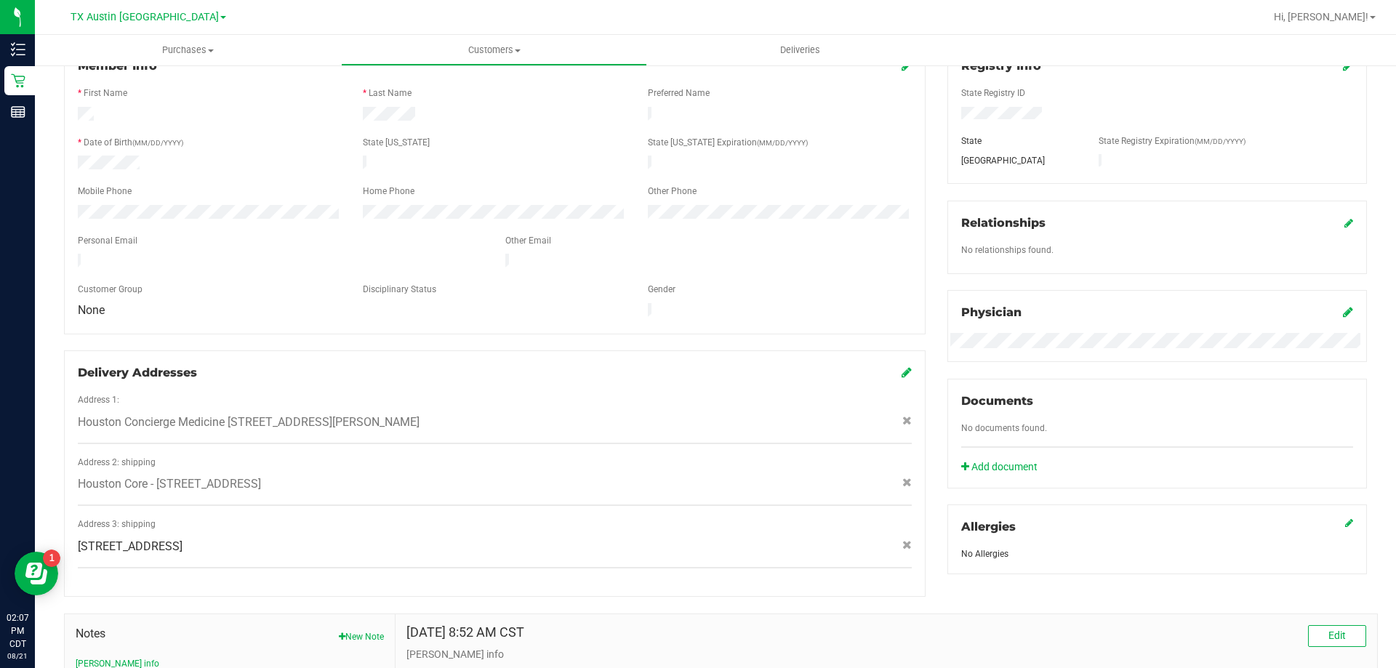
click at [261, 476] on span "Houston Core - [STREET_ADDRESS]" at bounding box center [169, 484] width 183 height 17
drag, startPoint x: 327, startPoint y: 469, endPoint x: 233, endPoint y: 524, distance: 108.3
click at [183, 538] on span "[STREET_ADDRESS]" at bounding box center [130, 546] width 105 height 17
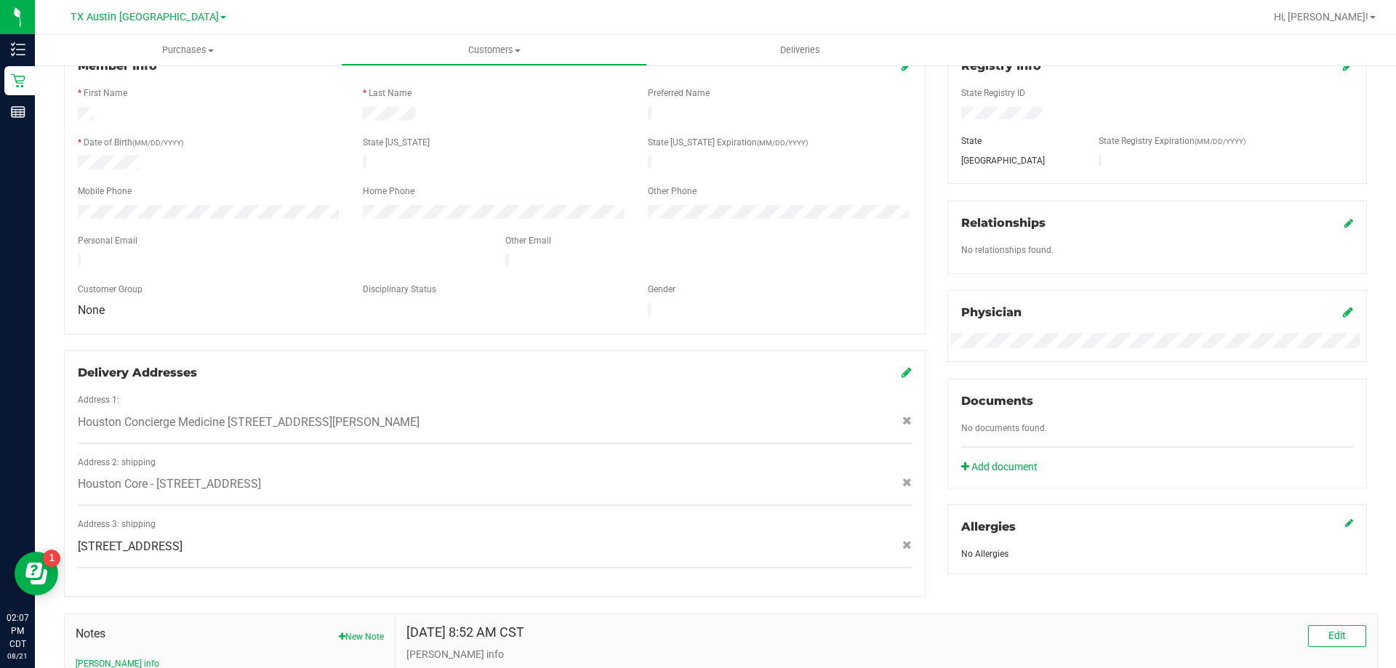
click at [183, 538] on span "[STREET_ADDRESS]" at bounding box center [130, 546] width 105 height 17
copy div "[STREET_ADDRESS]"
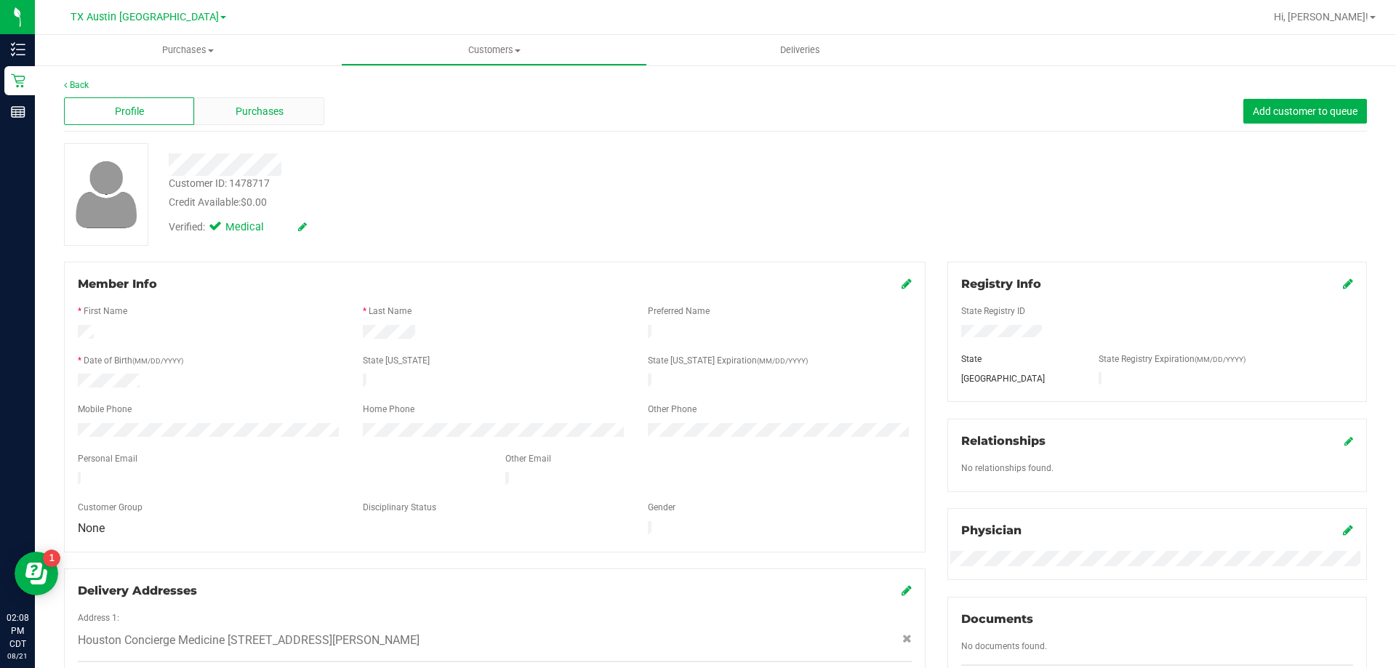
click at [266, 118] on span "Purchases" at bounding box center [260, 111] width 48 height 15
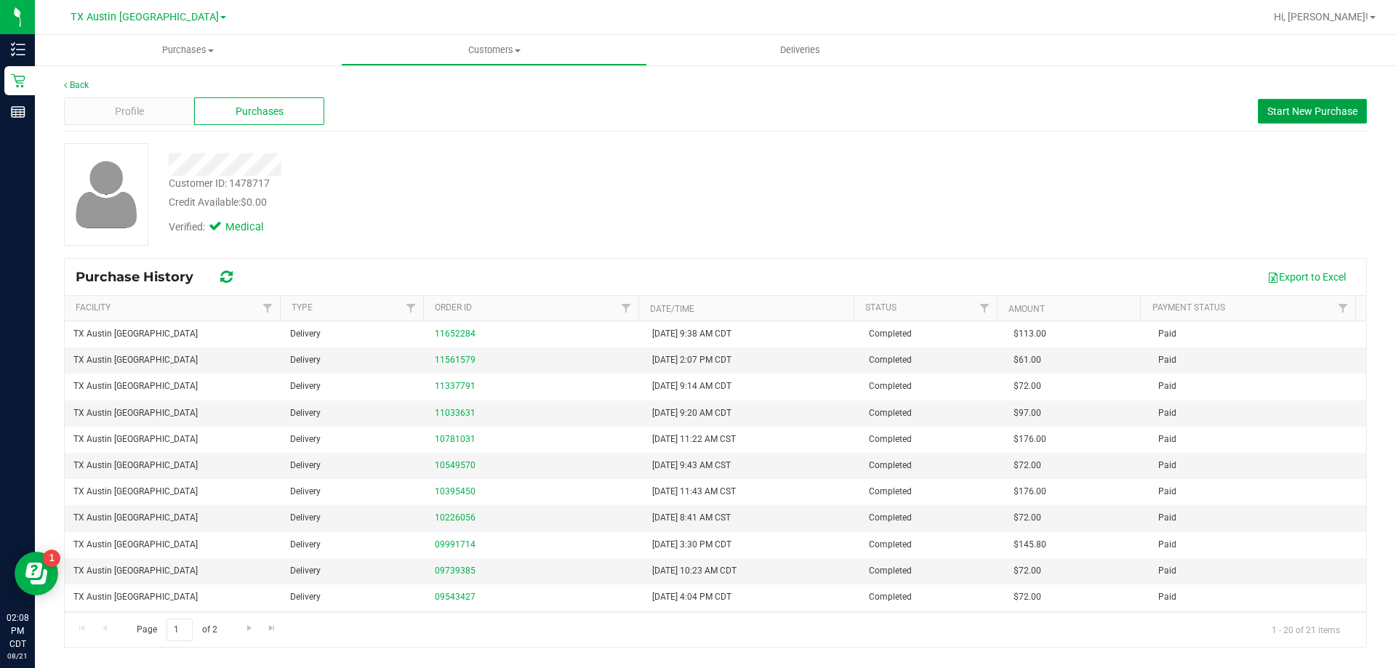
click at [1299, 117] on button "Start New Purchase" at bounding box center [1312, 111] width 109 height 25
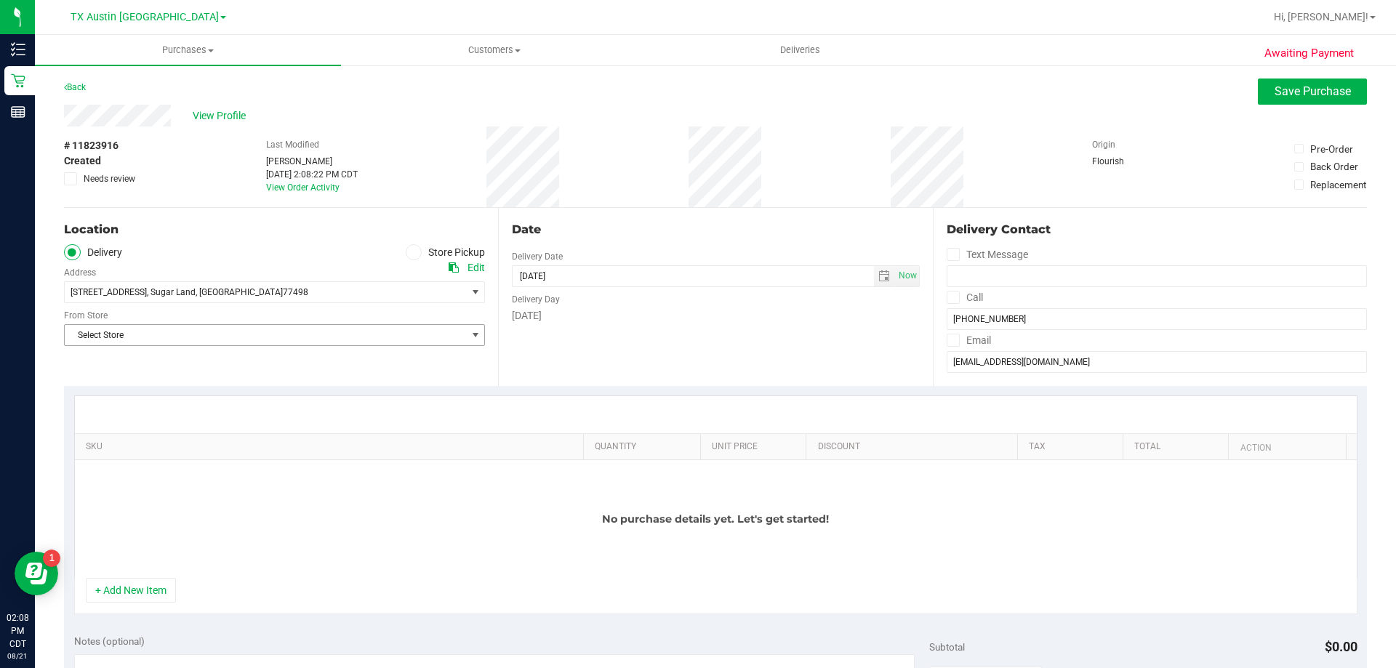
click at [205, 336] on span "Select Store" at bounding box center [265, 335] width 401 height 20
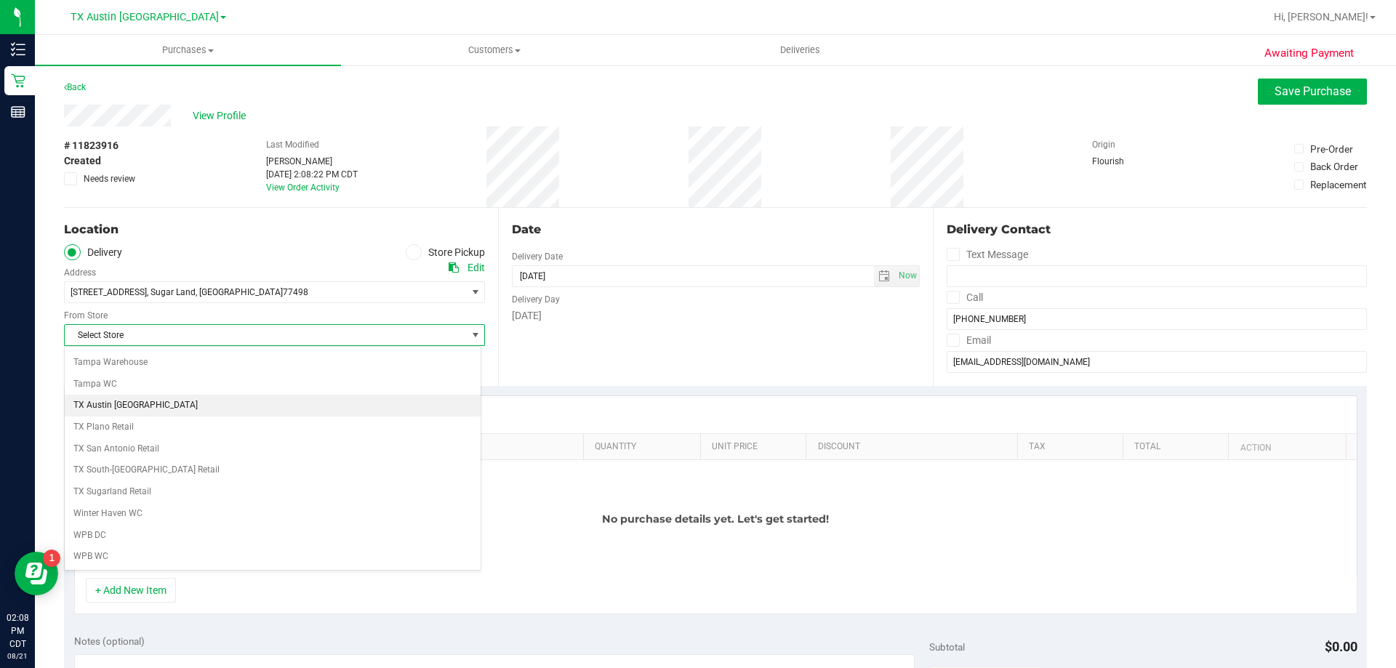
click at [136, 402] on li "TX Austin [GEOGRAPHIC_DATA]" at bounding box center [273, 406] width 416 height 22
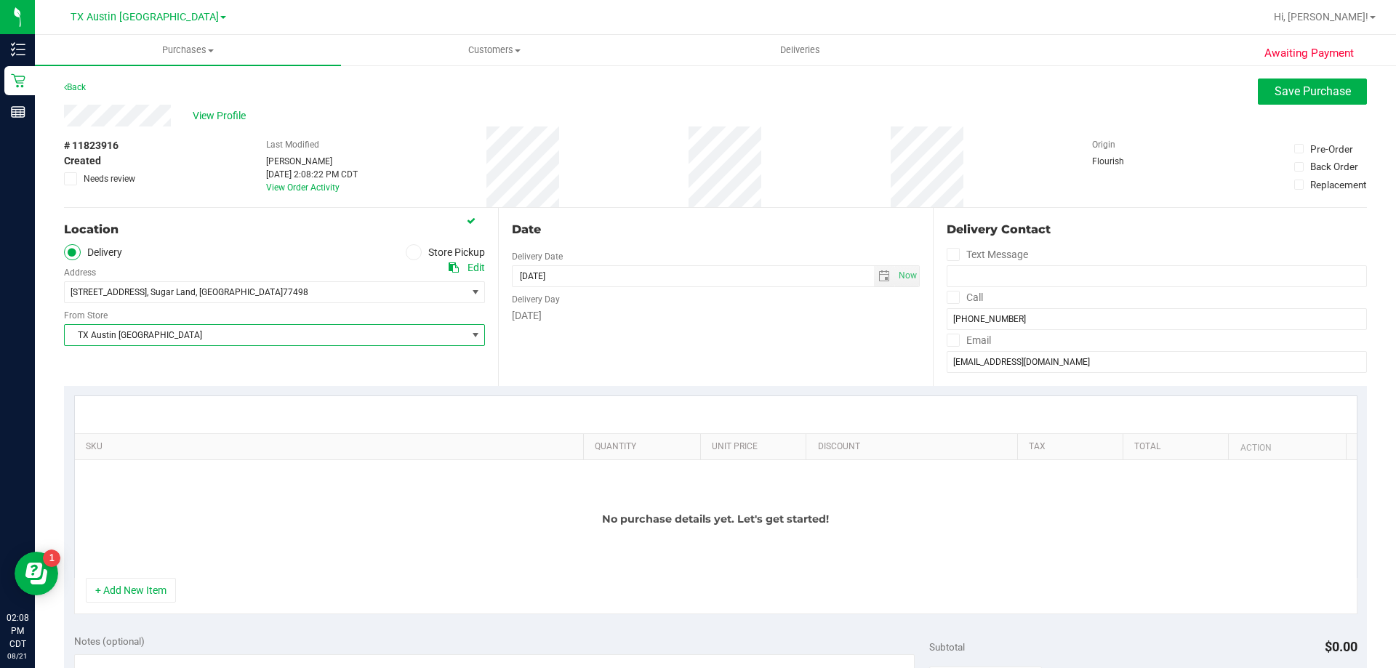
click at [948, 297] on icon at bounding box center [952, 297] width 9 height 0
click at [0, 0] on input "Call" at bounding box center [0, 0] width 0 height 0
click at [948, 340] on icon at bounding box center [952, 340] width 9 height 0
click at [0, 0] on input "Email" at bounding box center [0, 0] width 0 height 0
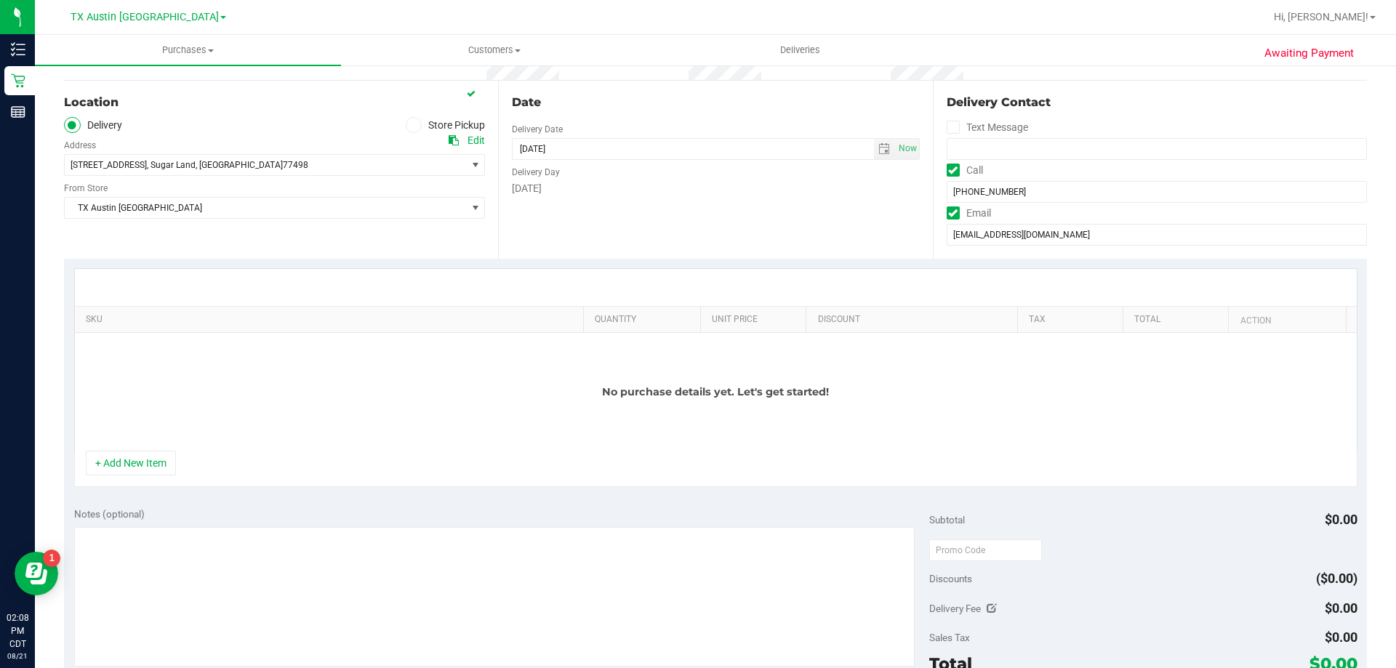
scroll to position [145, 0]
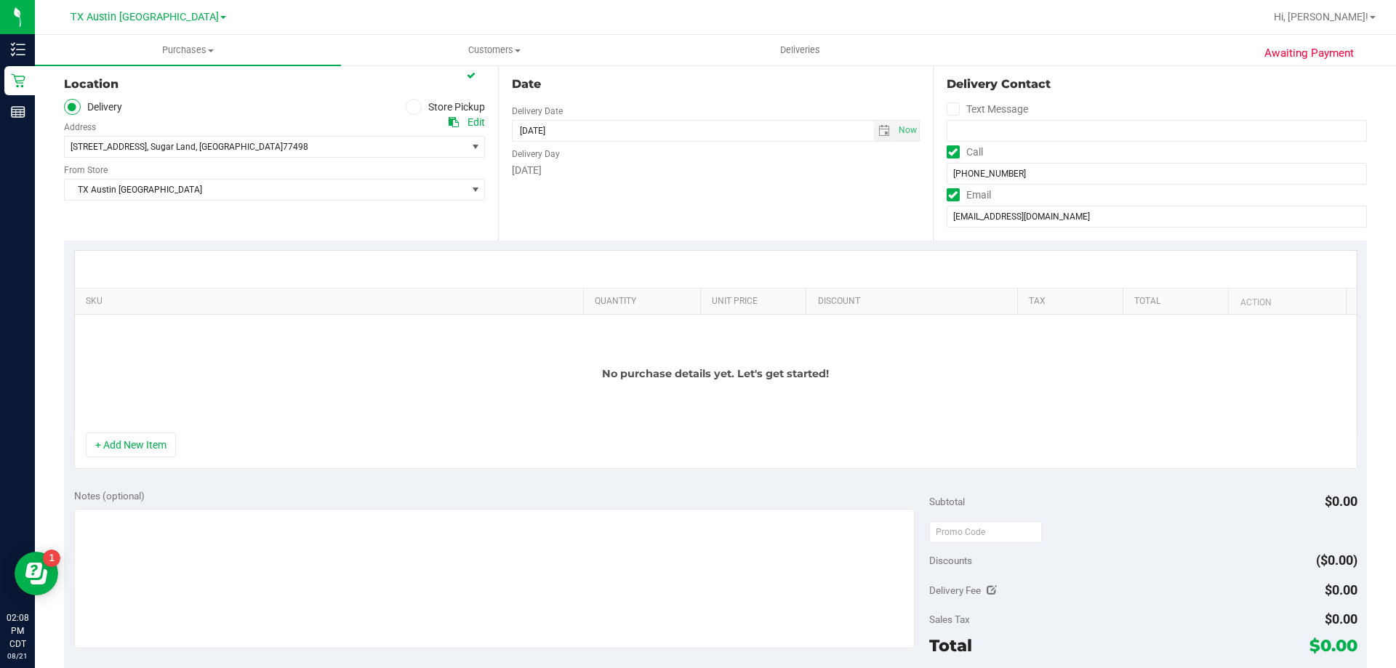
click at [84, 437] on div "+ Add New Item" at bounding box center [716, 451] width 1284 height 36
click at [107, 440] on button "+ Add New Item" at bounding box center [131, 445] width 90 height 25
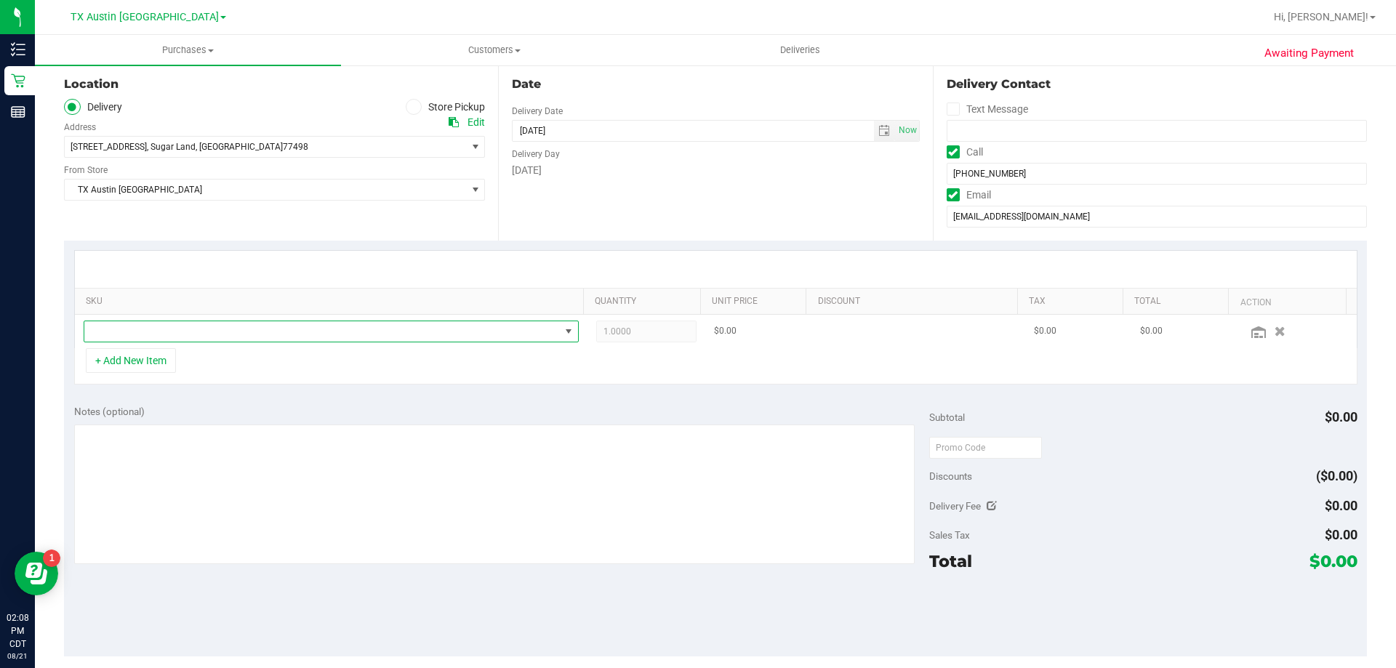
click at [222, 328] on span "NO DATA FOUND" at bounding box center [322, 331] width 476 height 20
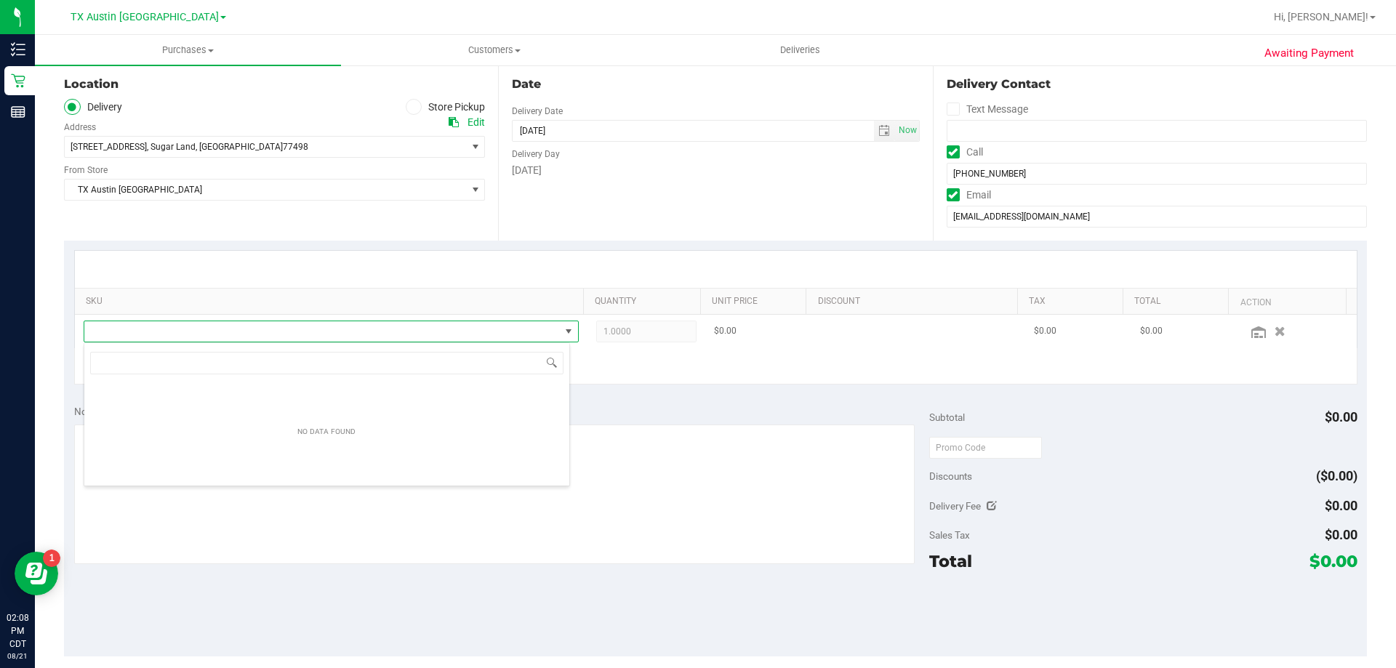
scroll to position [22, 487]
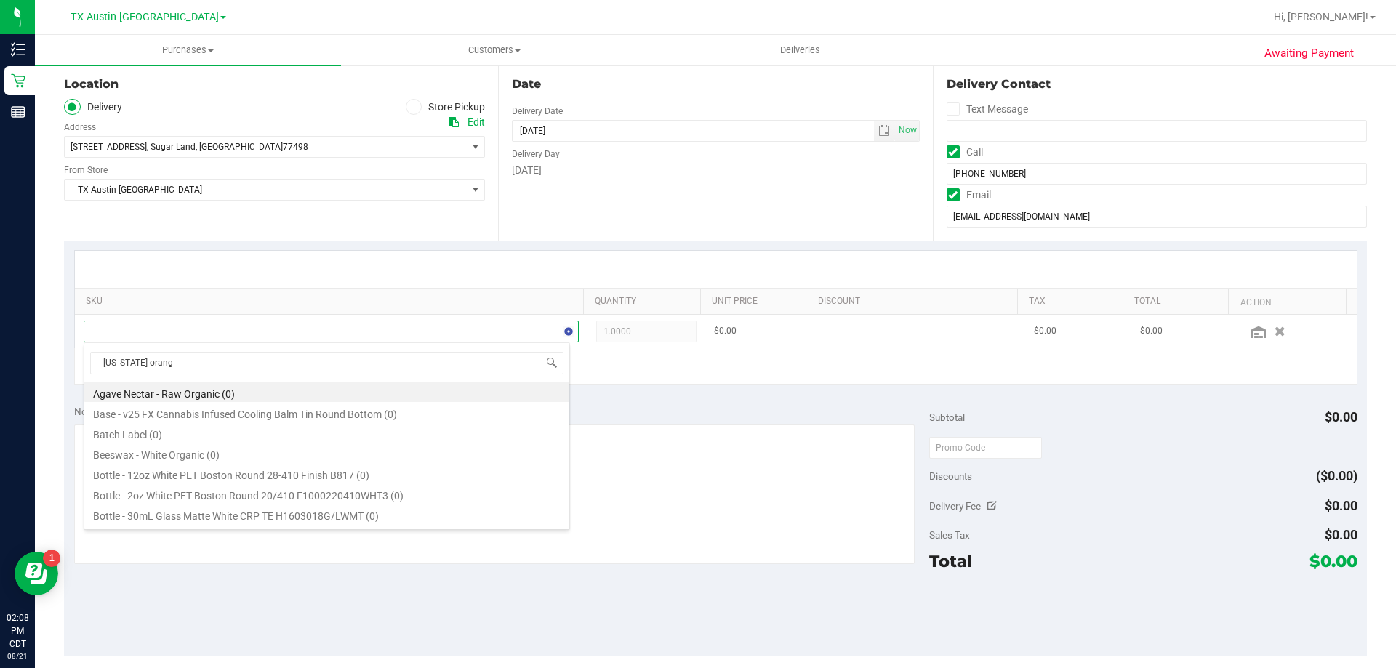
type input "[US_STATE] orange"
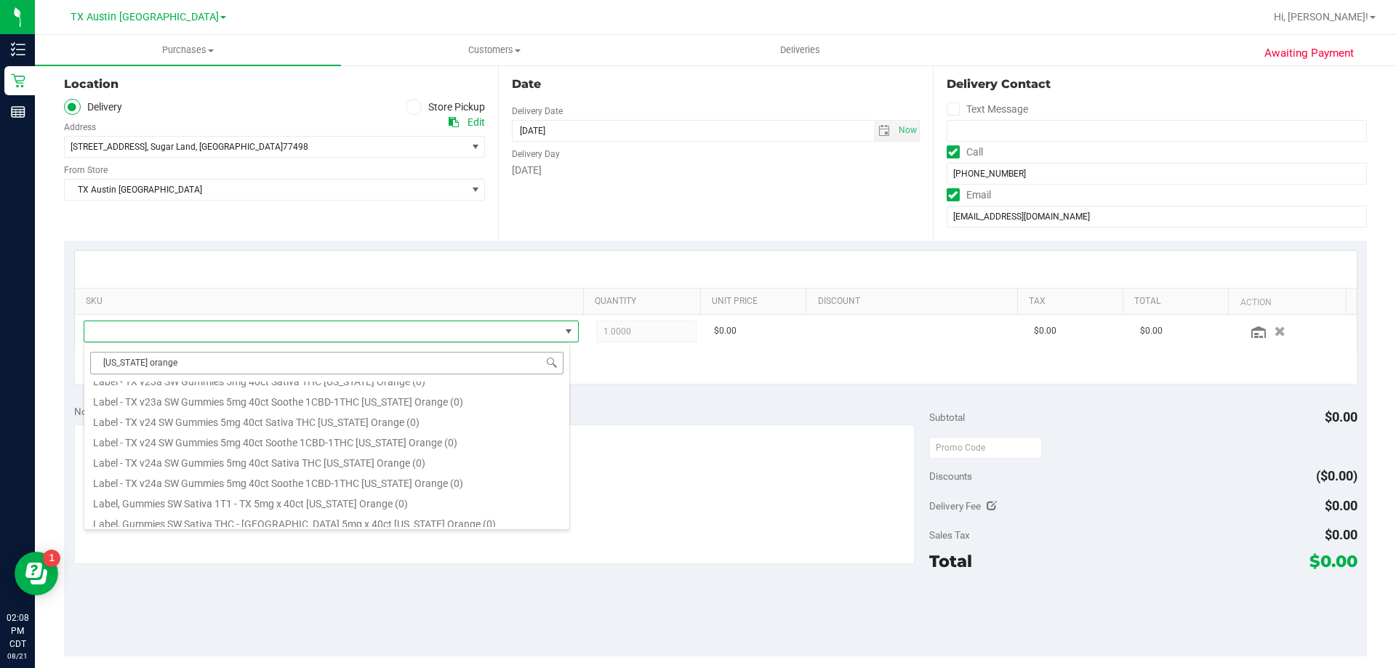
scroll to position [145, 0]
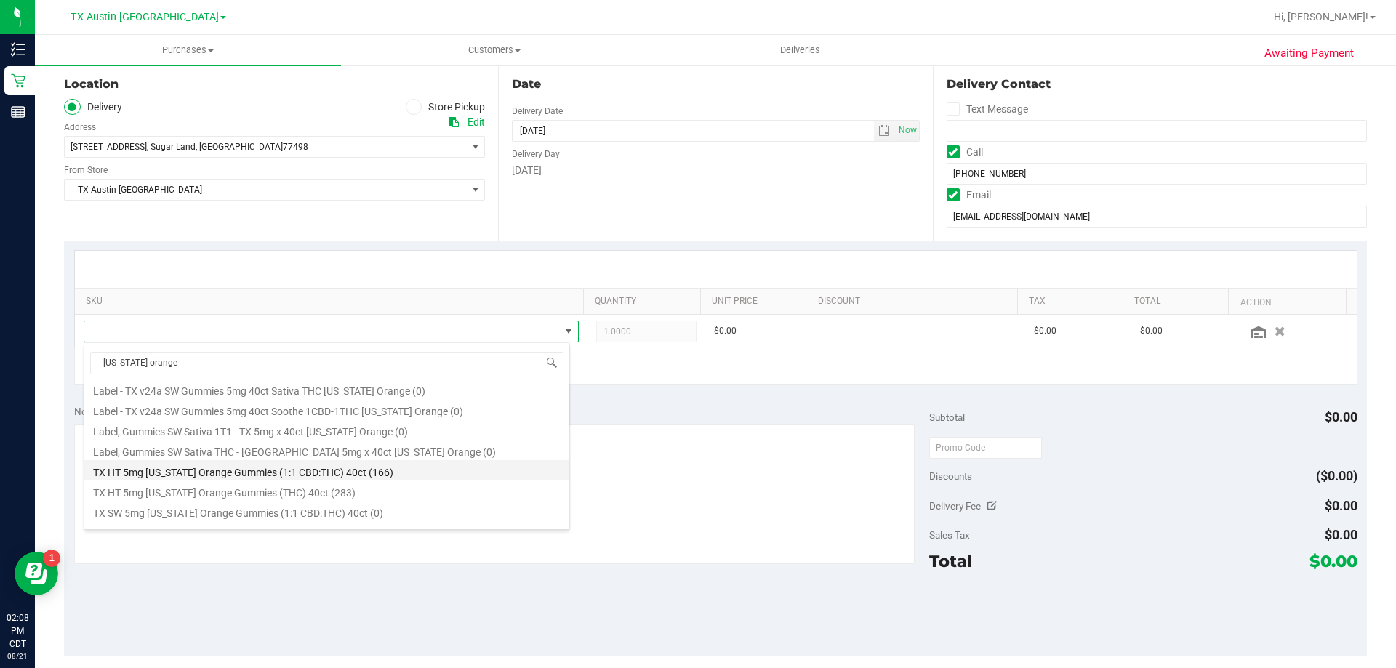
click at [196, 471] on li "TX HT 5mg [US_STATE] Orange Gummies (1:1 CBD:THC) 40ct (166)" at bounding box center [326, 470] width 485 height 20
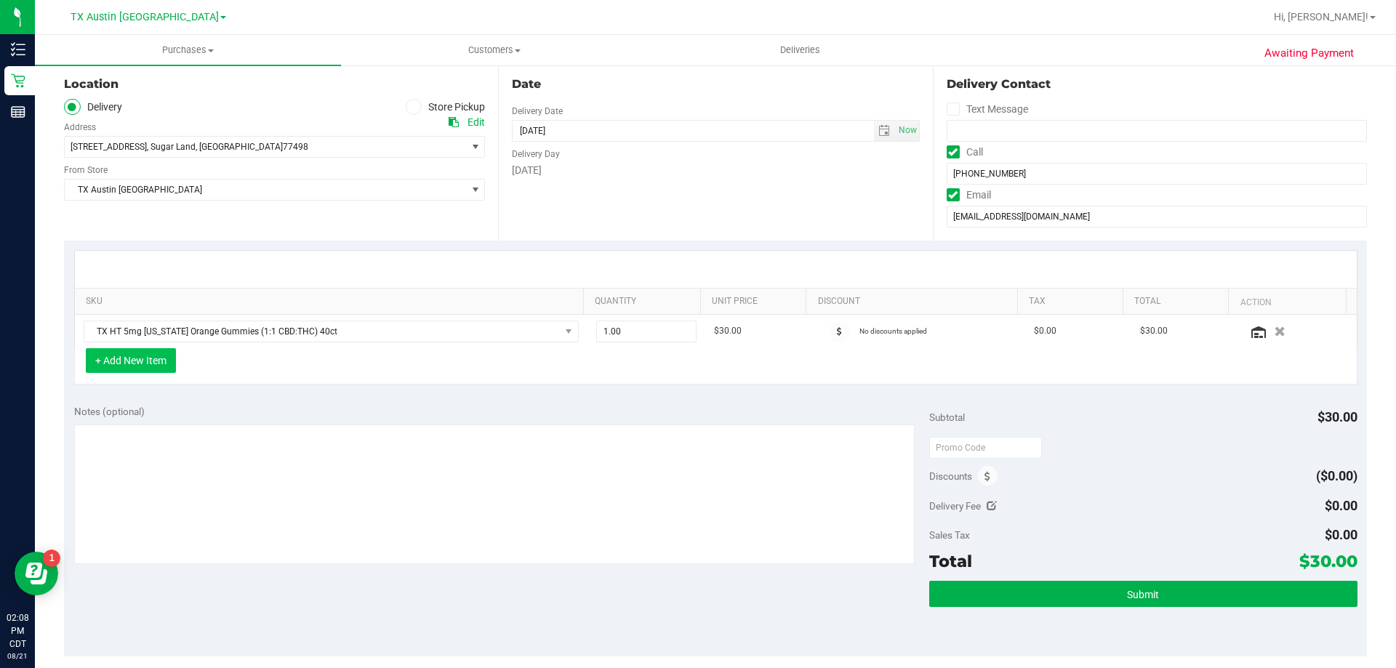
click at [136, 363] on button "+ Add New Item" at bounding box center [131, 360] width 90 height 25
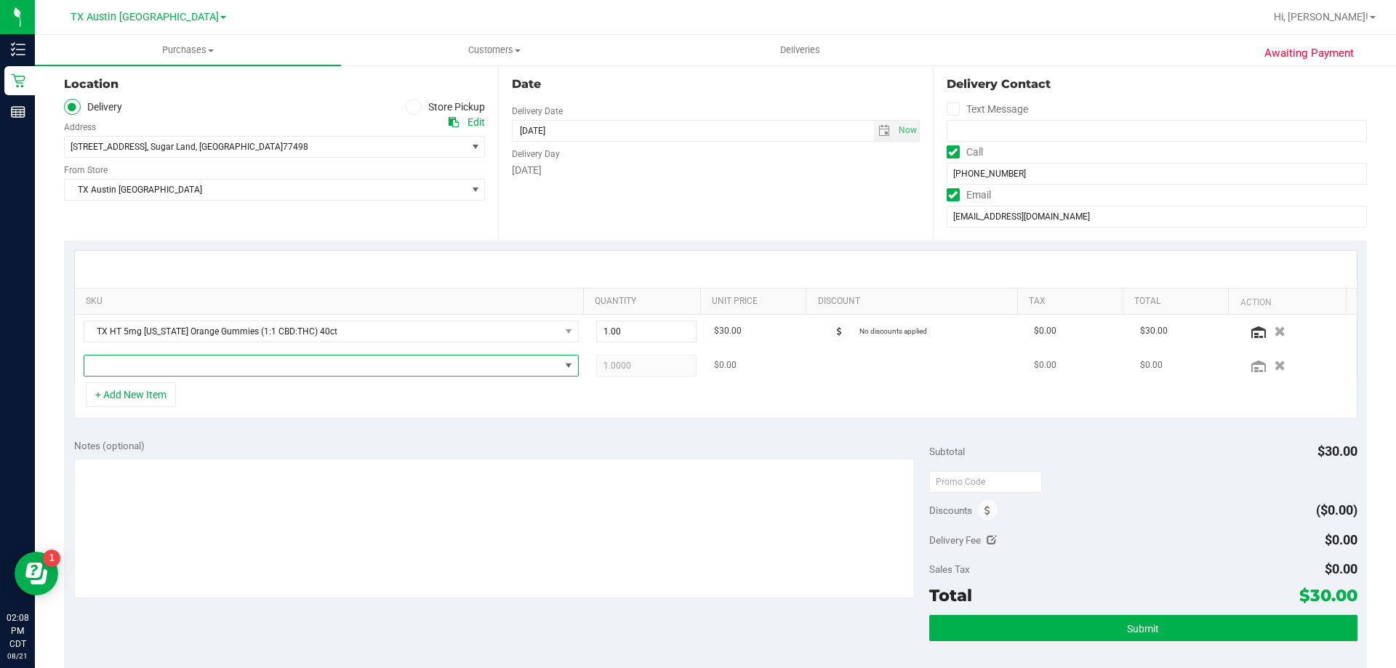
click at [150, 369] on span "NO DATA FOUND" at bounding box center [322, 366] width 476 height 20
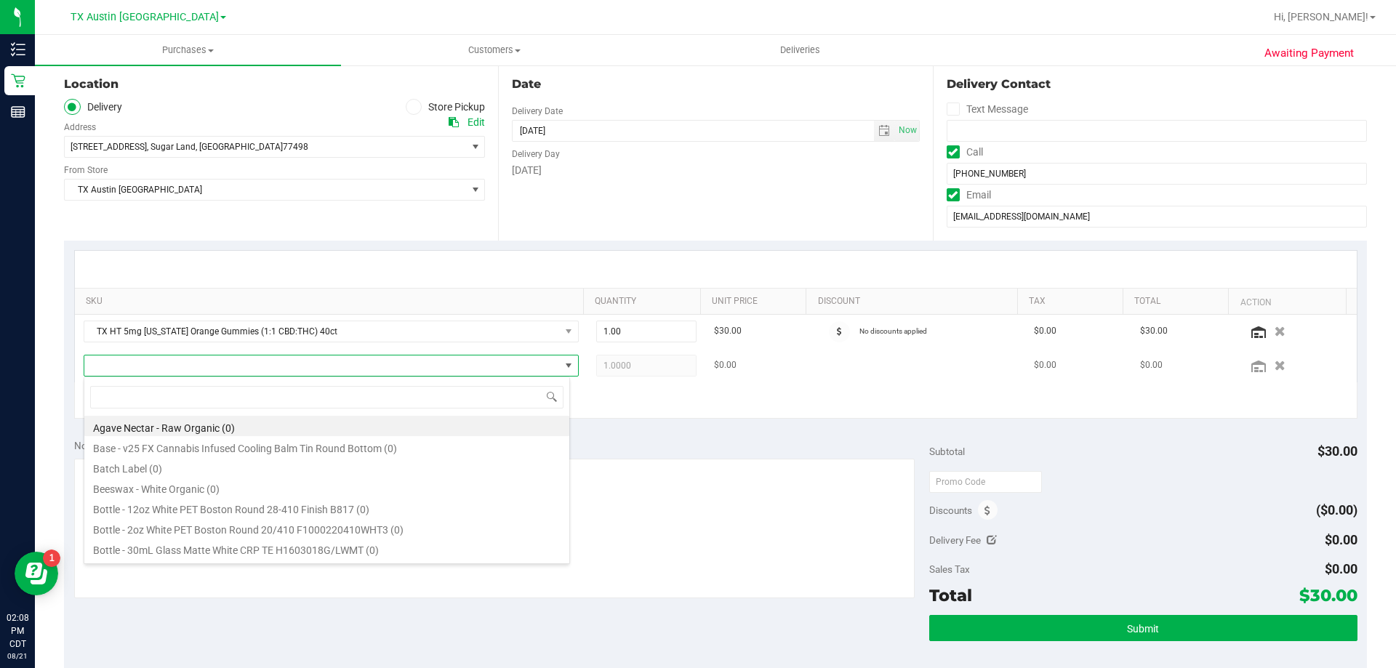
scroll to position [22, 487]
type input "tropical pa"
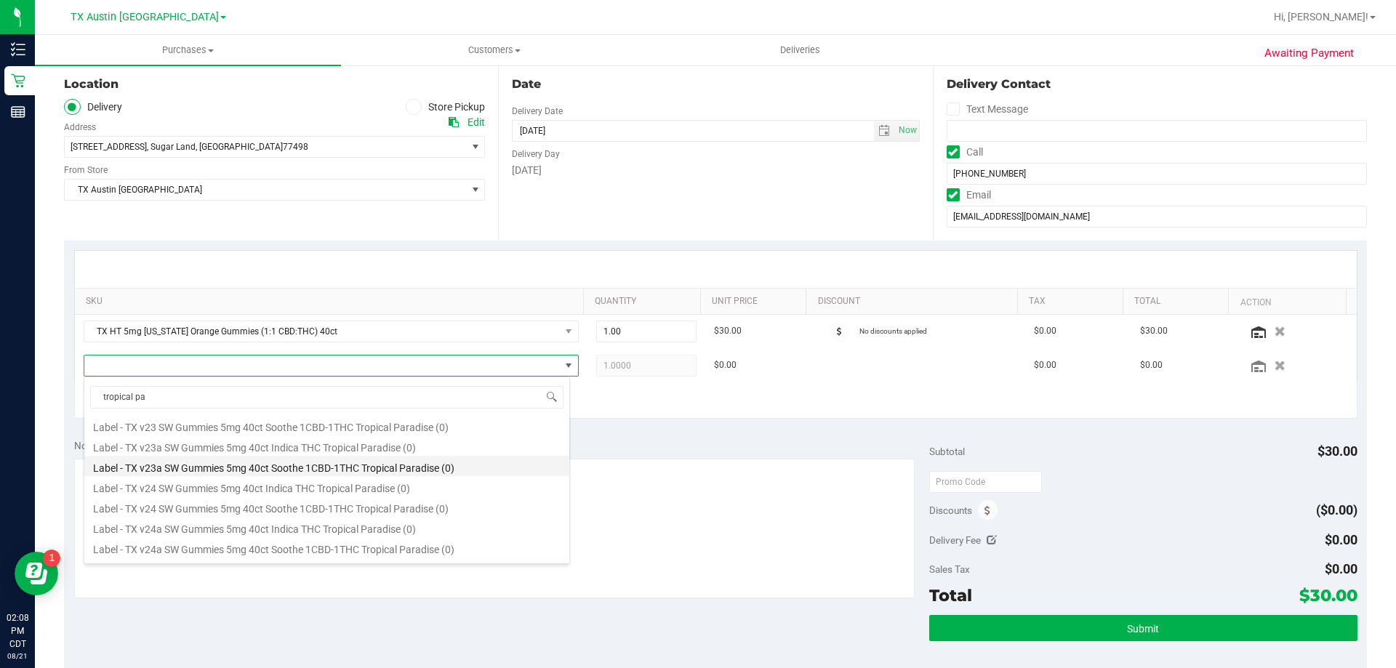
scroll to position [145, 0]
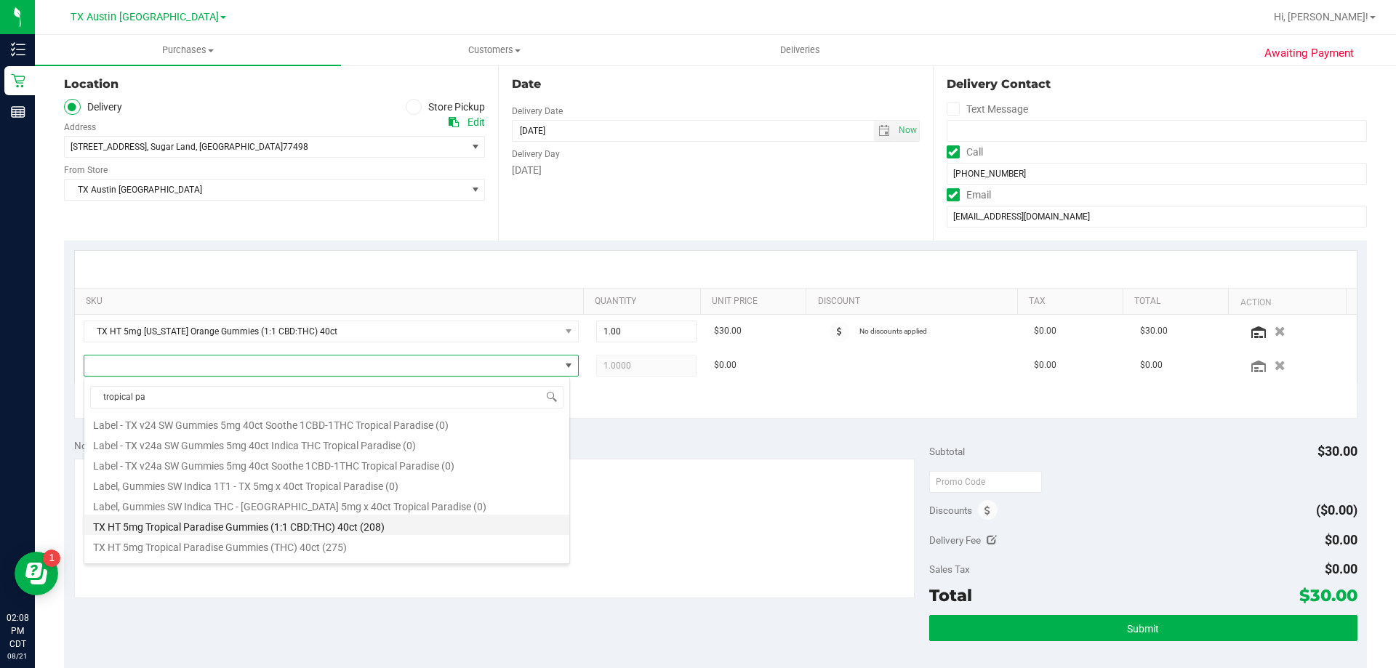
click at [172, 519] on li "TX HT 5mg Tropical Paradise Gummies (1:1 CBD:THC) 40ct (208)" at bounding box center [326, 525] width 485 height 20
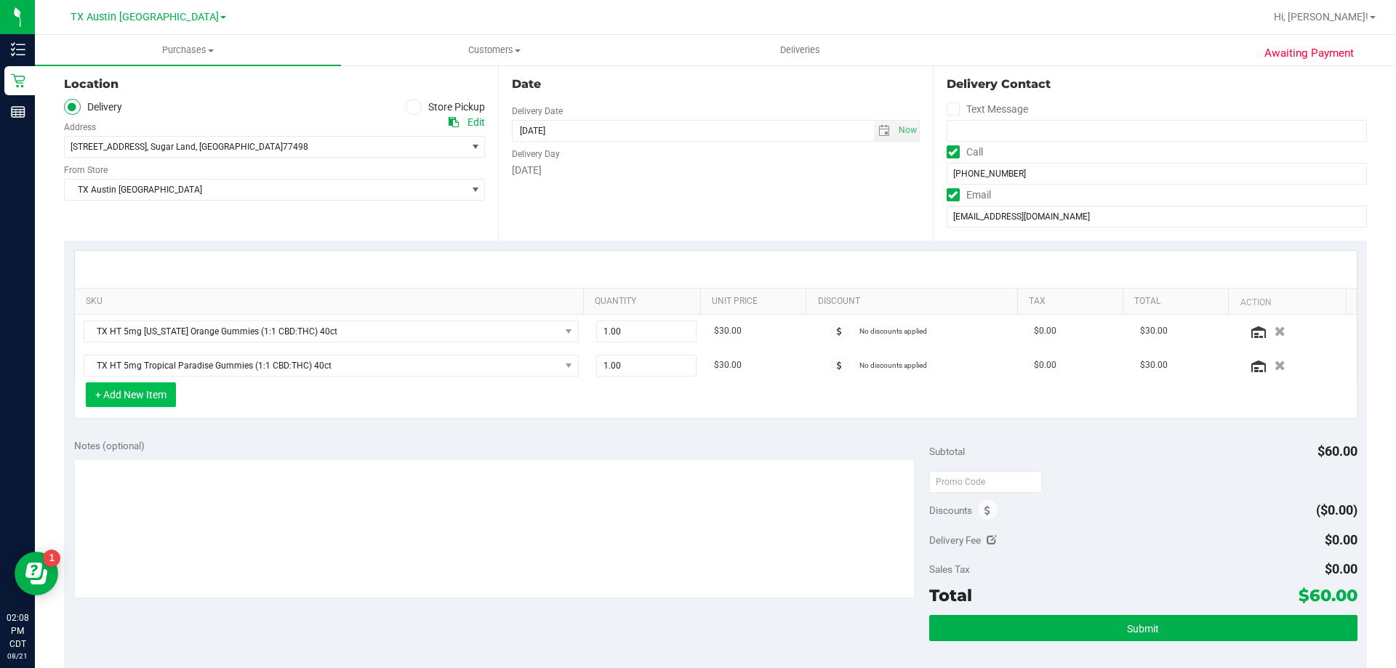
click at [145, 398] on button "+ Add New Item" at bounding box center [131, 395] width 90 height 25
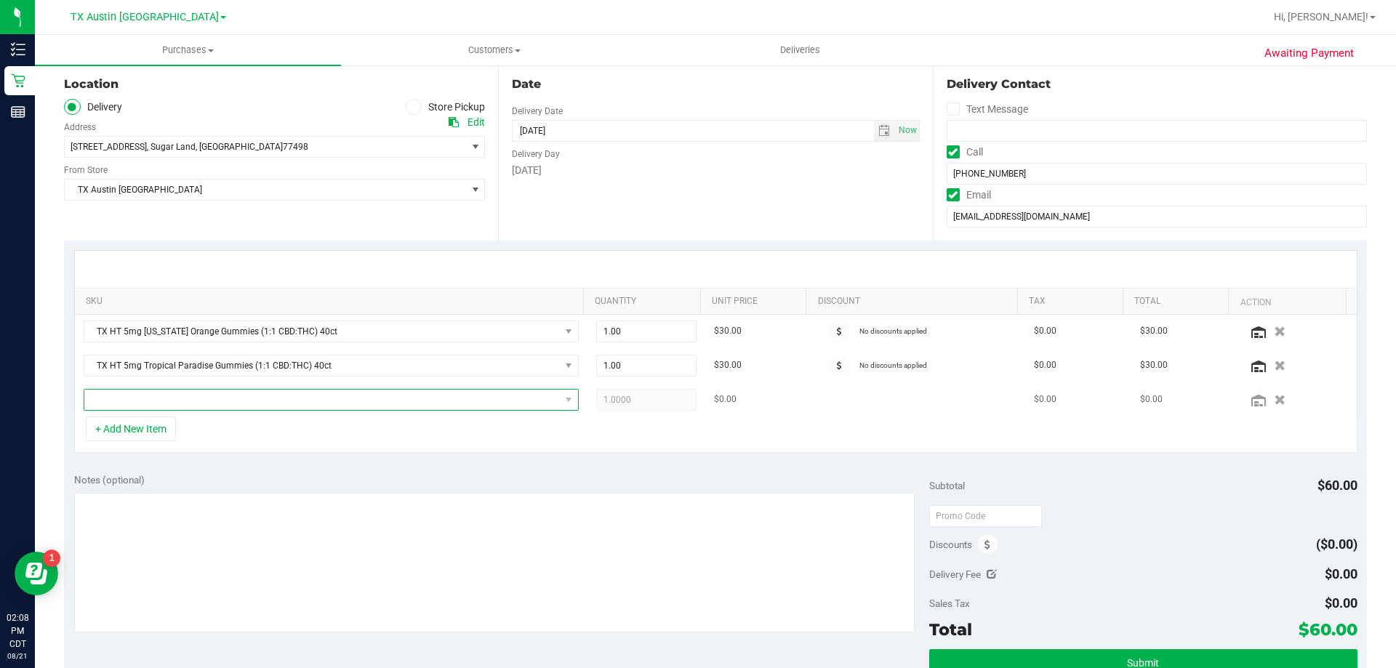
click at [177, 404] on span "NO DATA FOUND" at bounding box center [322, 400] width 476 height 20
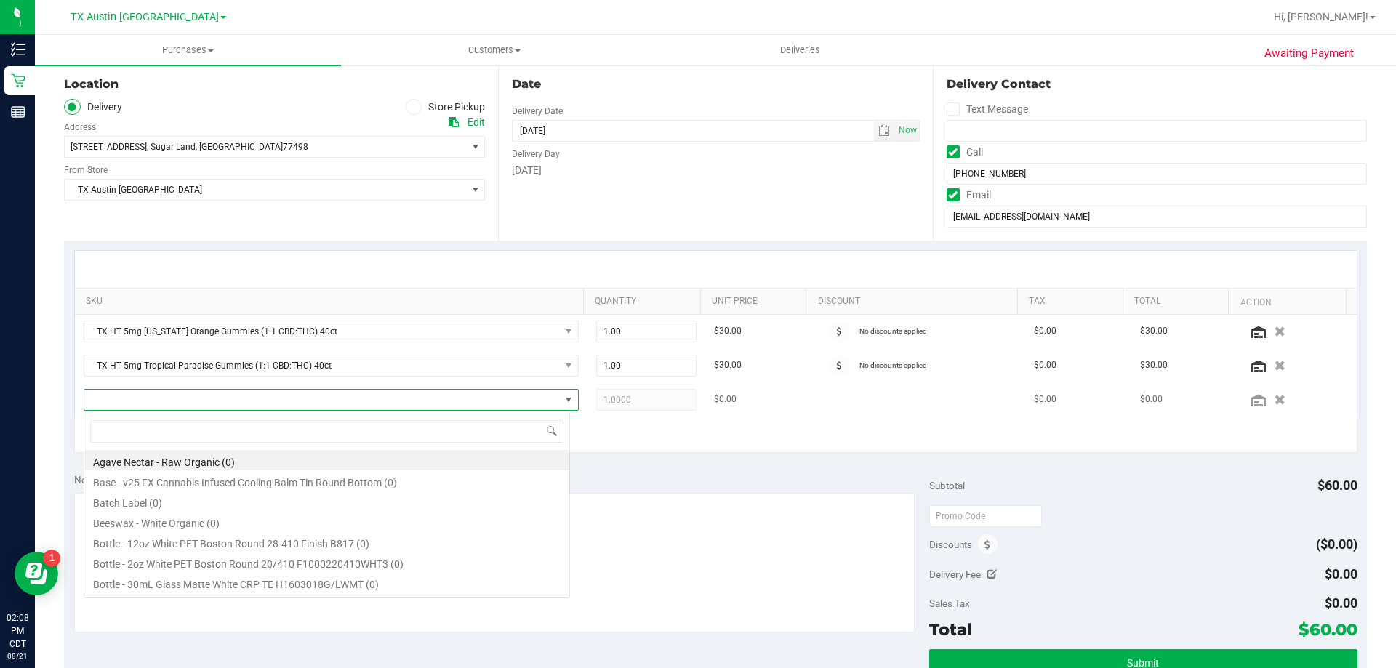
scroll to position [22, 482]
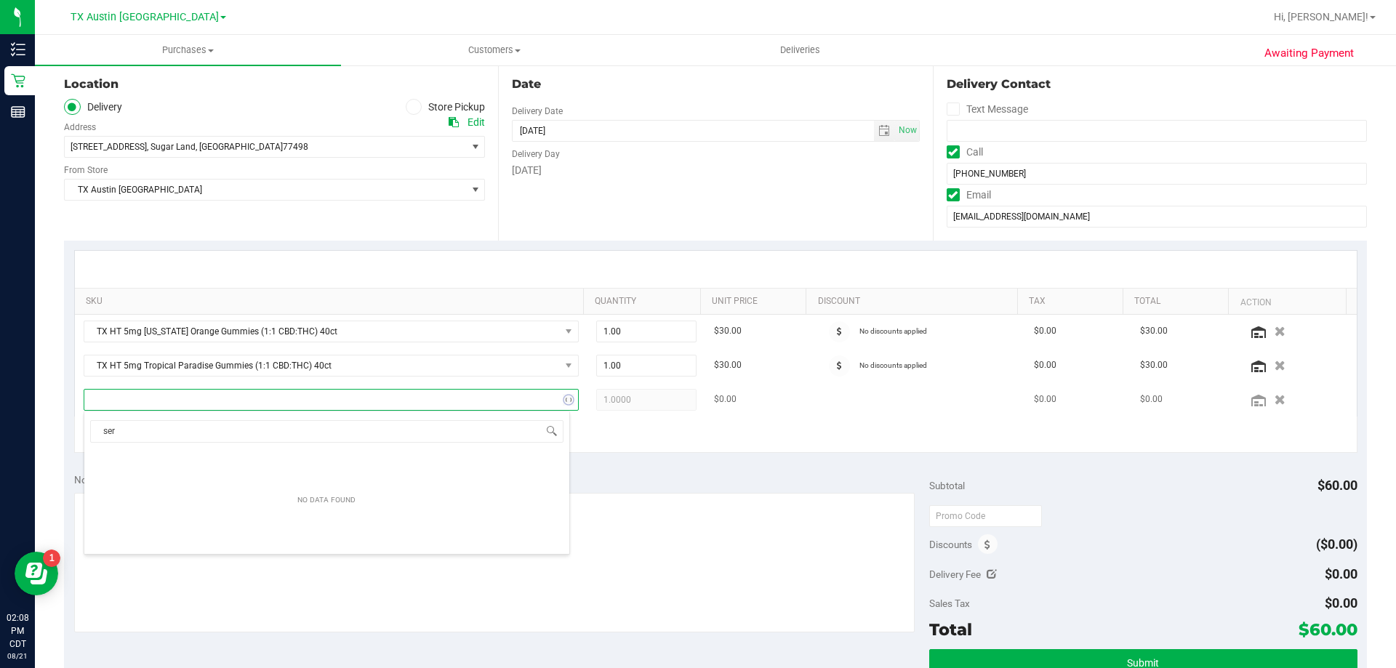
type input "sere"
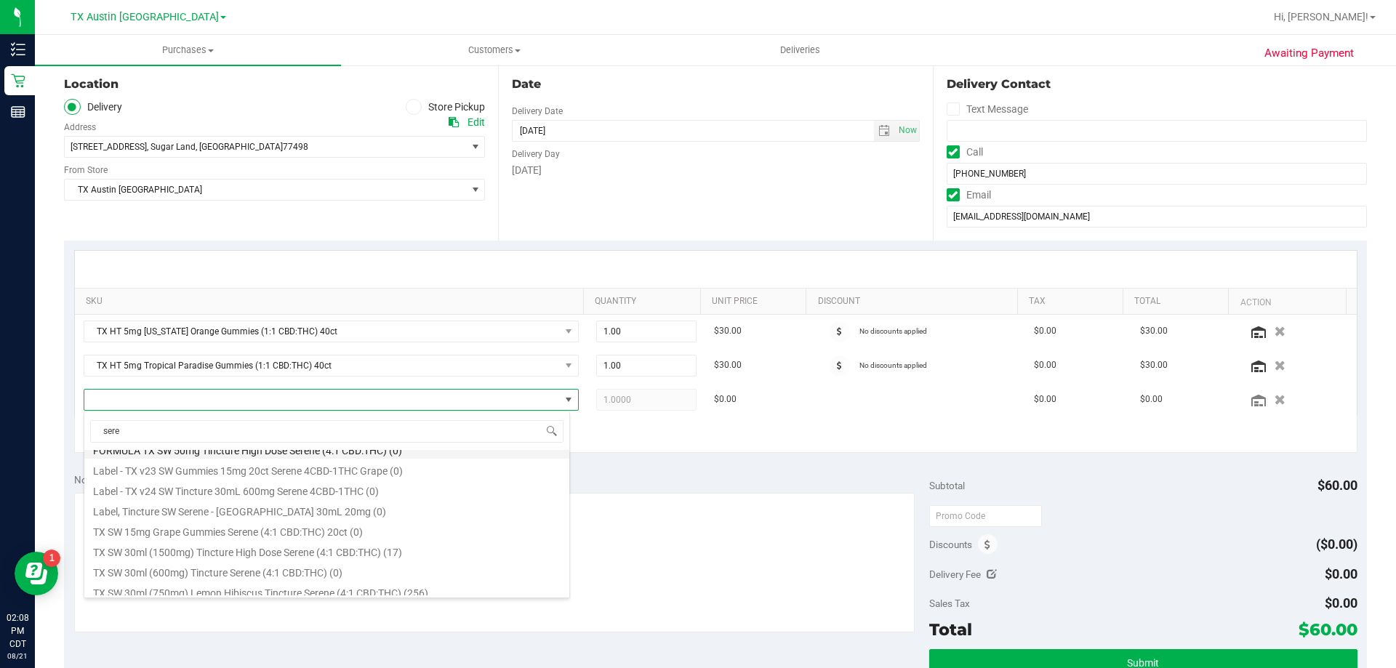
scroll to position [99, 0]
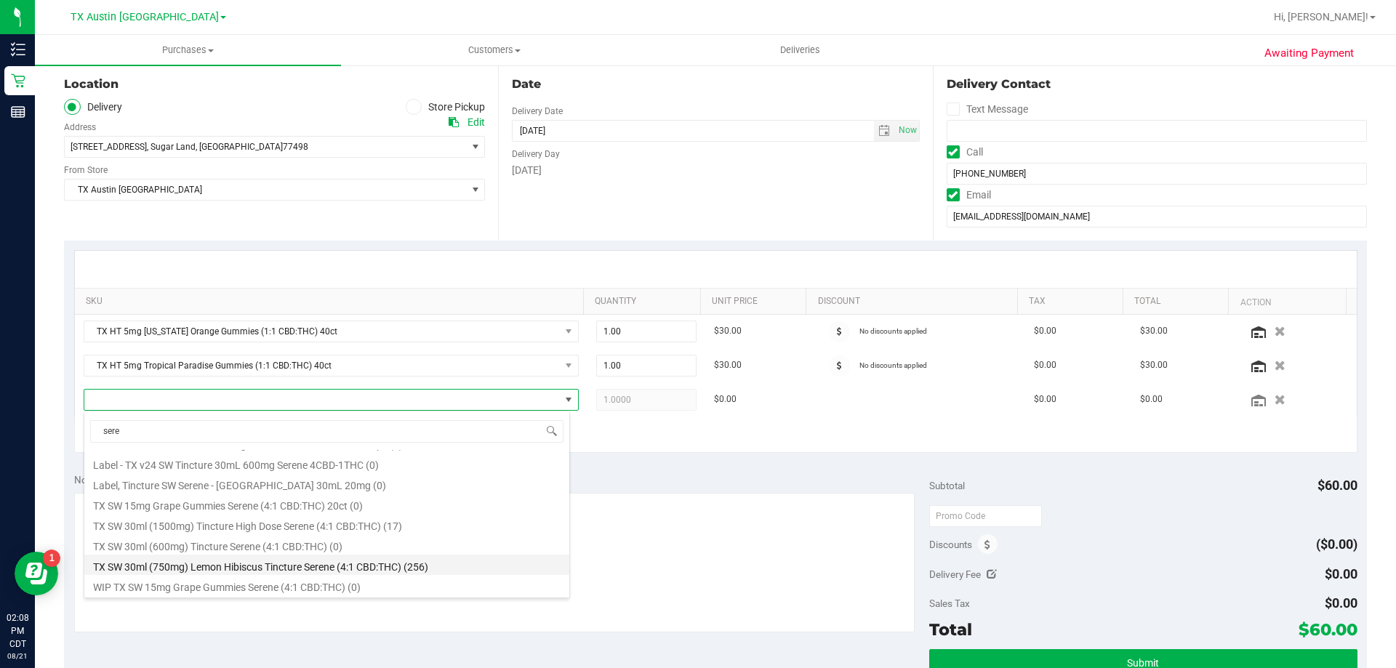
click at [256, 566] on li "TX SW 30ml (750mg) Lemon Hibiscus Tincture Serene (4:1 CBD:THC) (256)" at bounding box center [326, 565] width 485 height 20
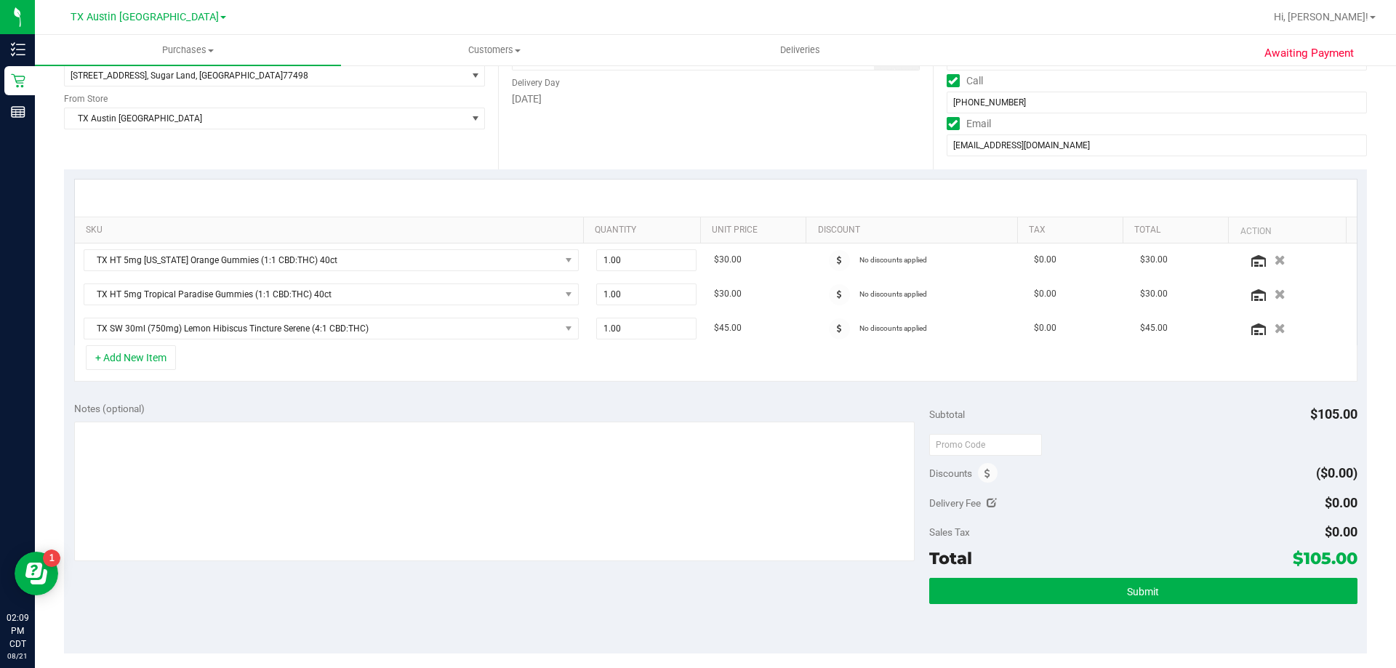
scroll to position [218, 0]
drag, startPoint x: 1281, startPoint y: 557, endPoint x: 1328, endPoint y: 552, distance: 47.5
click at [1328, 552] on div "Total $105.00" at bounding box center [1143, 557] width 428 height 26
click at [1256, 534] on div "Sales Tax $0.00" at bounding box center [1143, 531] width 428 height 26
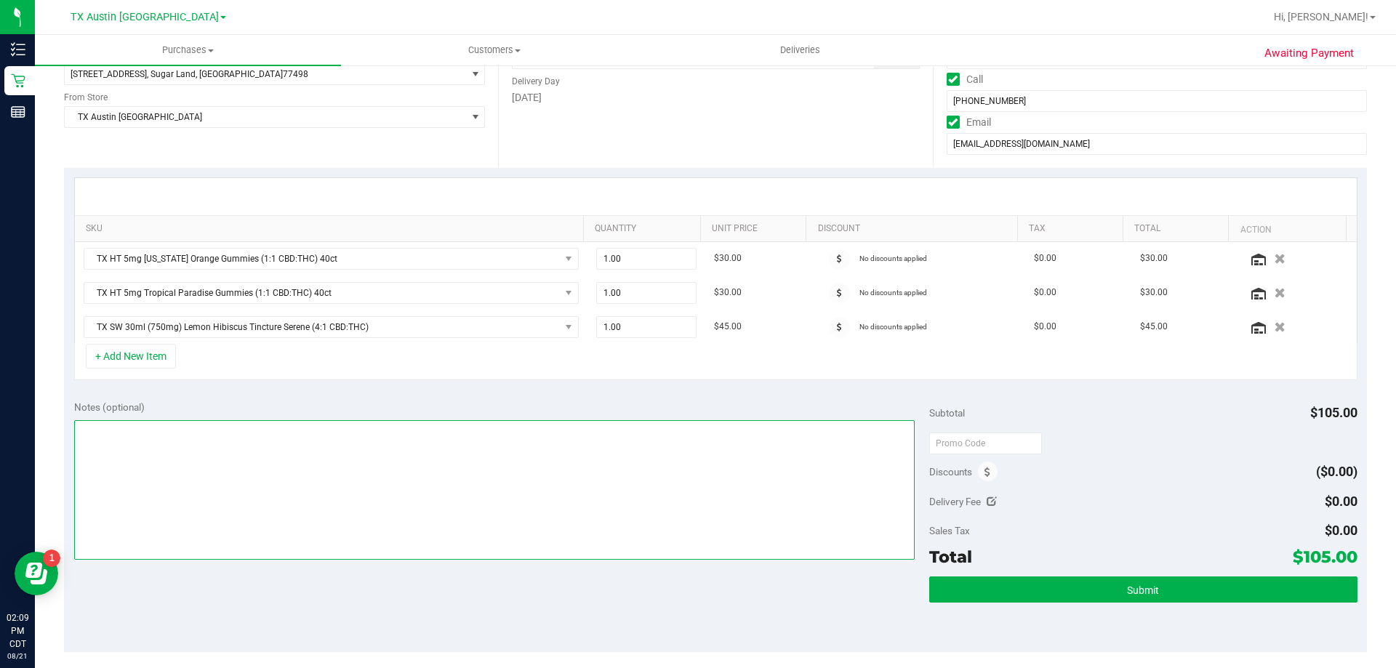
click at [391, 440] on textarea at bounding box center [494, 490] width 841 height 140
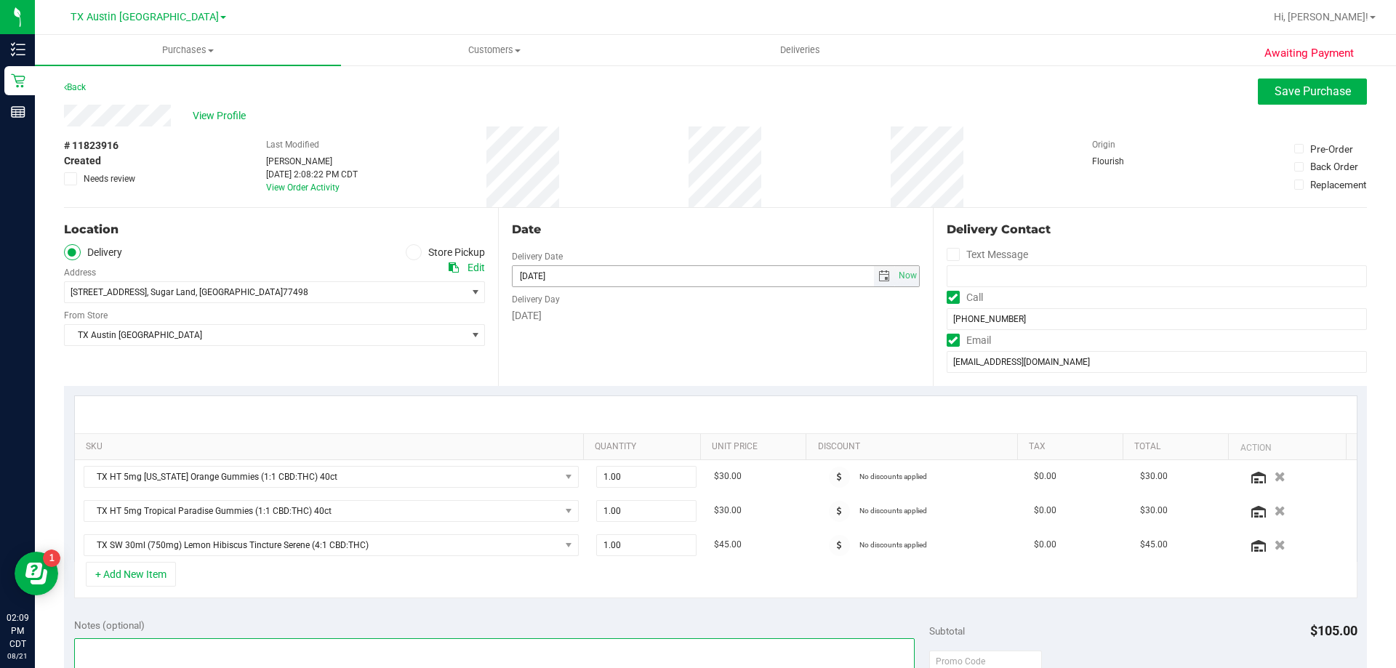
click at [878, 271] on span "select" at bounding box center [884, 277] width 12 height 12
click at [542, 447] on link "25" at bounding box center [542, 446] width 21 height 23
type input "[DATE]"
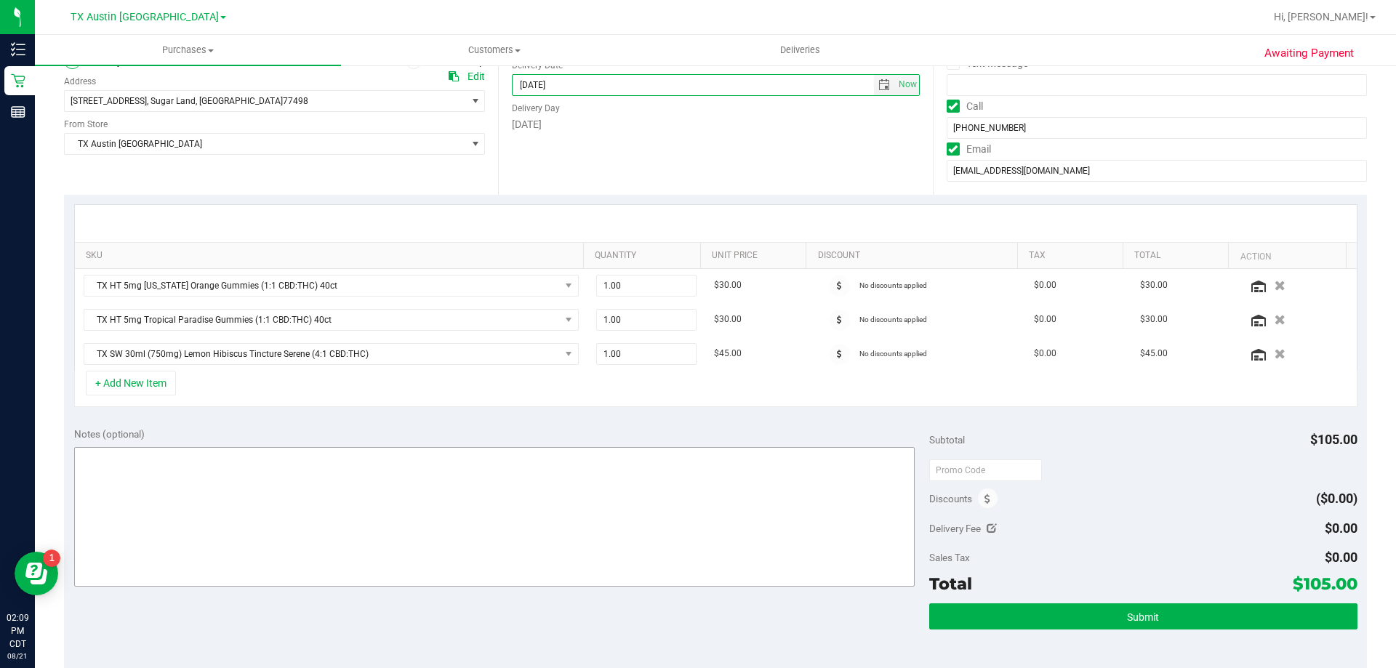
scroll to position [218, 0]
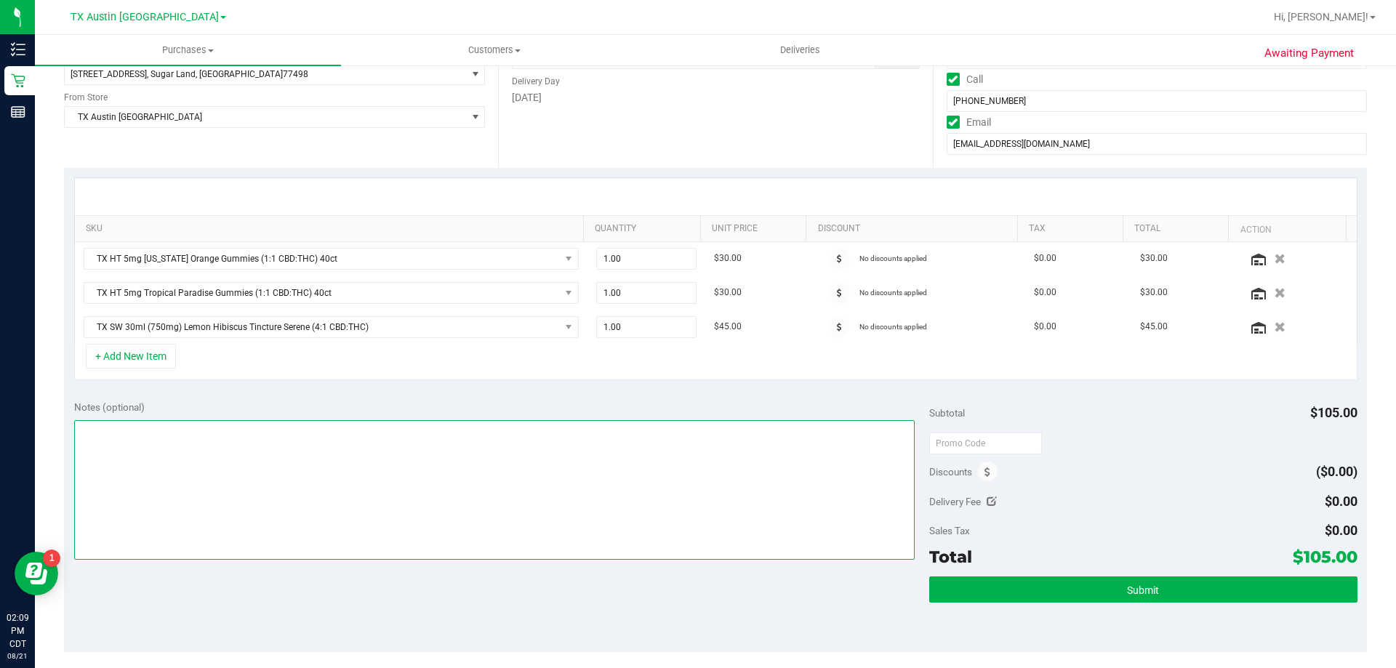
click at [93, 425] on textarea at bounding box center [494, 490] width 841 height 140
click at [185, 427] on textarea at bounding box center [494, 490] width 841 height 140
click at [244, 433] on textarea at bounding box center [494, 490] width 841 height 140
click at [96, 431] on textarea at bounding box center [494, 490] width 841 height 140
click at [335, 427] on textarea at bounding box center [494, 490] width 841 height 140
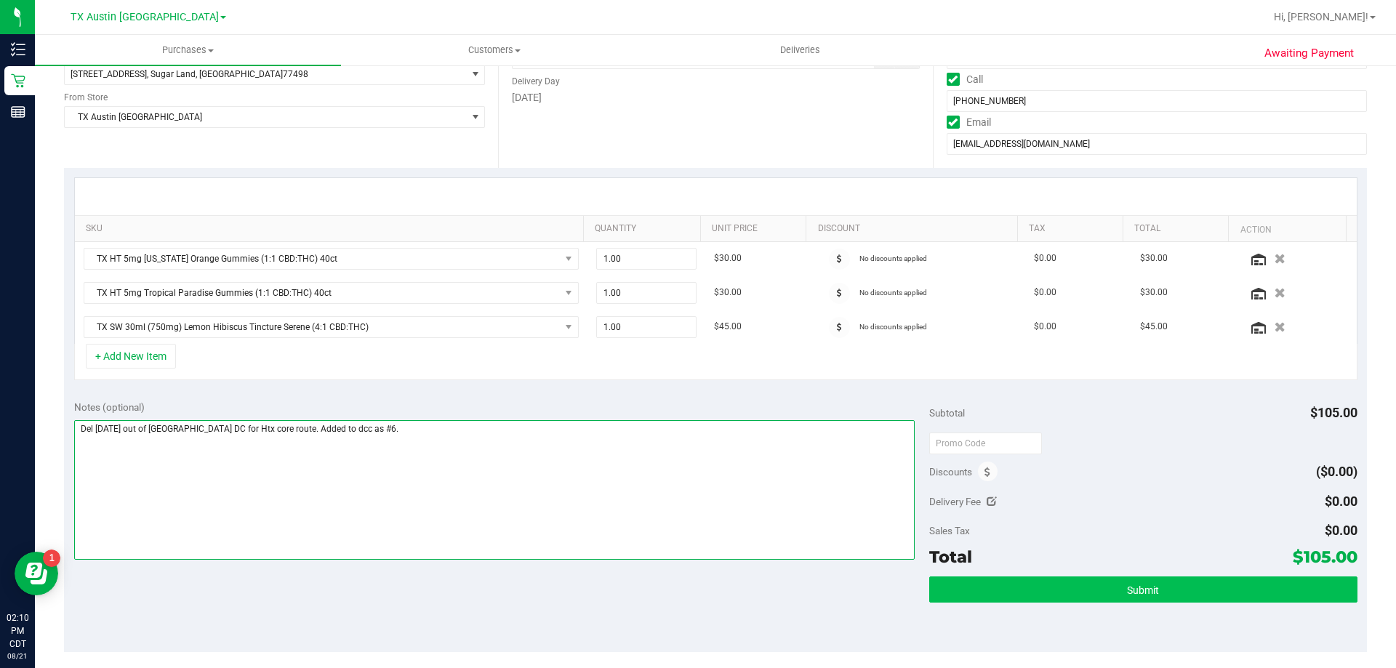
type textarea "Del [DATE] out of [GEOGRAPHIC_DATA] DC for Htx core route. Added to dcc as #6."
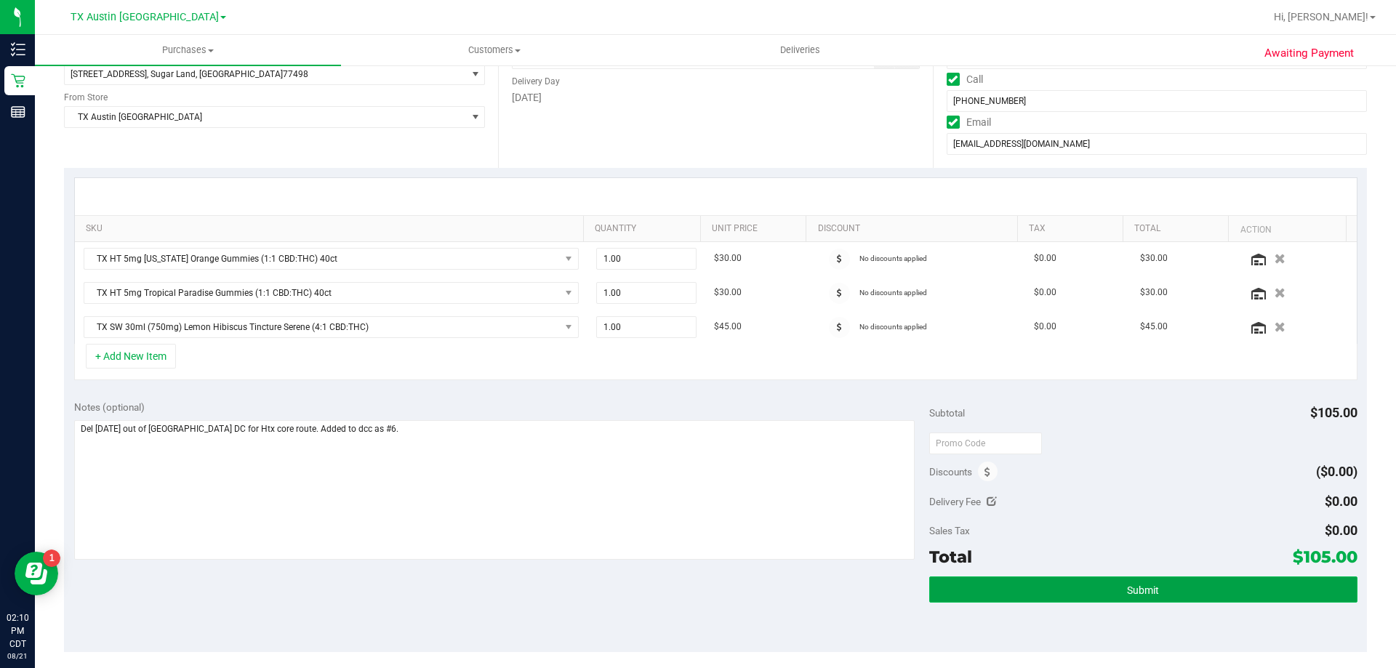
click at [969, 582] on button "Submit" at bounding box center [1143, 590] width 428 height 26
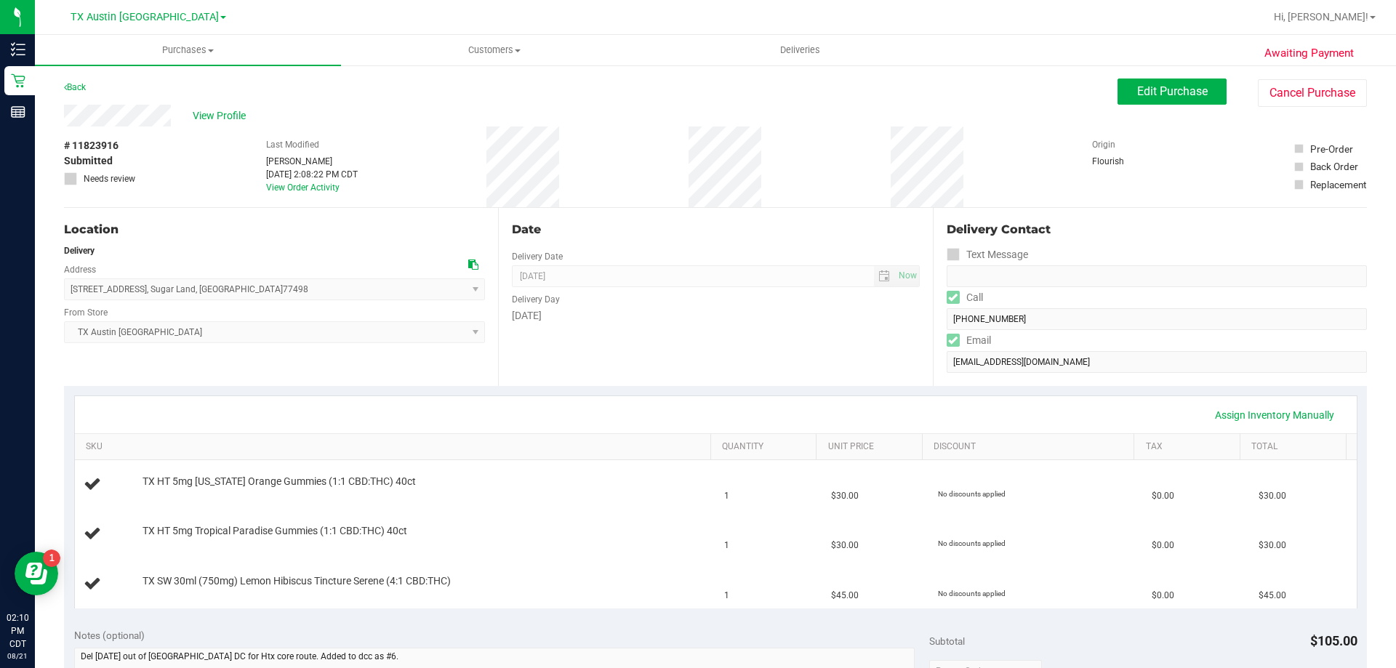
click at [1168, 71] on div "Awaiting Payment Back Edit Purchase Cancel Purchase View Profile # 11823916 Sub…" at bounding box center [715, 642] width 1361 height 1156
click at [1164, 76] on div "Awaiting Payment Back Edit Purchase Cancel Purchase View Profile # 11823916 Sub…" at bounding box center [715, 642] width 1361 height 1156
click at [1158, 89] on span "Edit Purchase" at bounding box center [1172, 91] width 71 height 14
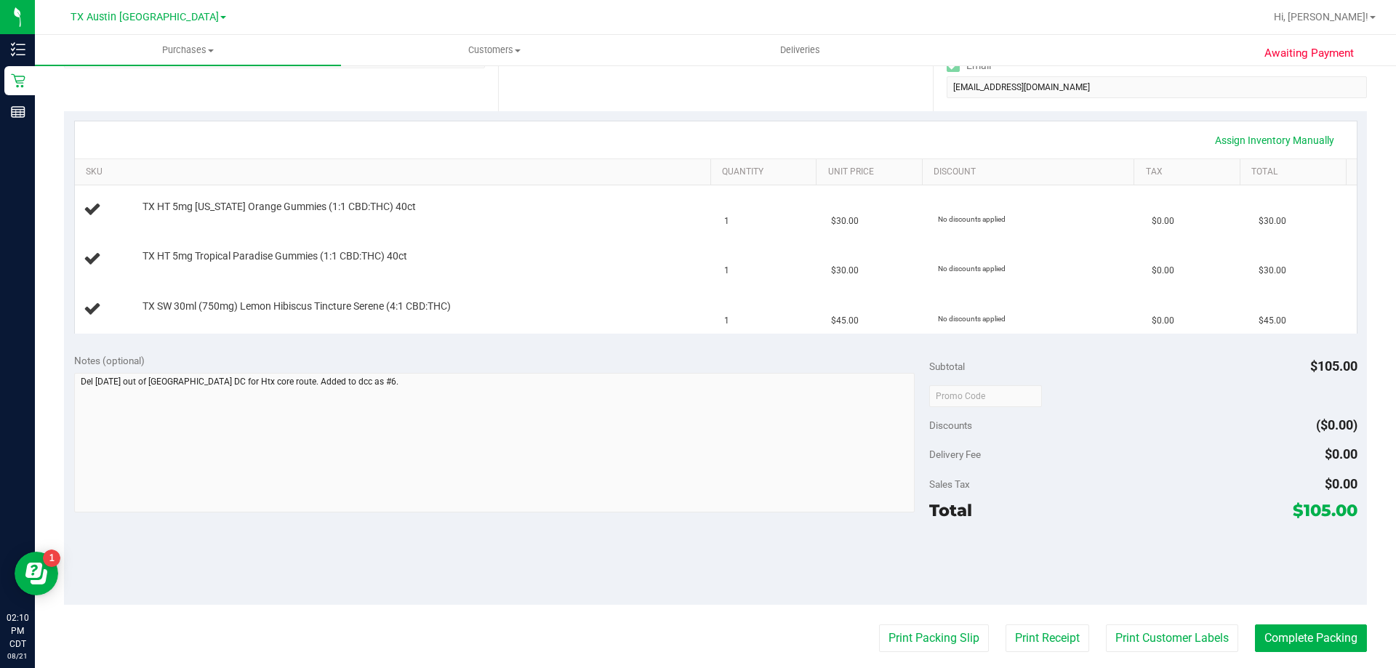
scroll to position [364, 0]
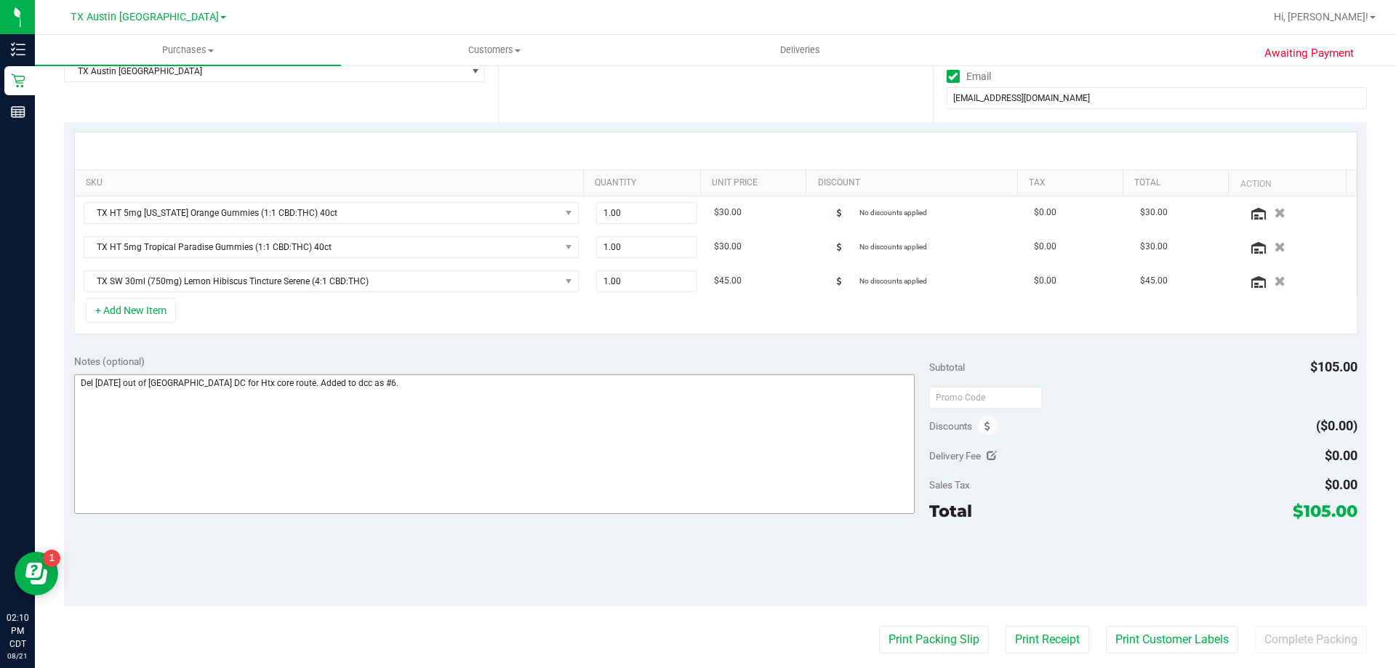
scroll to position [291, 0]
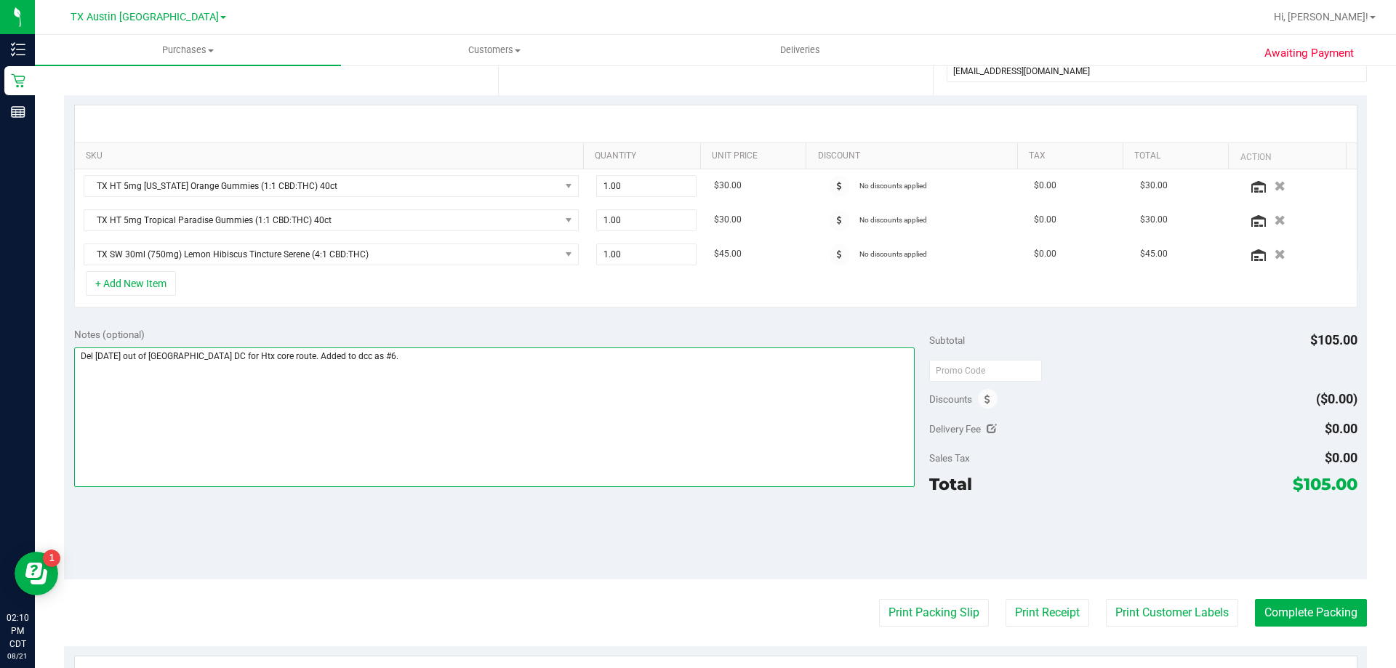
click at [380, 361] on textarea at bounding box center [494, 418] width 841 height 140
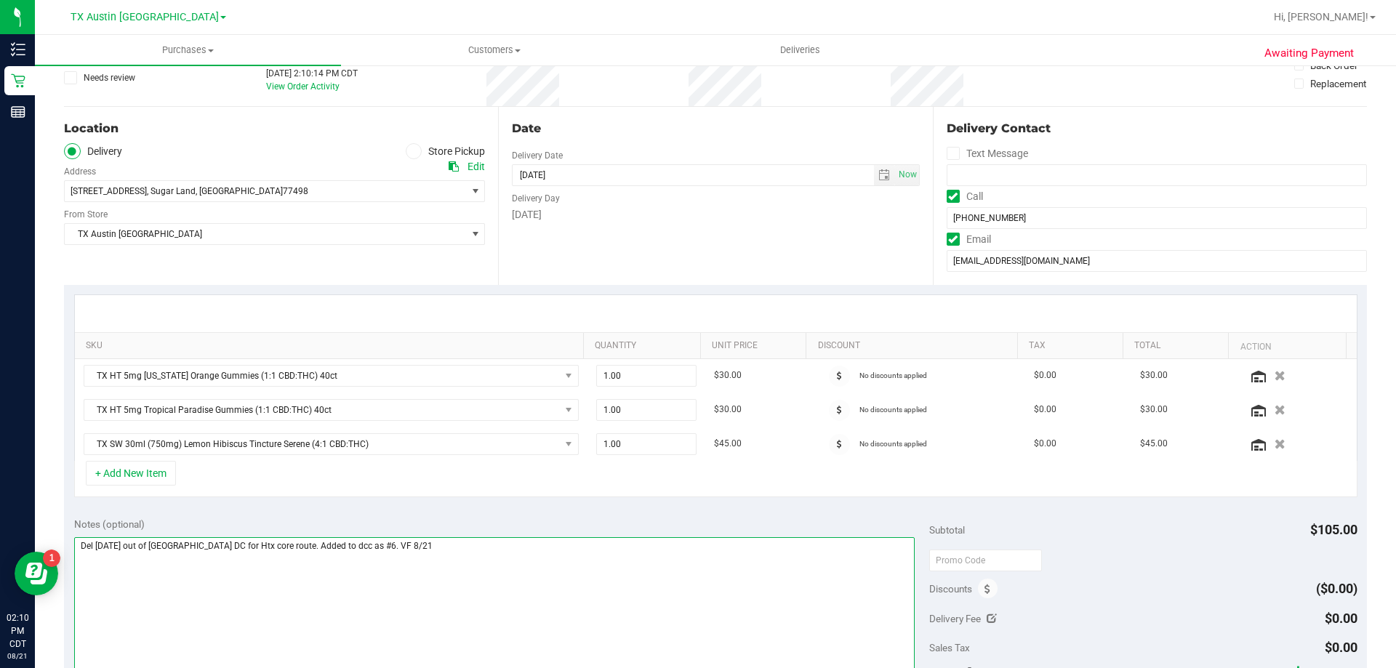
scroll to position [0, 0]
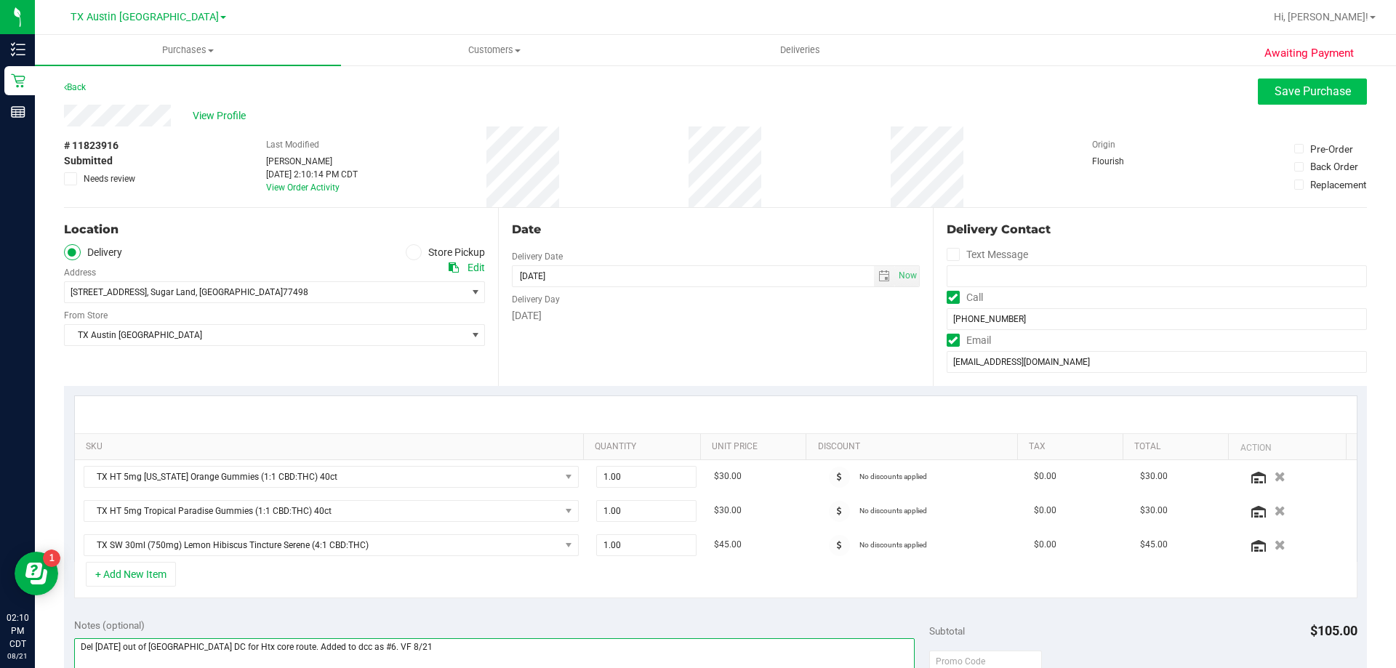
type textarea "Del [DATE] out of [GEOGRAPHIC_DATA] DC for Htx core route. Added to dcc as #6. …"
click at [1275, 97] on span "Save Purchase" at bounding box center [1313, 91] width 76 height 14
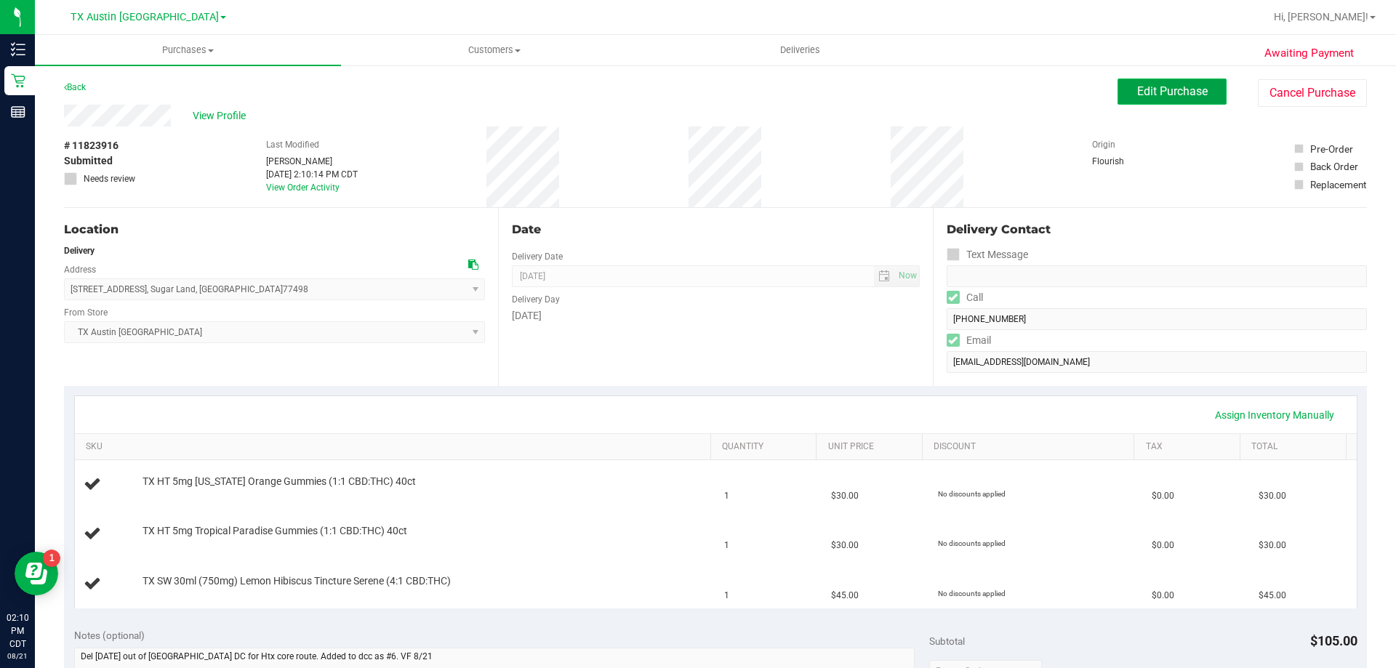
click at [1159, 89] on span "Edit Purchase" at bounding box center [1172, 91] width 71 height 14
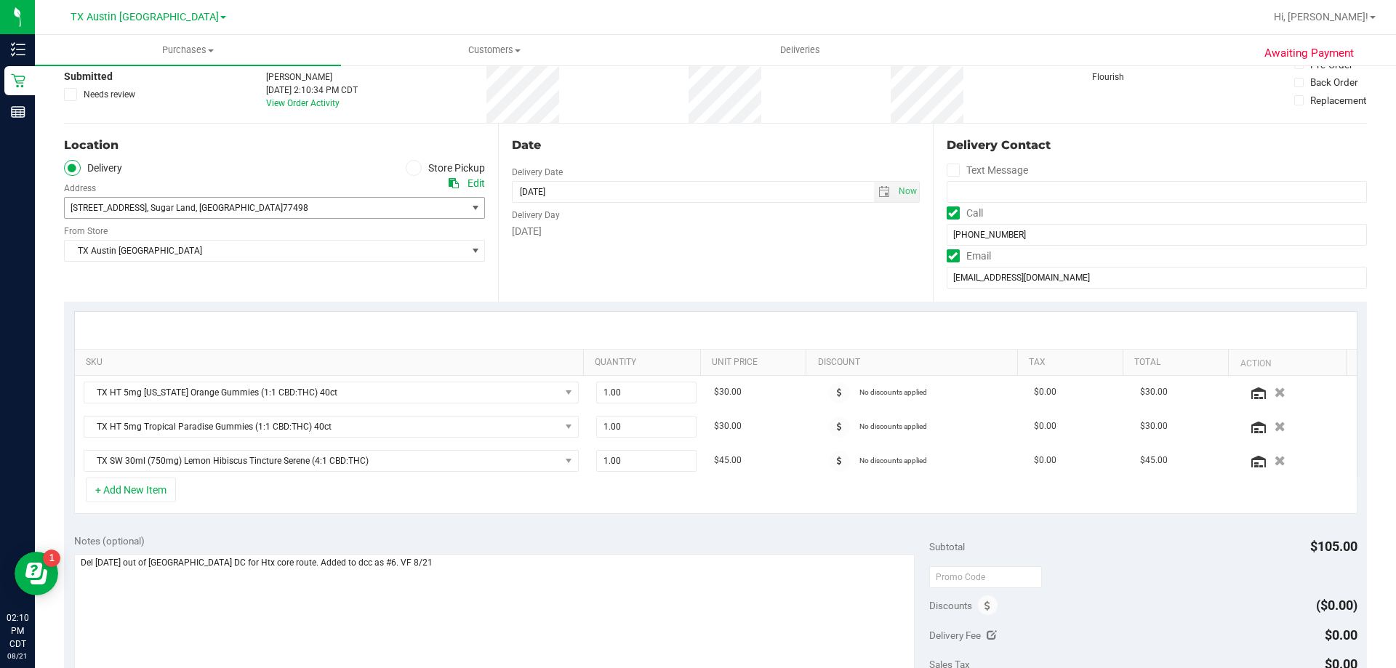
scroll to position [218, 0]
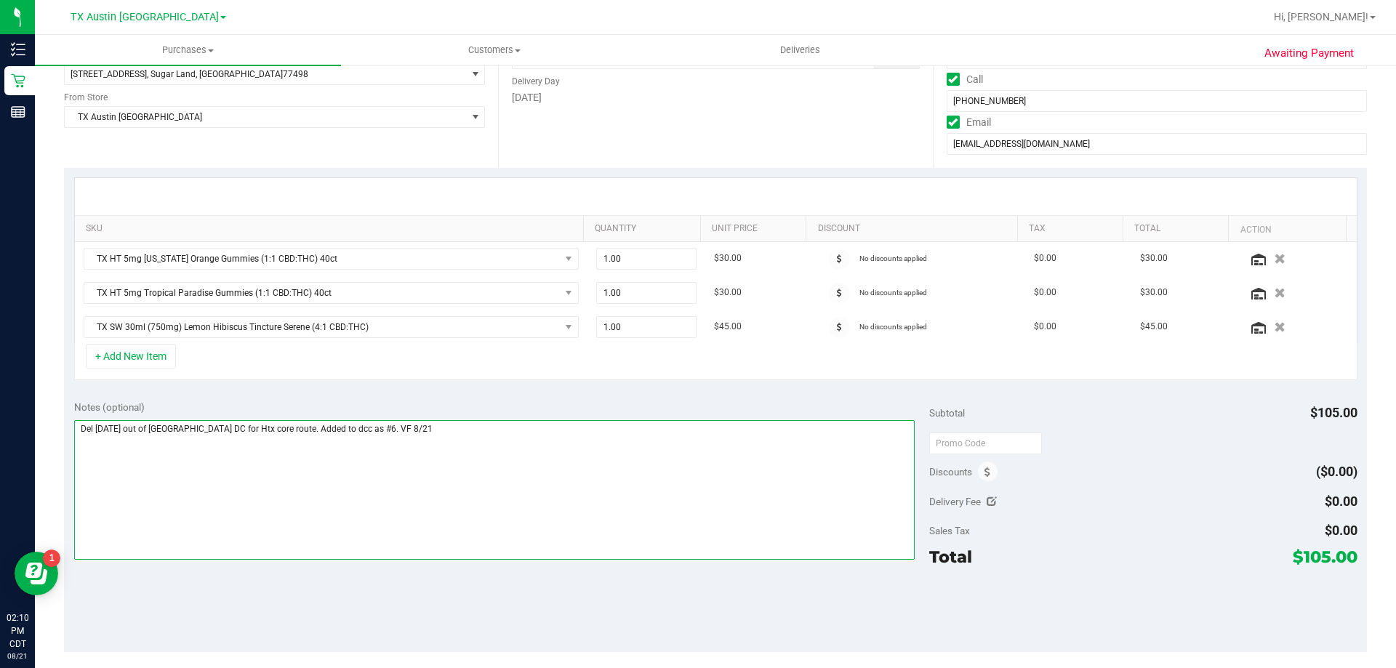
click at [80, 425] on textarea at bounding box center [494, 490] width 841 height 140
click at [81, 426] on textarea at bounding box center [494, 490] width 841 height 140
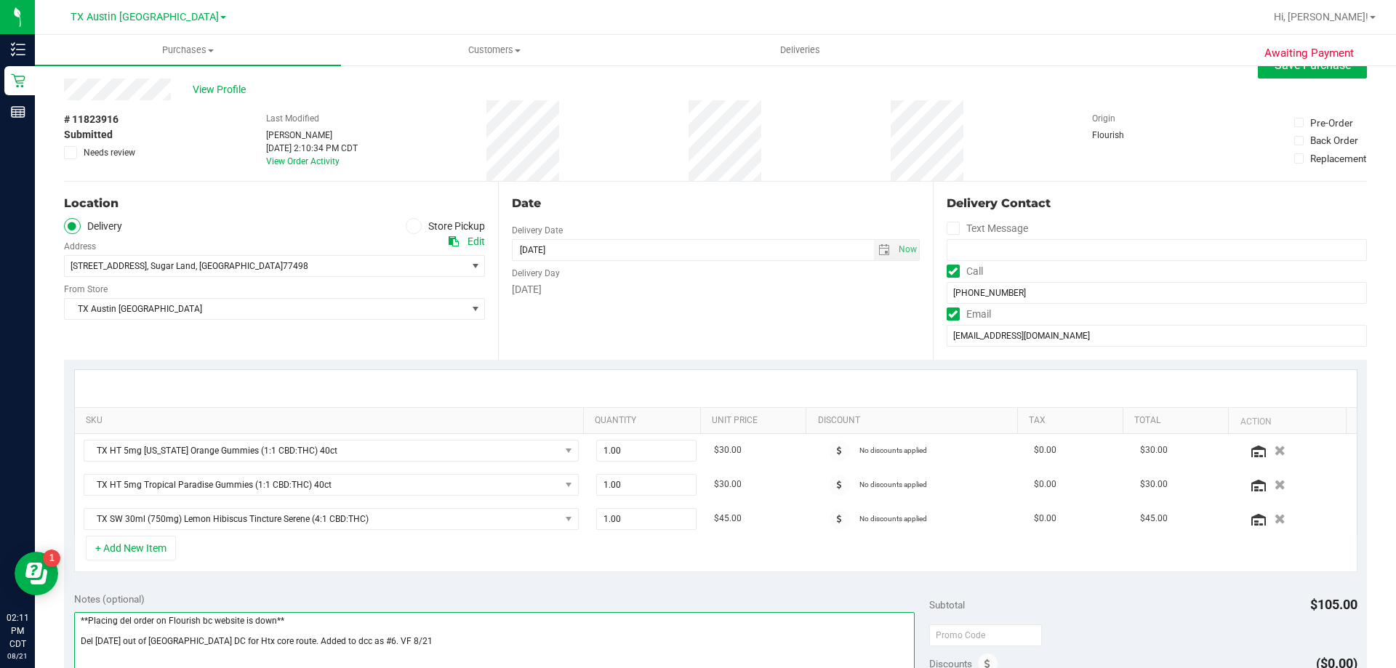
scroll to position [0, 0]
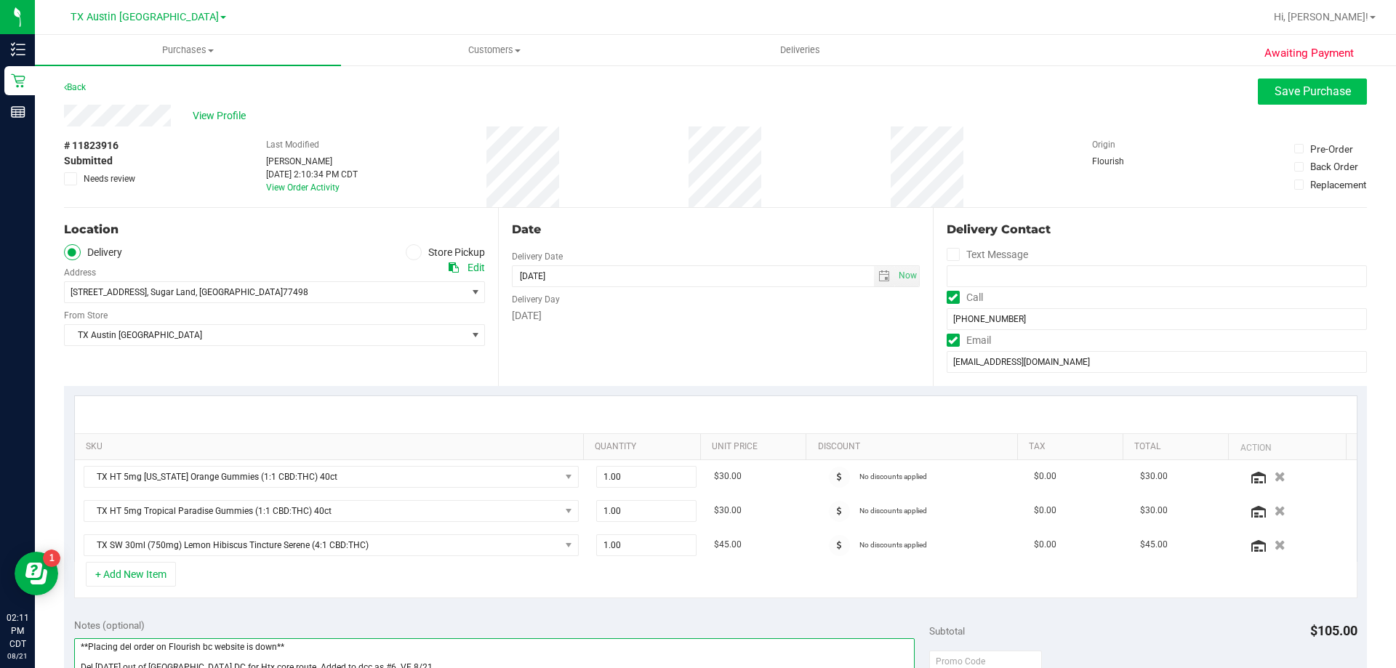
type textarea "**Placing del order on Flourish bc website is down** Del [DATE] out of [GEOGRAP…"
click at [1258, 100] on button "Save Purchase" at bounding box center [1312, 92] width 109 height 26
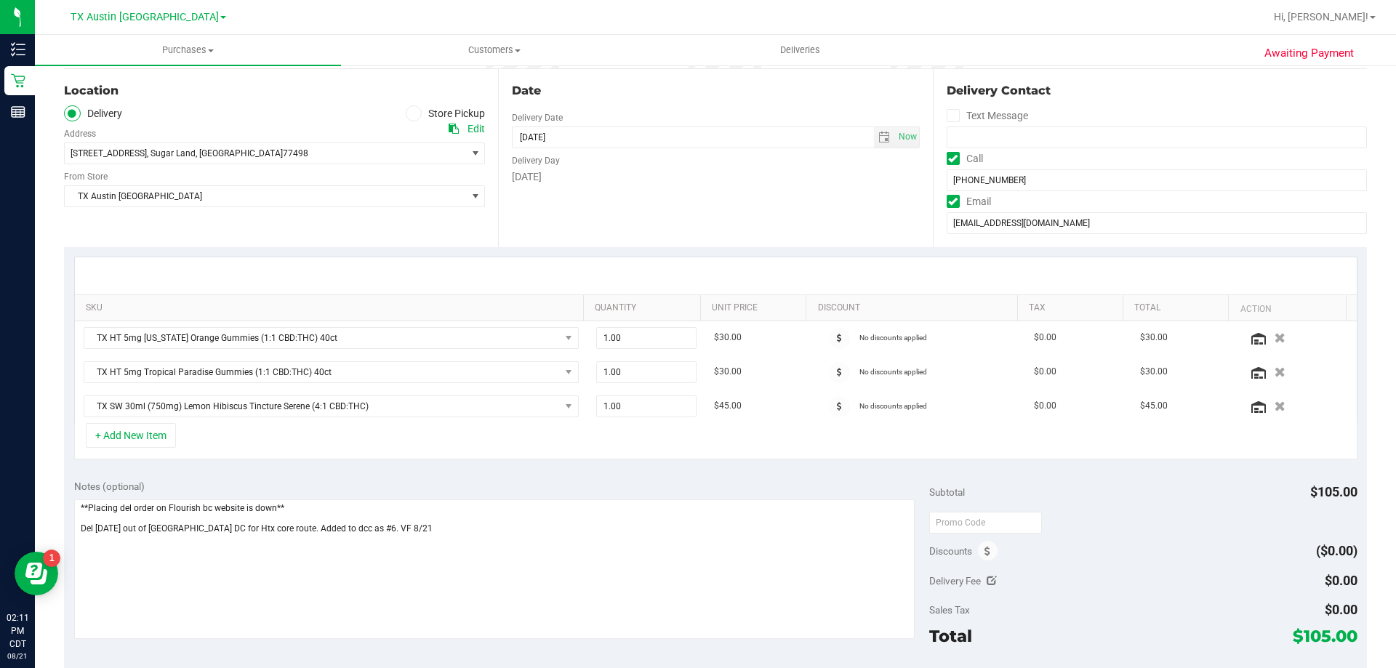
scroll to position [145, 0]
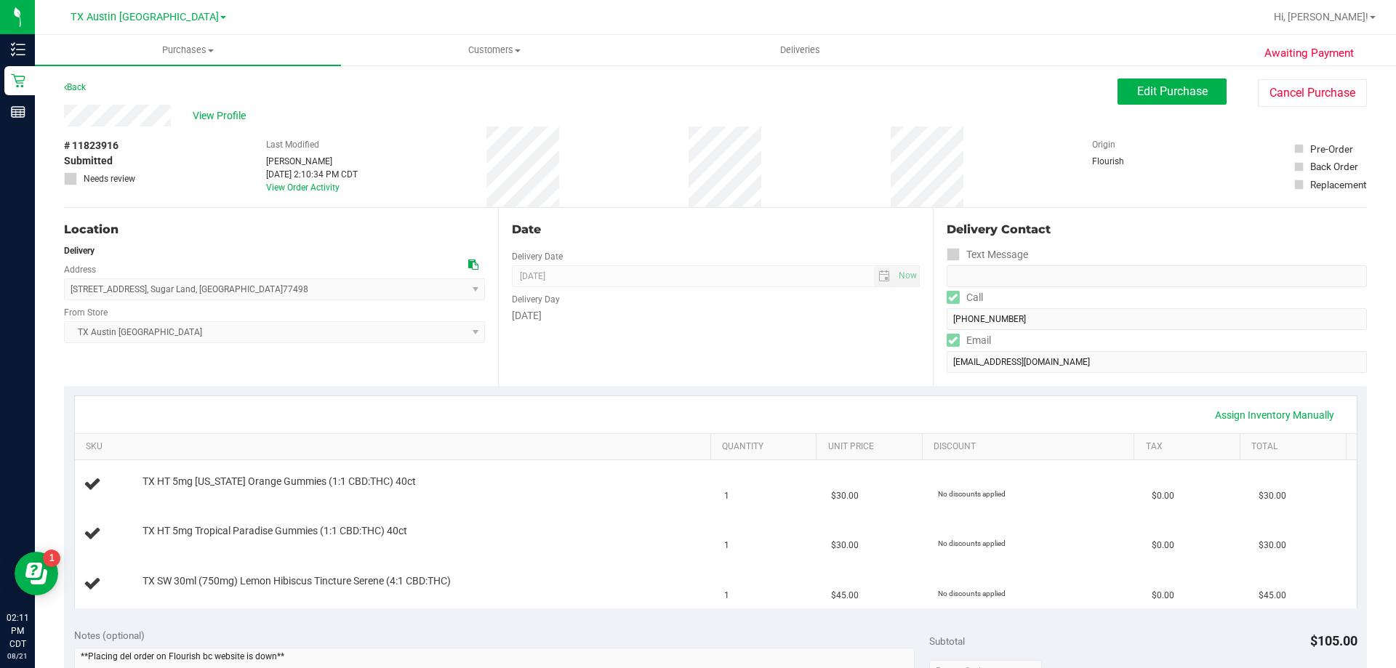
scroll to position [218, 0]
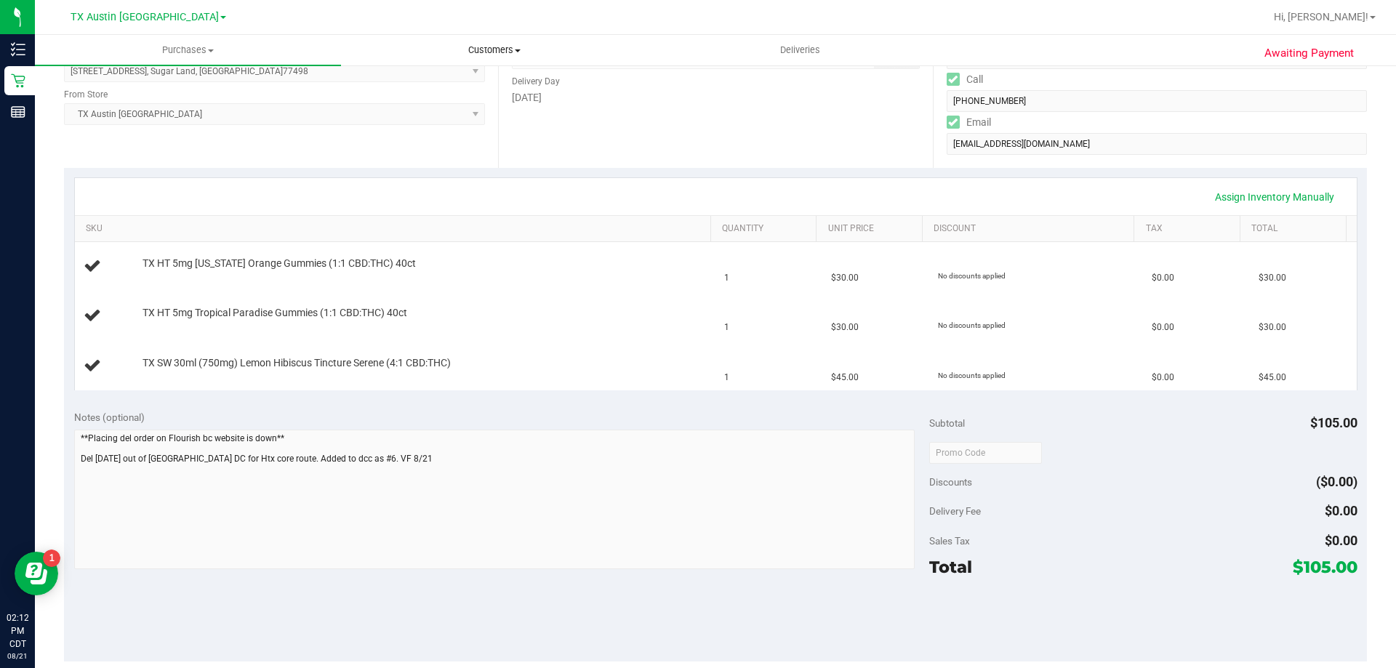
click at [492, 51] on span "Customers" at bounding box center [494, 50] width 305 height 13
click at [498, 80] on li "All customers" at bounding box center [494, 87] width 306 height 17
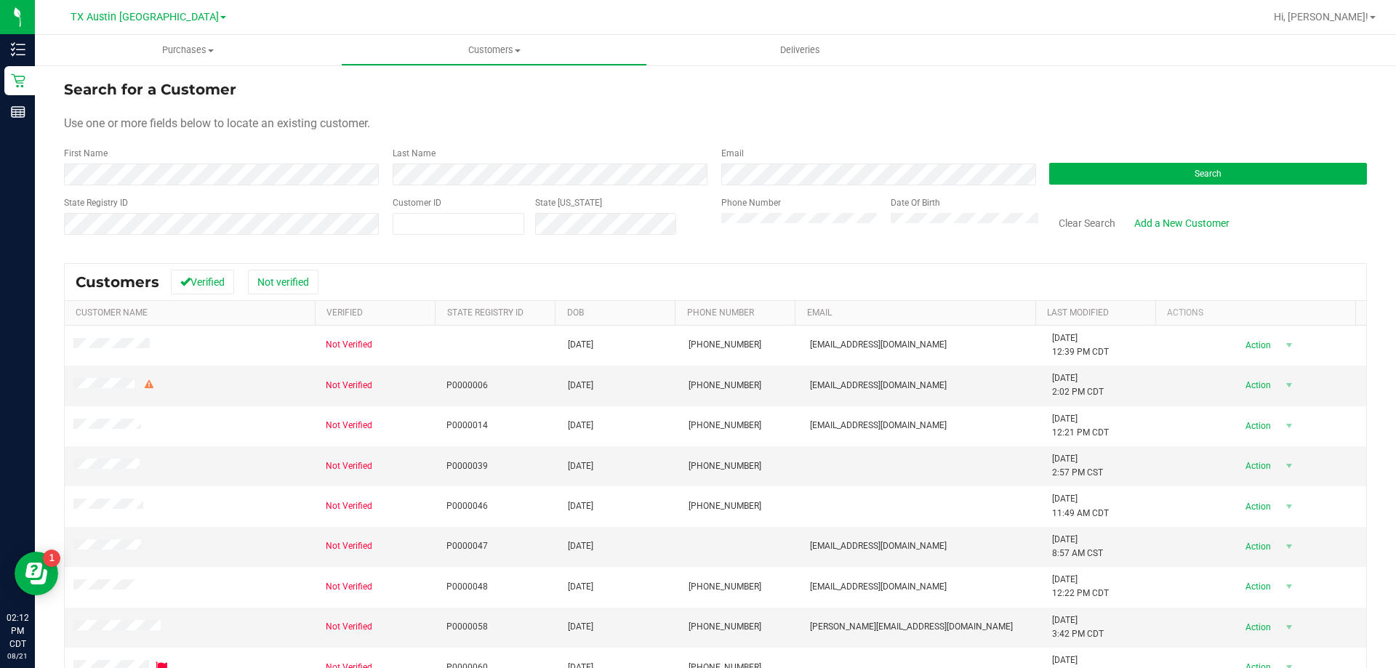
click at [1111, 187] on form "Search for a Customer Use one or more fields below to locate an existing custom…" at bounding box center [715, 163] width 1303 height 169
click at [1113, 177] on button "Search" at bounding box center [1208, 174] width 318 height 22
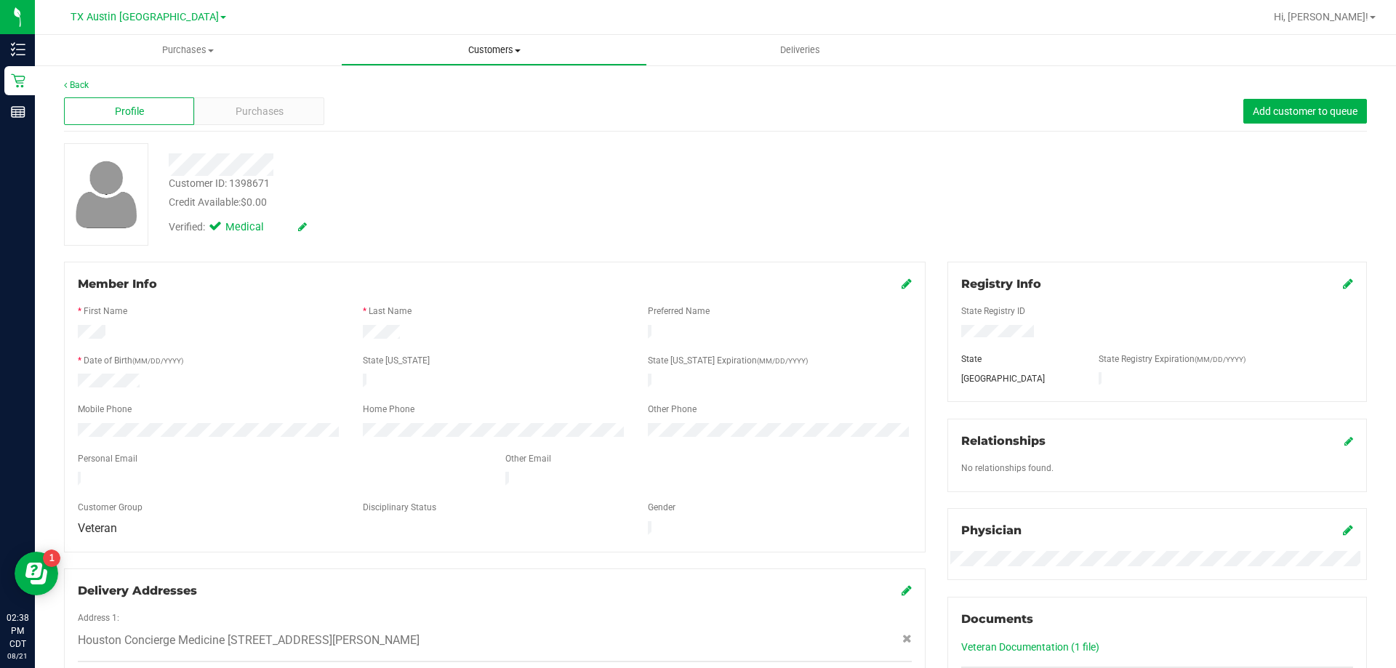
click at [480, 44] on span "Customers" at bounding box center [494, 50] width 305 height 13
click at [471, 84] on li "All customers" at bounding box center [494, 87] width 306 height 17
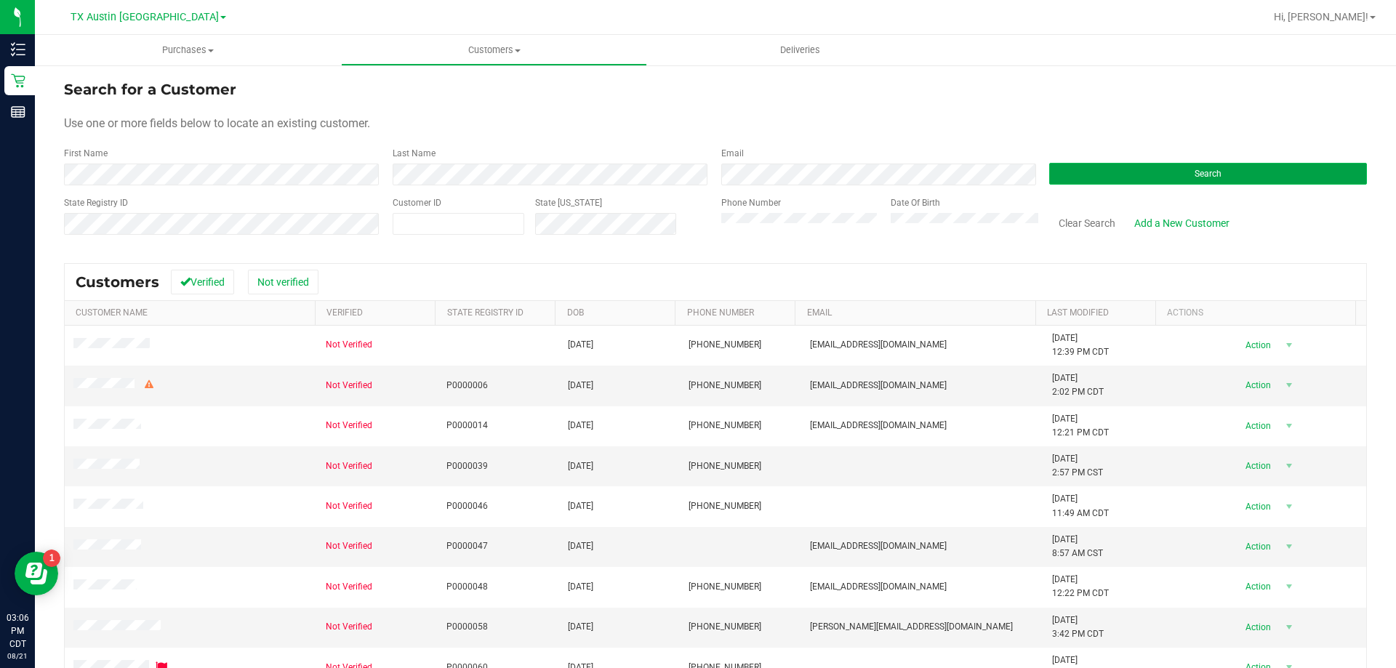
click at [1090, 183] on button "Search" at bounding box center [1208, 174] width 318 height 22
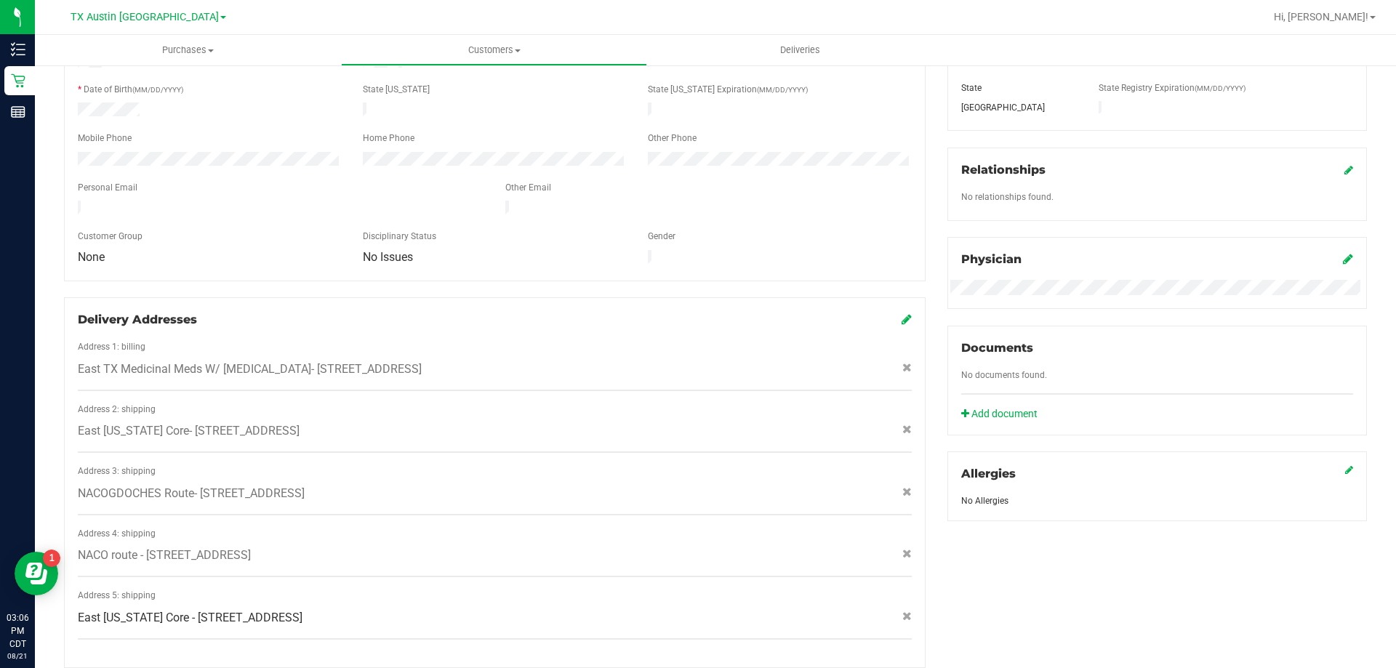
scroll to position [364, 0]
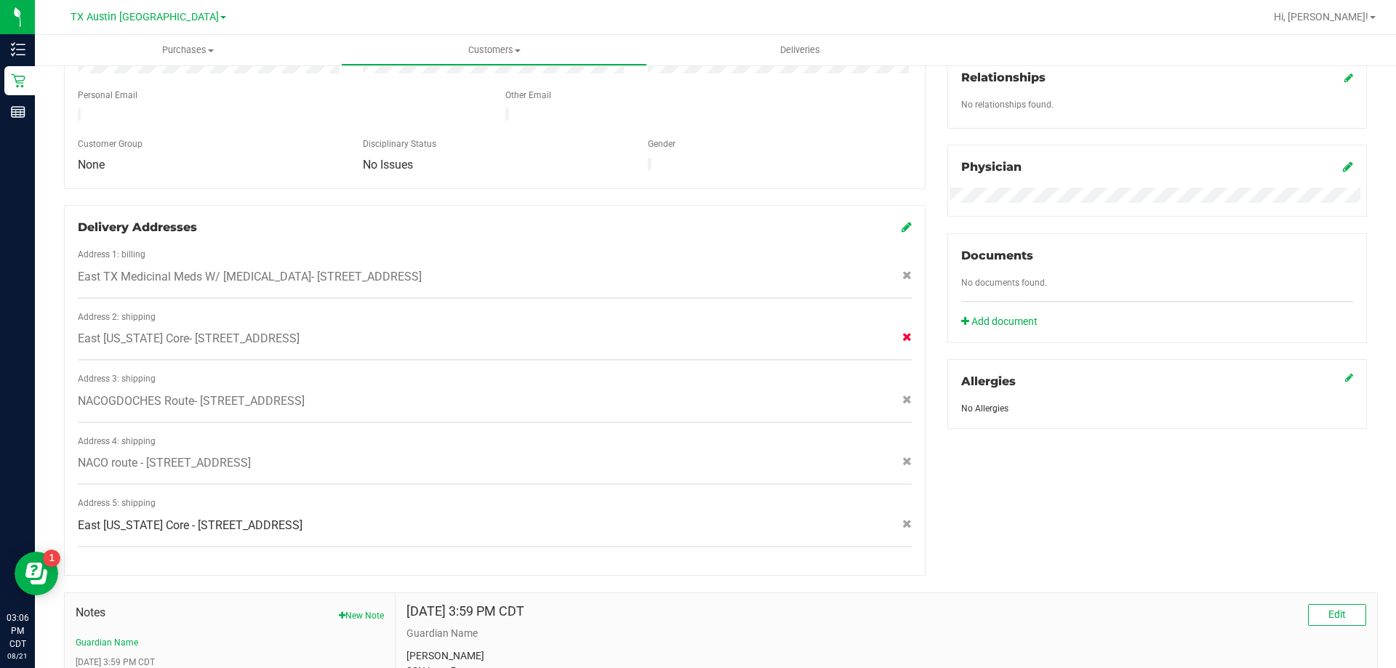
click at [902, 332] on icon at bounding box center [906, 336] width 9 height 9
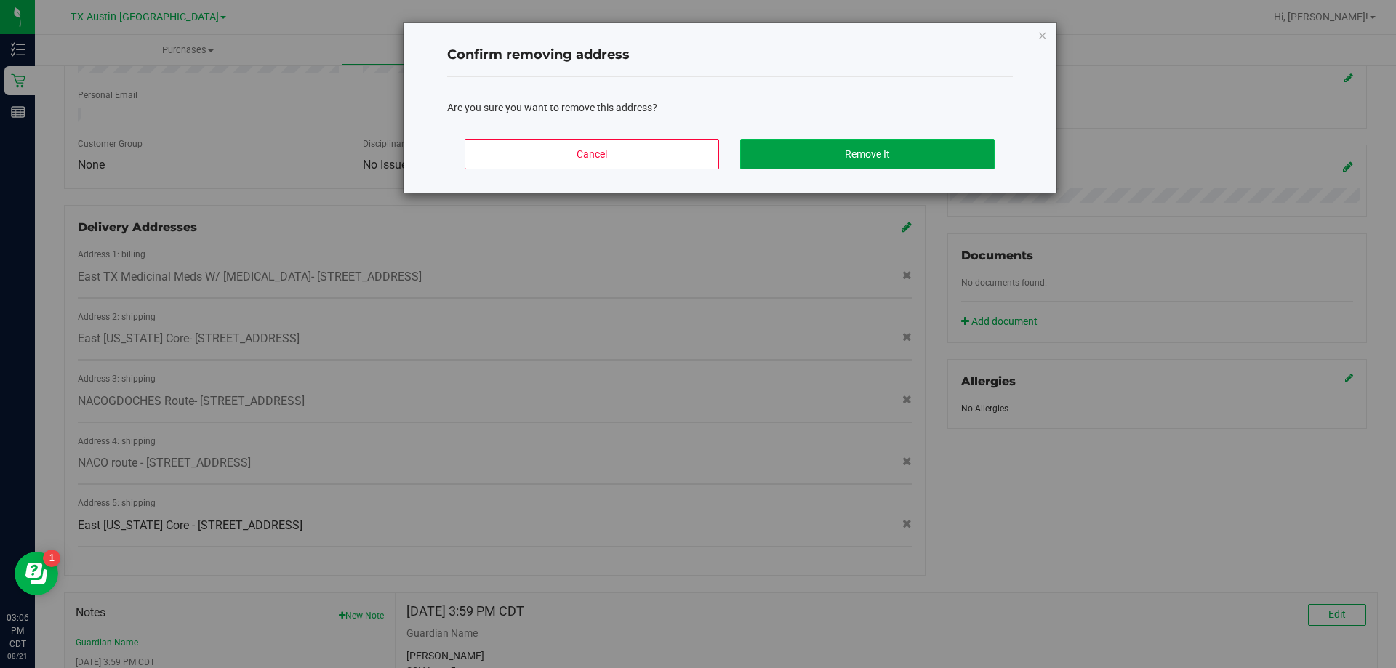
click at [789, 155] on button "Remove It" at bounding box center [867, 154] width 255 height 31
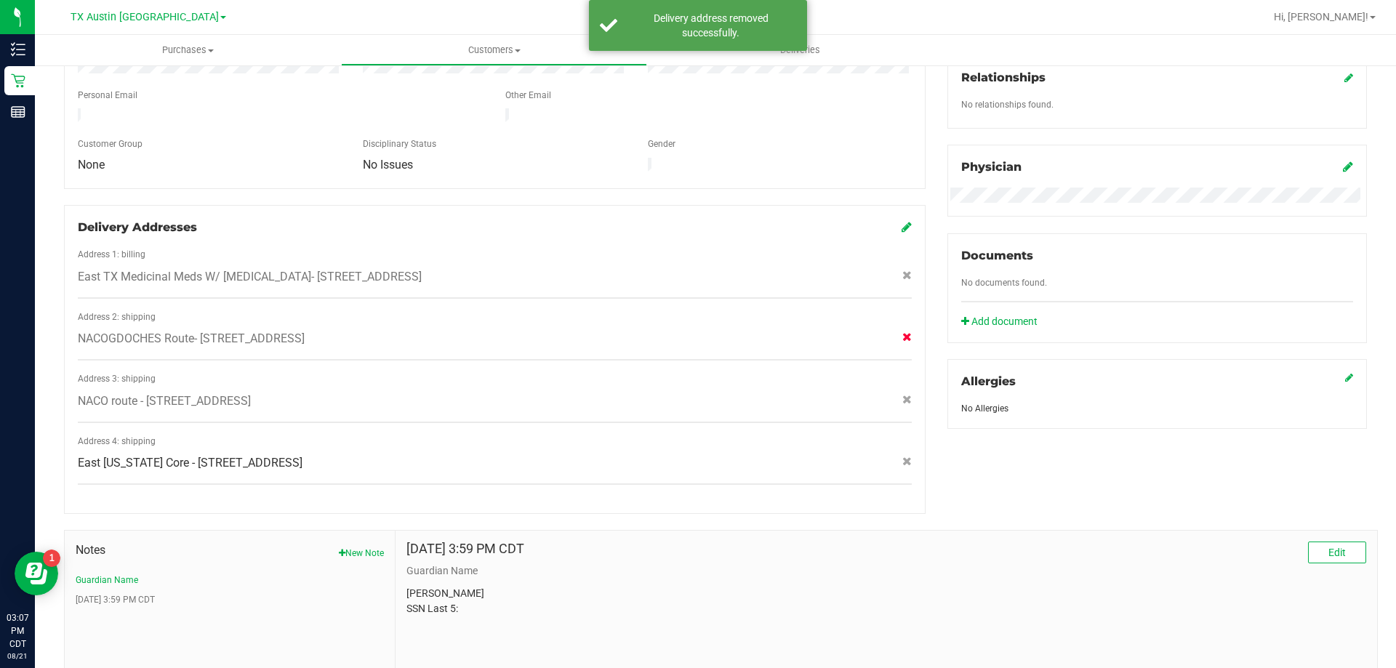
click at [902, 332] on icon at bounding box center [906, 336] width 9 height 9
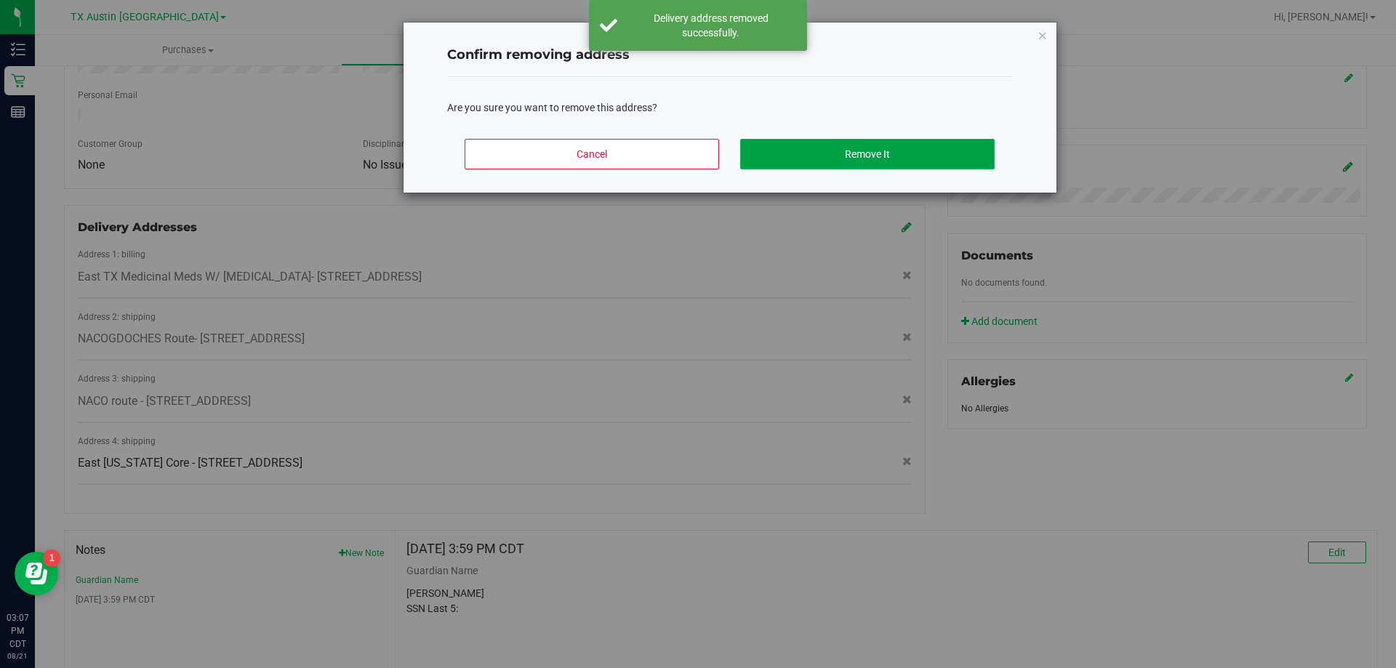
click at [878, 156] on button "Remove It" at bounding box center [867, 154] width 255 height 31
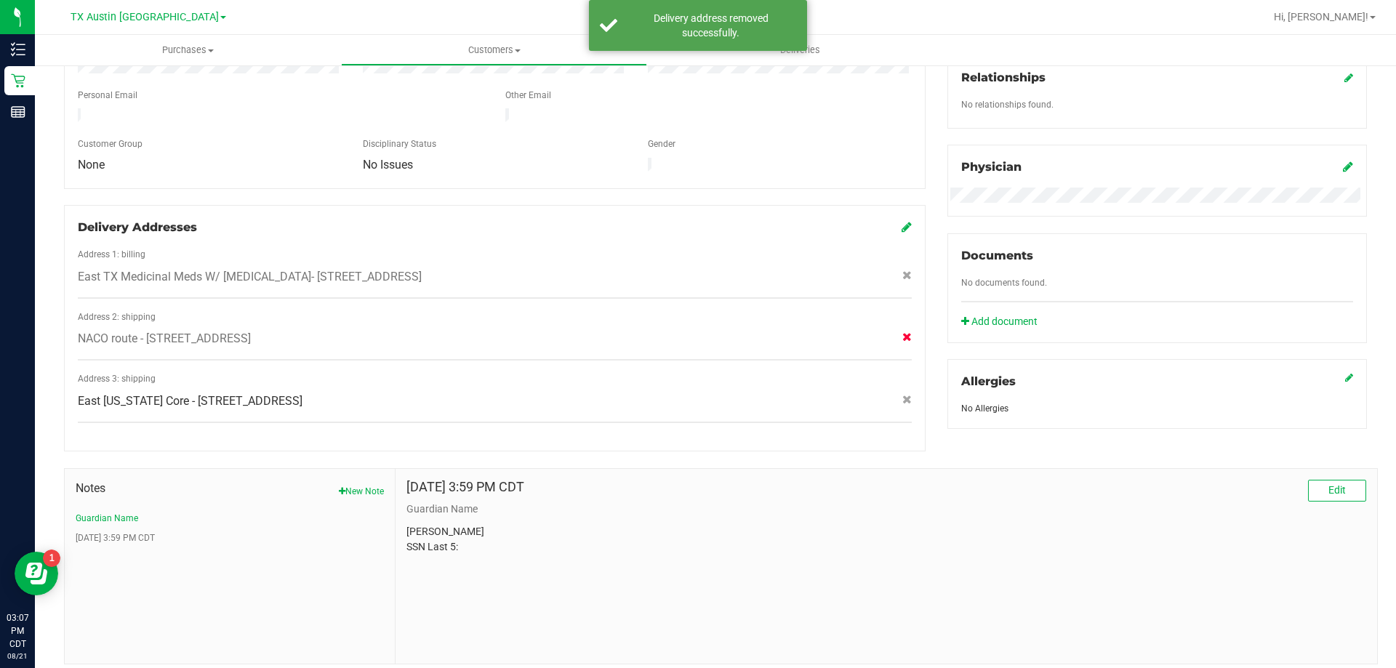
click at [902, 332] on icon at bounding box center [906, 336] width 9 height 9
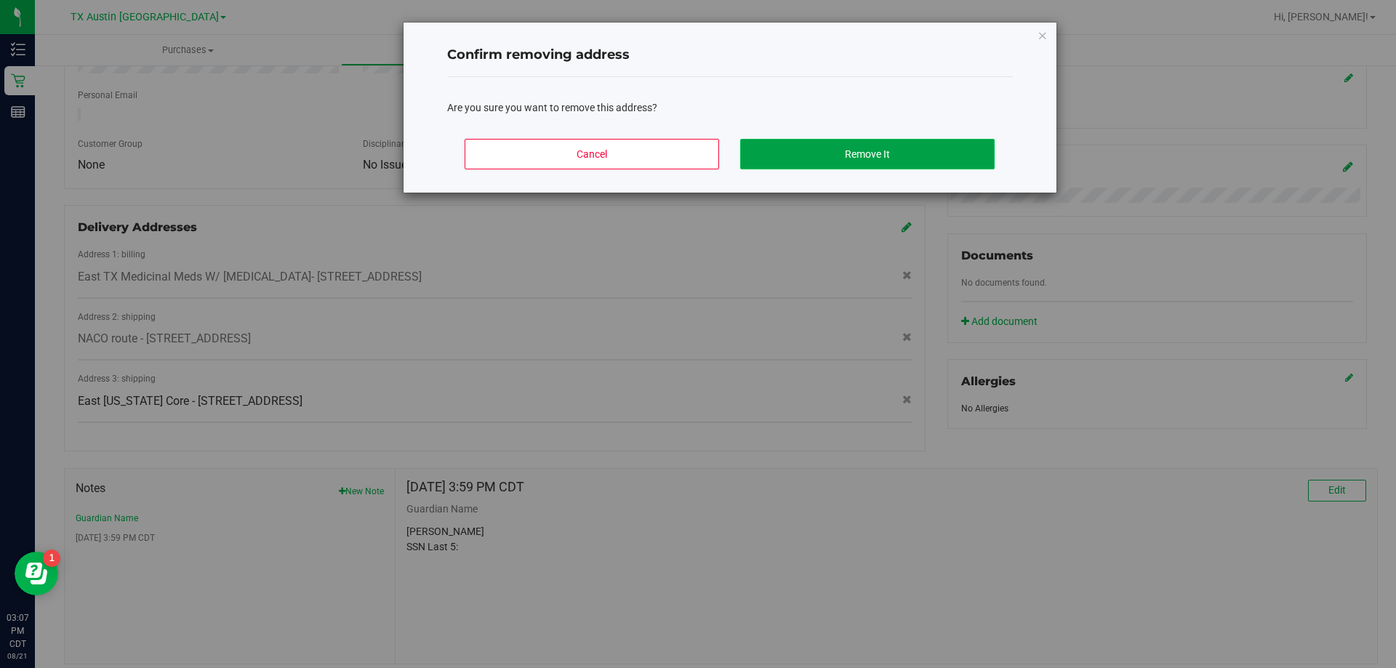
click at [833, 150] on button "Remove It" at bounding box center [867, 154] width 255 height 31
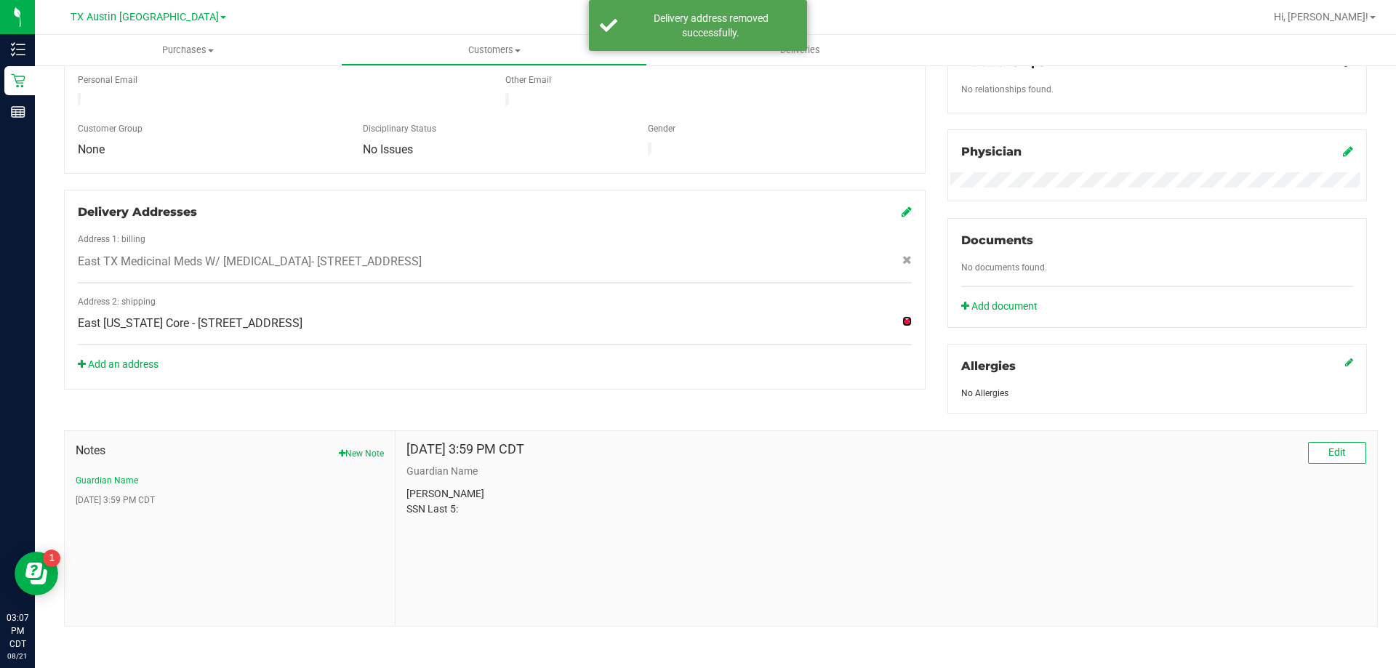
scroll to position [383, 0]
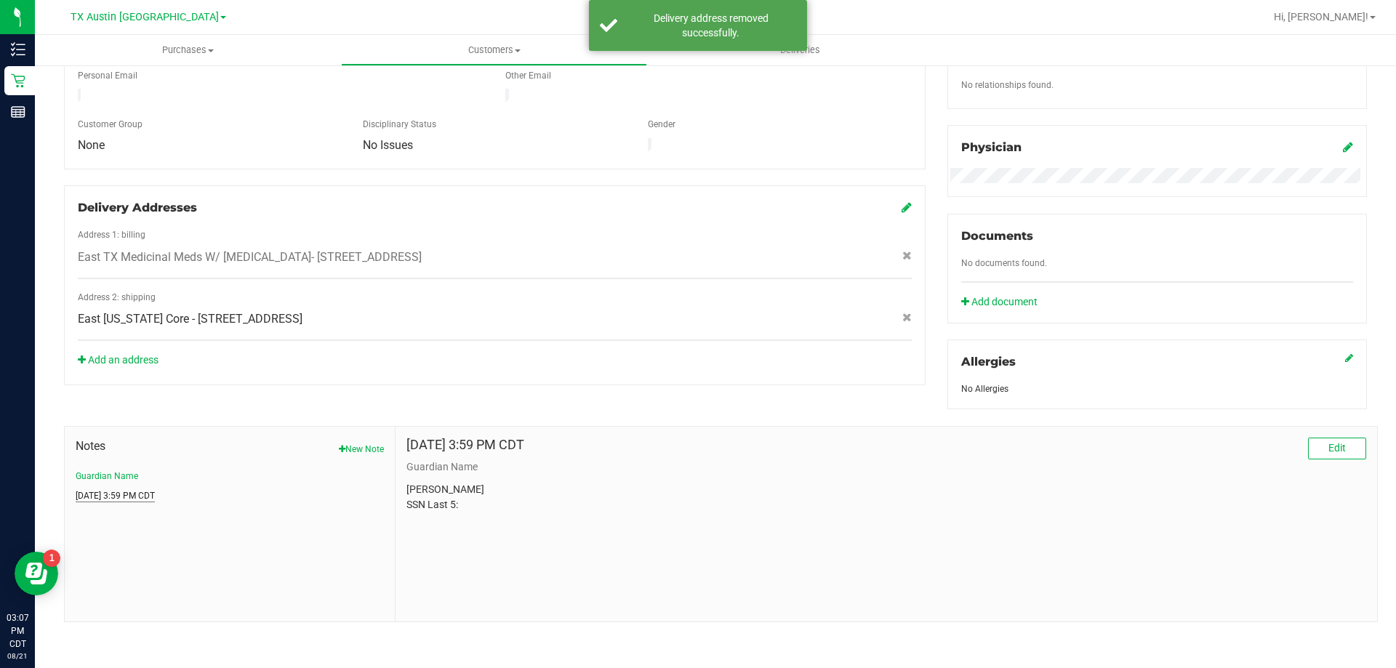
click at [153, 489] on button "[DATE] 3:59 PM CDT" at bounding box center [115, 495] width 79 height 13
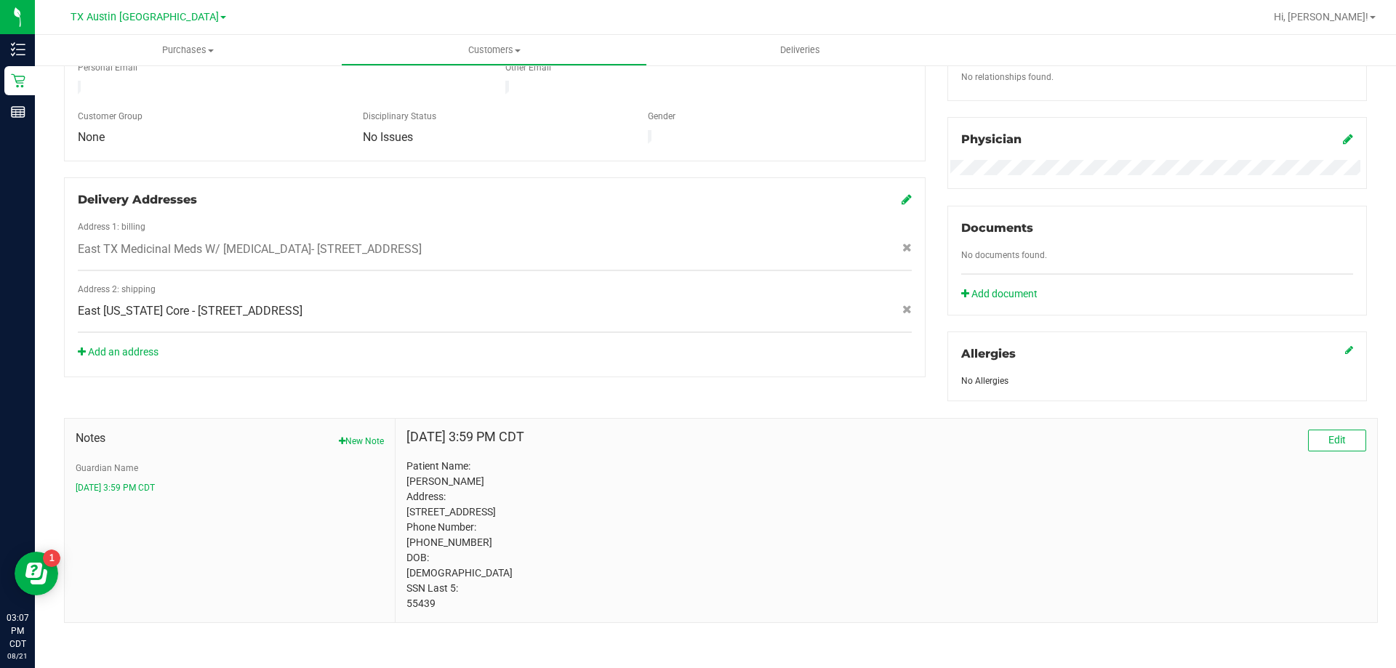
scroll to position [407, 0]
drag, startPoint x: 404, startPoint y: 586, endPoint x: 471, endPoint y: 587, distance: 66.9
click at [471, 587] on p "Patient Name: [PERSON_NAME] Address: [STREET_ADDRESS] Phone Number: [PHONE_NUMB…" at bounding box center [887, 533] width 960 height 153
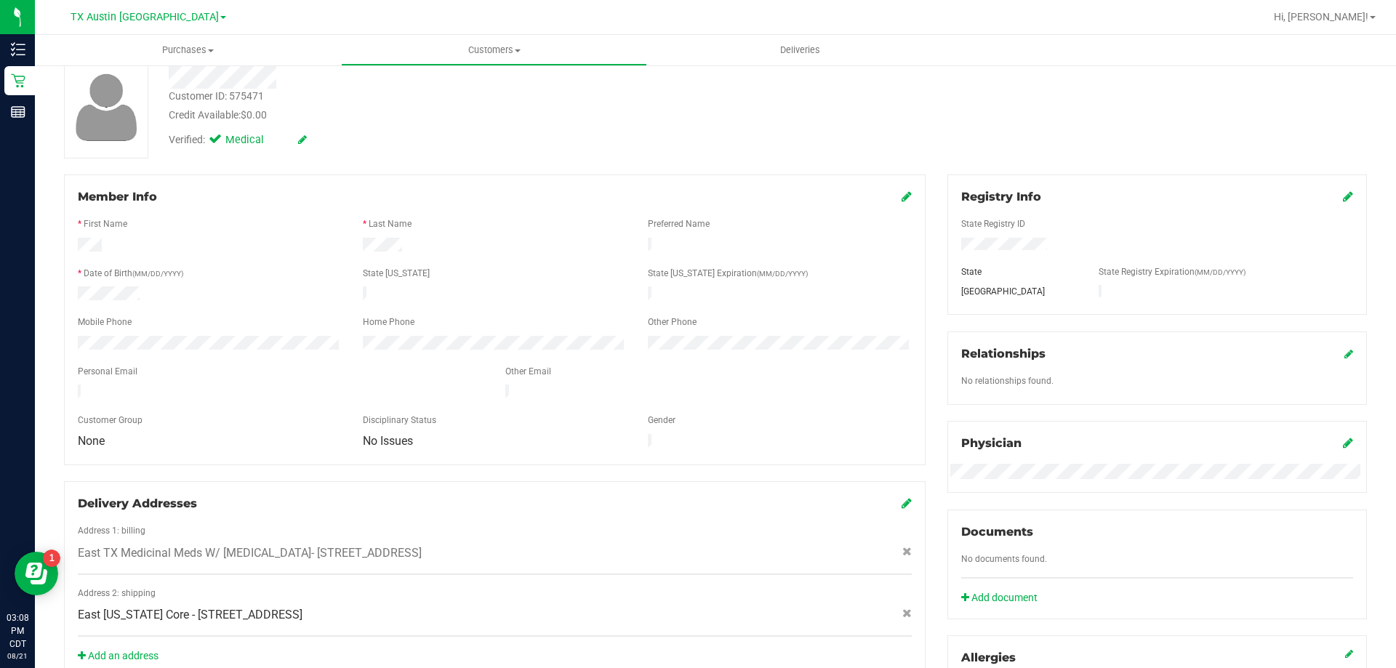
scroll to position [0, 0]
